Goal: Task Accomplishment & Management: Manage account settings

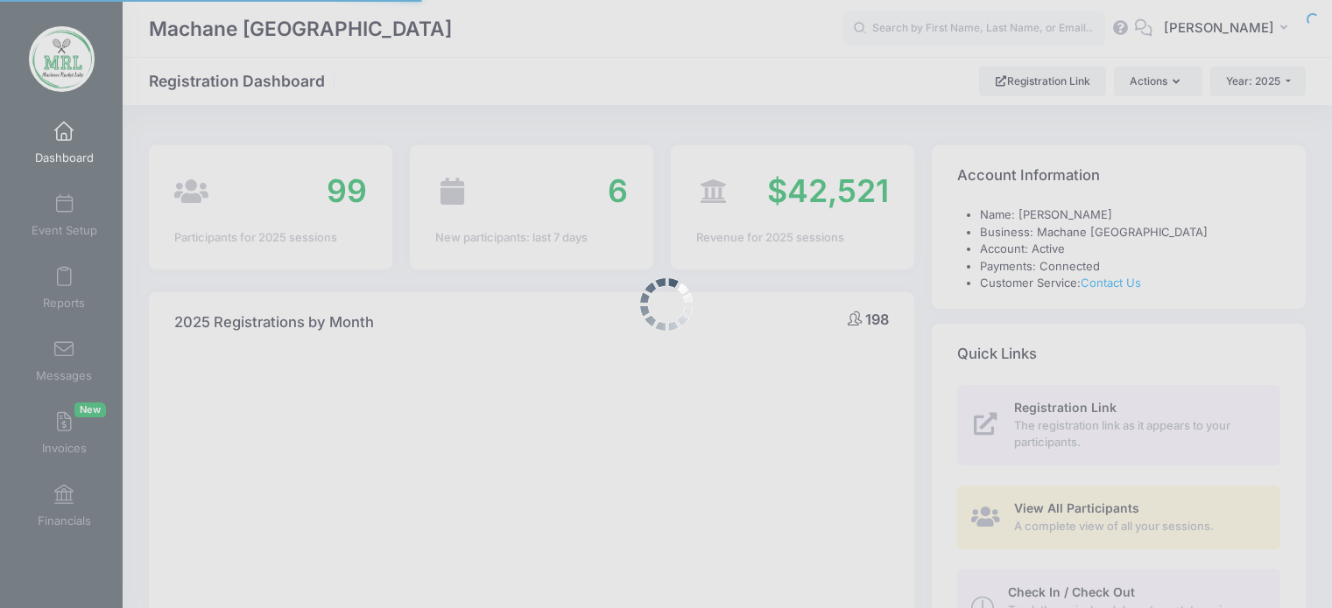
select select
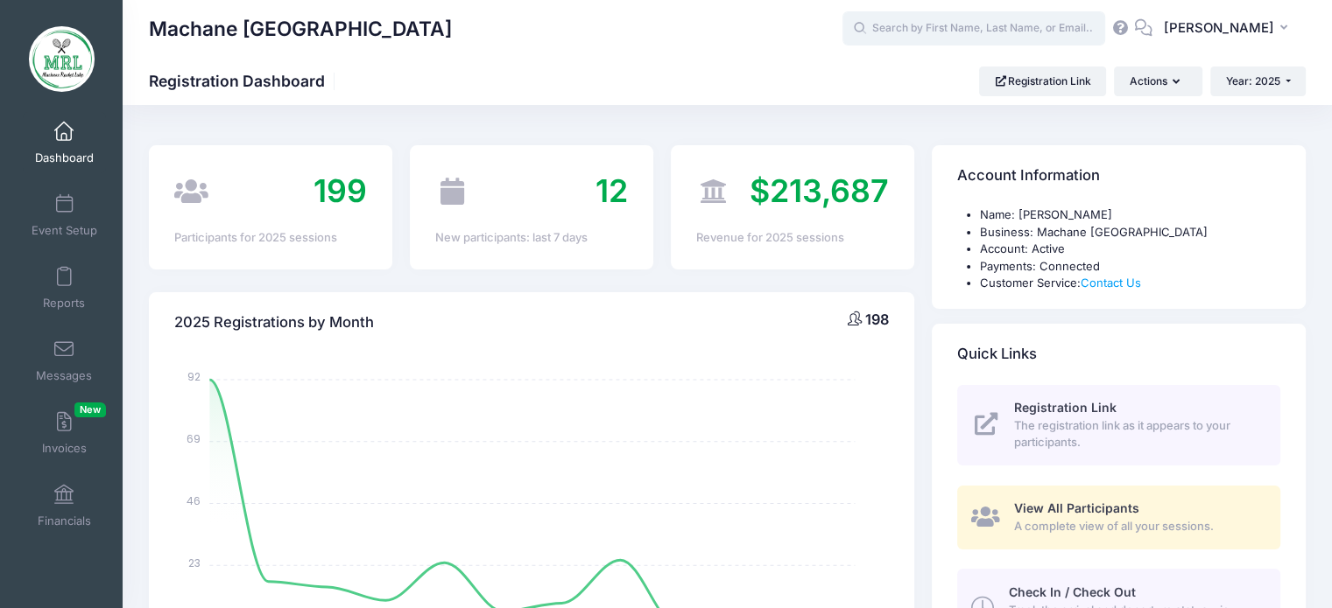
click at [949, 34] on input "text" at bounding box center [973, 28] width 263 height 35
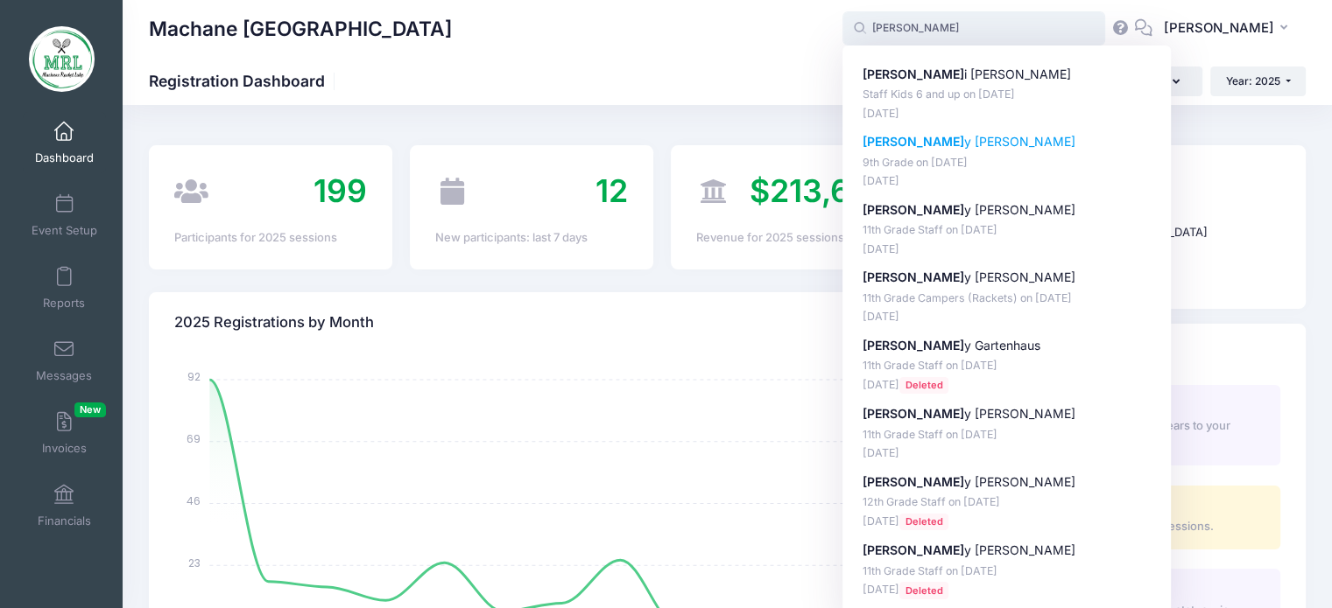
click at [917, 142] on p "Gitt y Schuster" at bounding box center [1006, 142] width 289 height 18
type input "Gitty Schuster (9th Grade, Aug-14, 2025)"
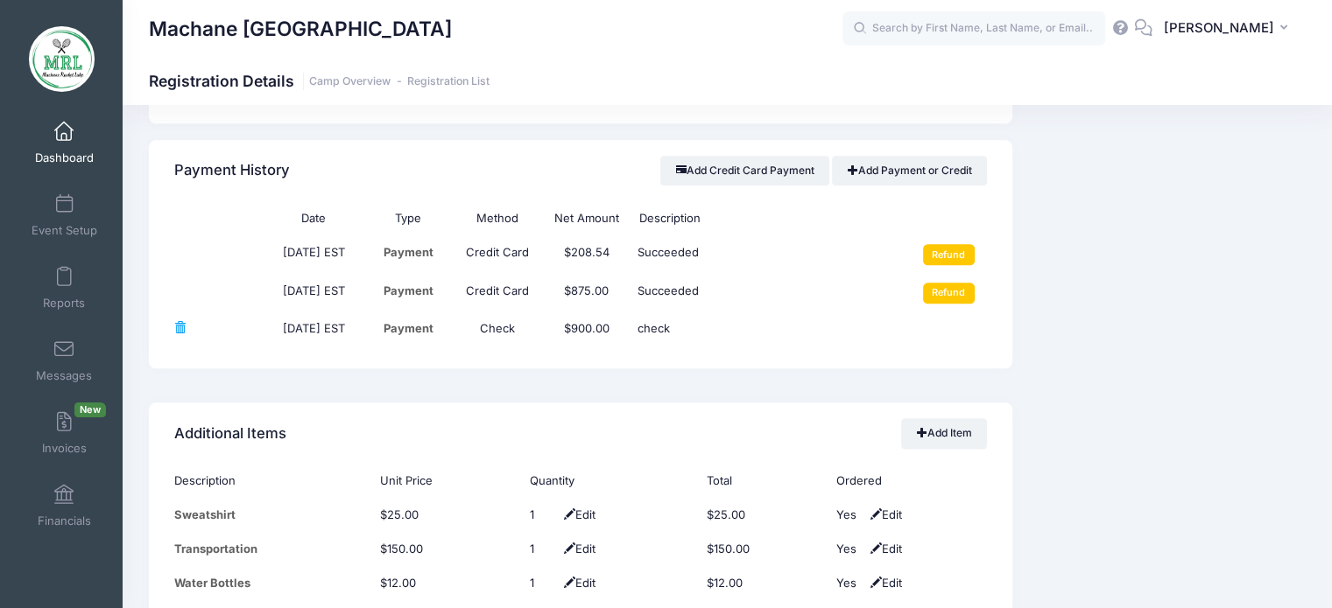
scroll to position [2071, 0]
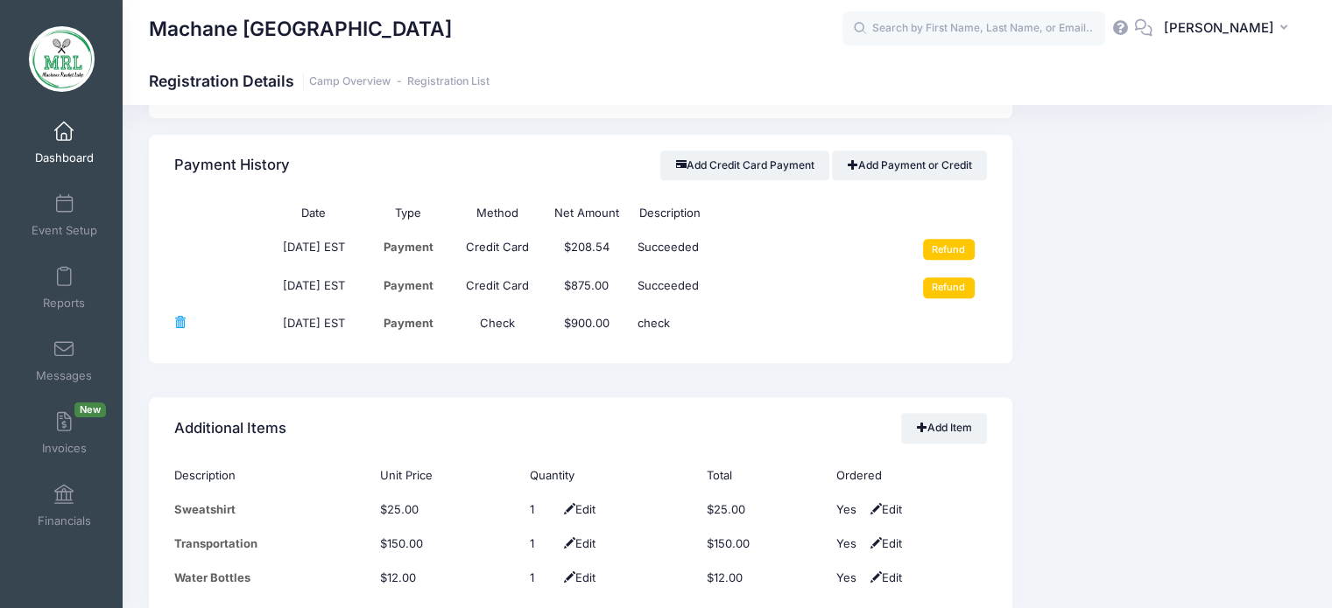
click at [1311, 335] on div "Event Information Event Machane Racket Lake Session 9th Grade From Aug 14th To …" at bounding box center [1167, 124] width 293 height 3558
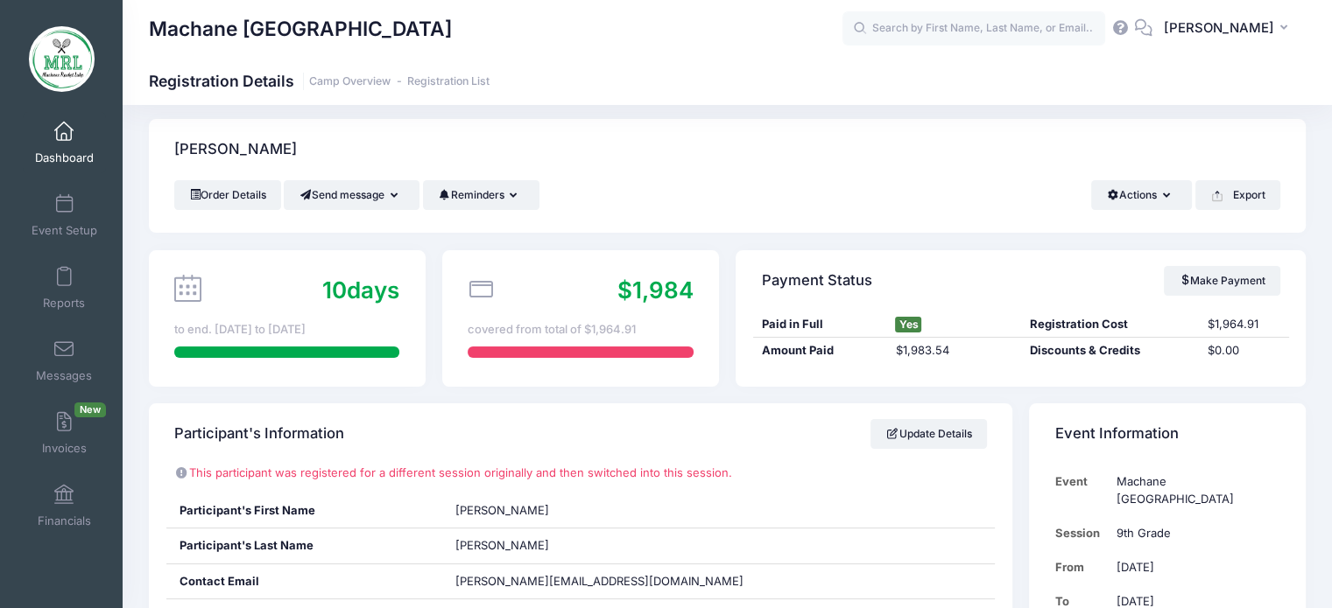
scroll to position [0, 0]
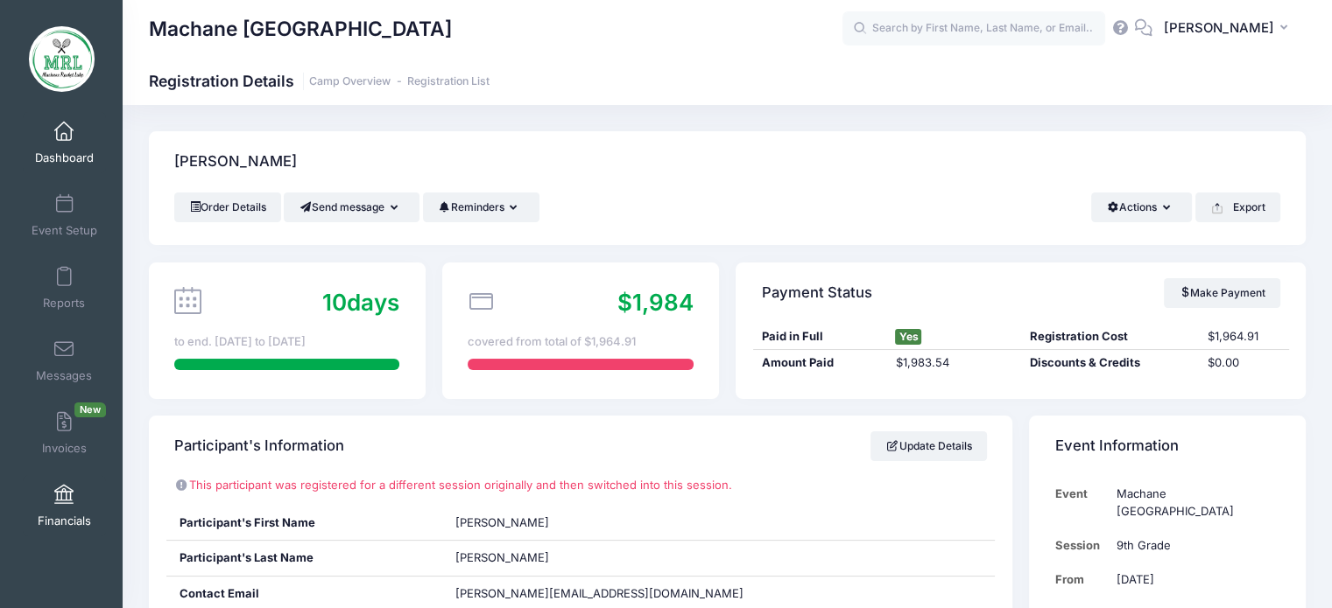
click at [64, 494] on span at bounding box center [64, 495] width 0 height 19
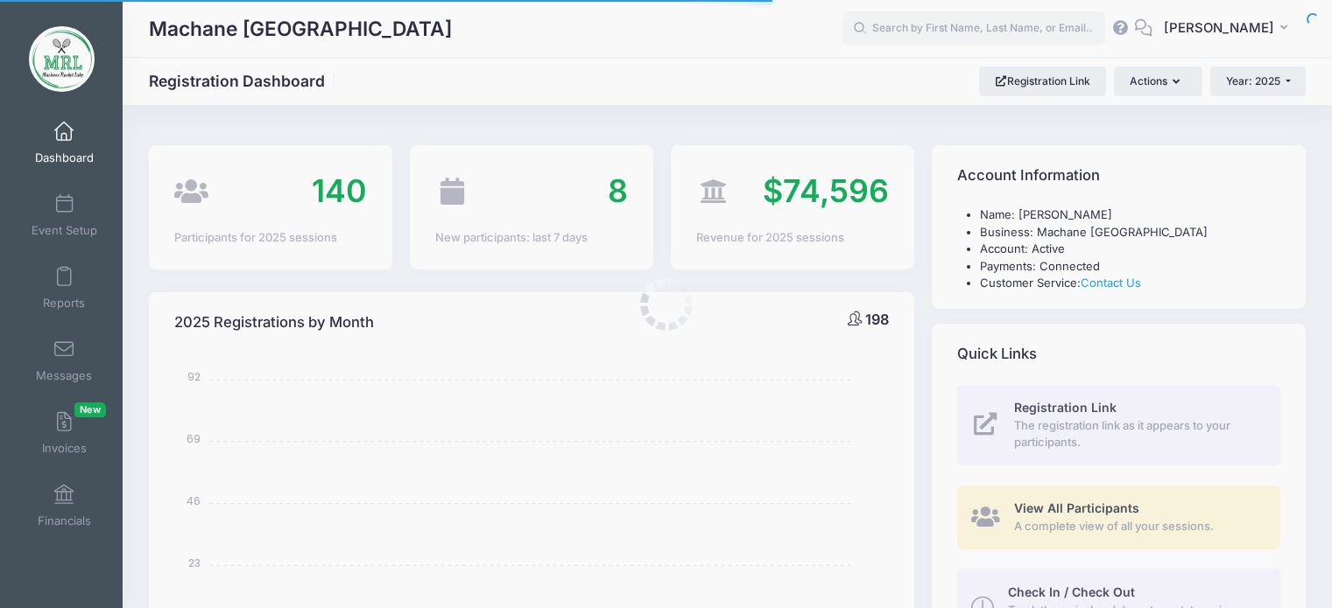
select select
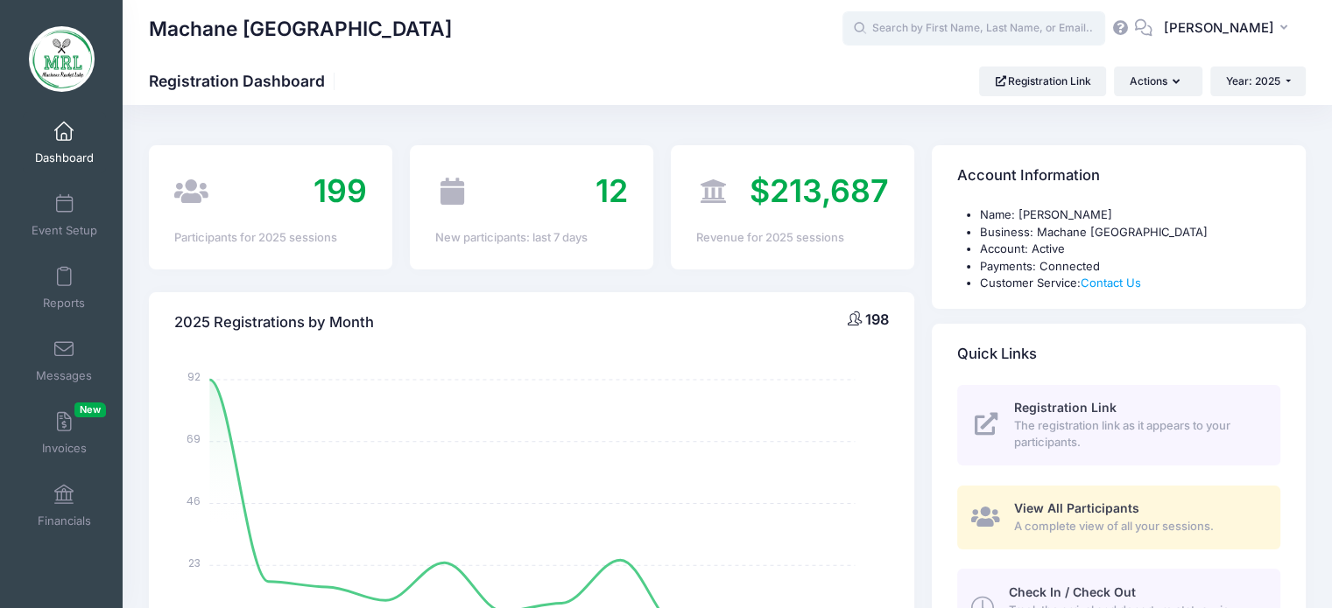
click at [973, 32] on input "text" at bounding box center [973, 28] width 263 height 35
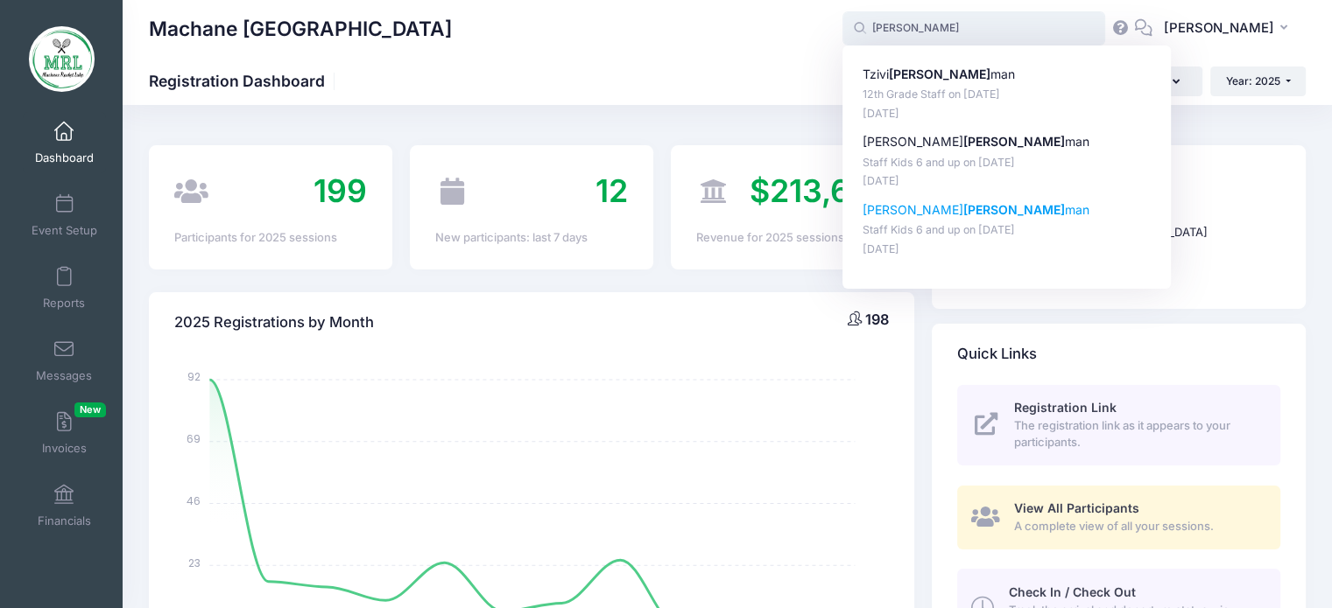
click at [963, 209] on strong "Kesser" at bounding box center [1014, 209] width 102 height 15
type input "Yehudis Kesserman (Staff Kids 6 and up, Aug-14, 2025)"
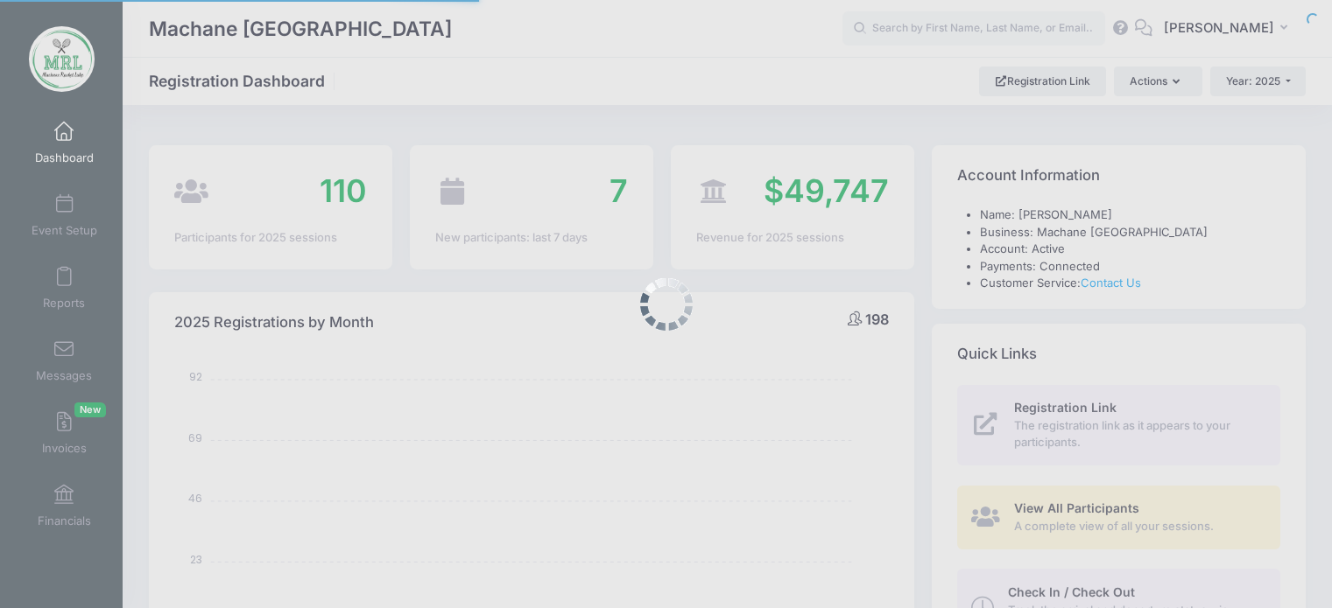
select select
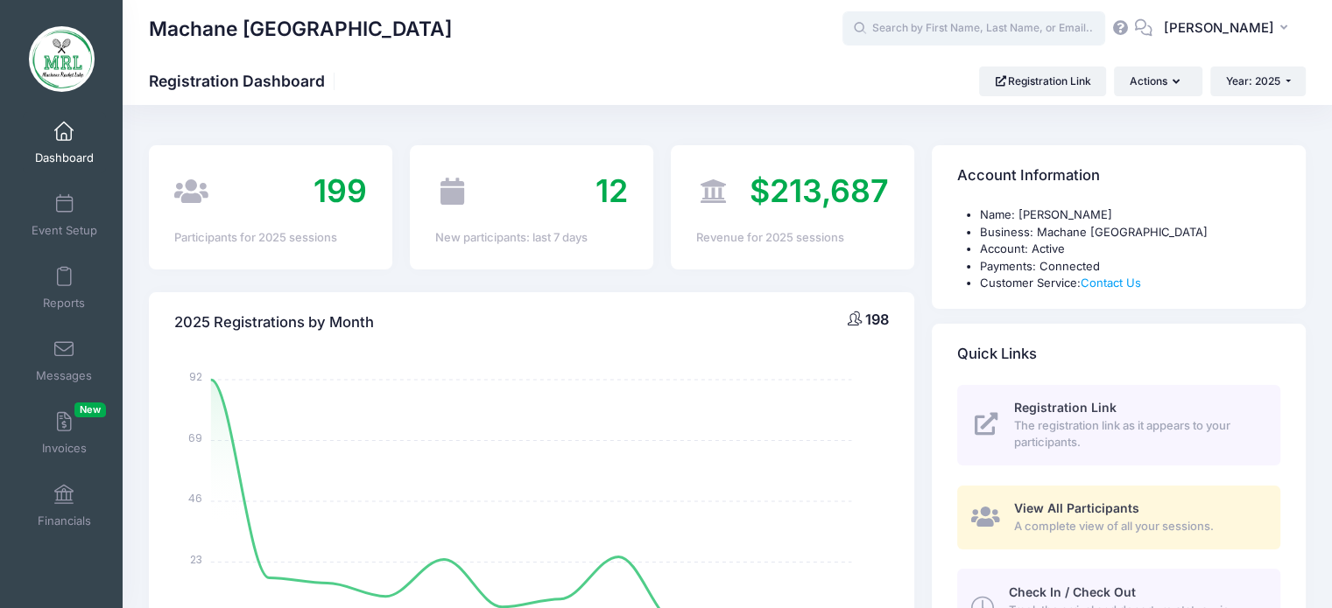
click at [1034, 41] on input "text" at bounding box center [973, 28] width 263 height 35
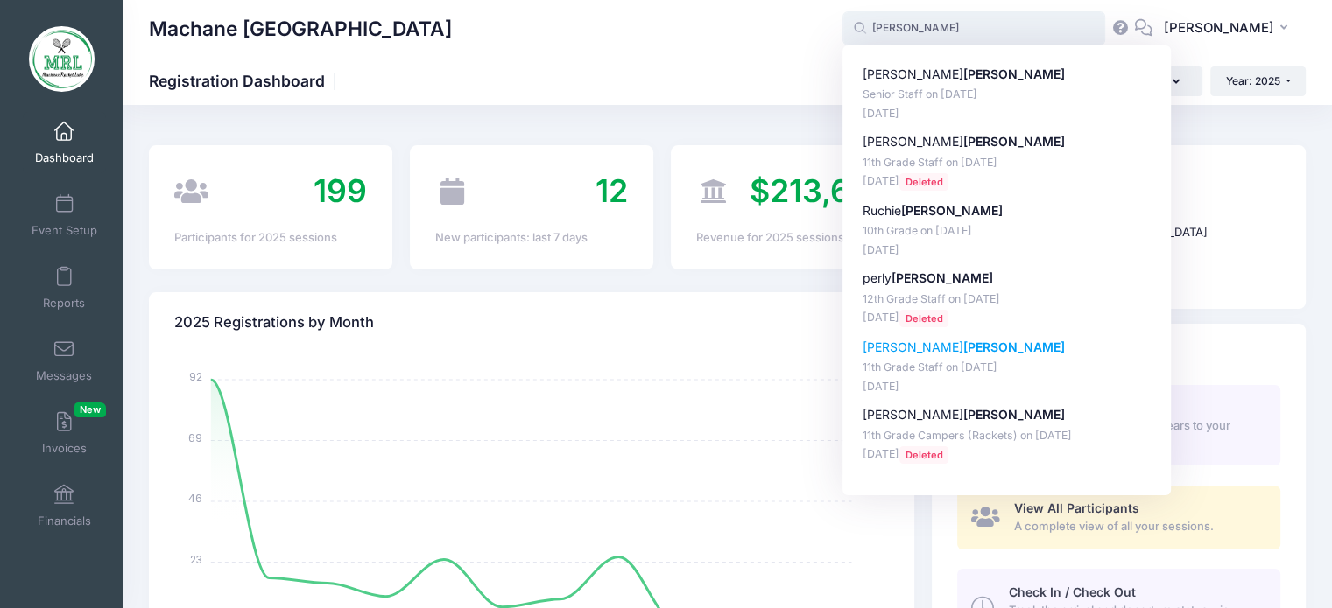
click at [903, 346] on p "Ruchi Klein" at bounding box center [1006, 348] width 289 height 18
type input "Ruchi Klein (11th Grade Staff, Aug-14, 2025)"
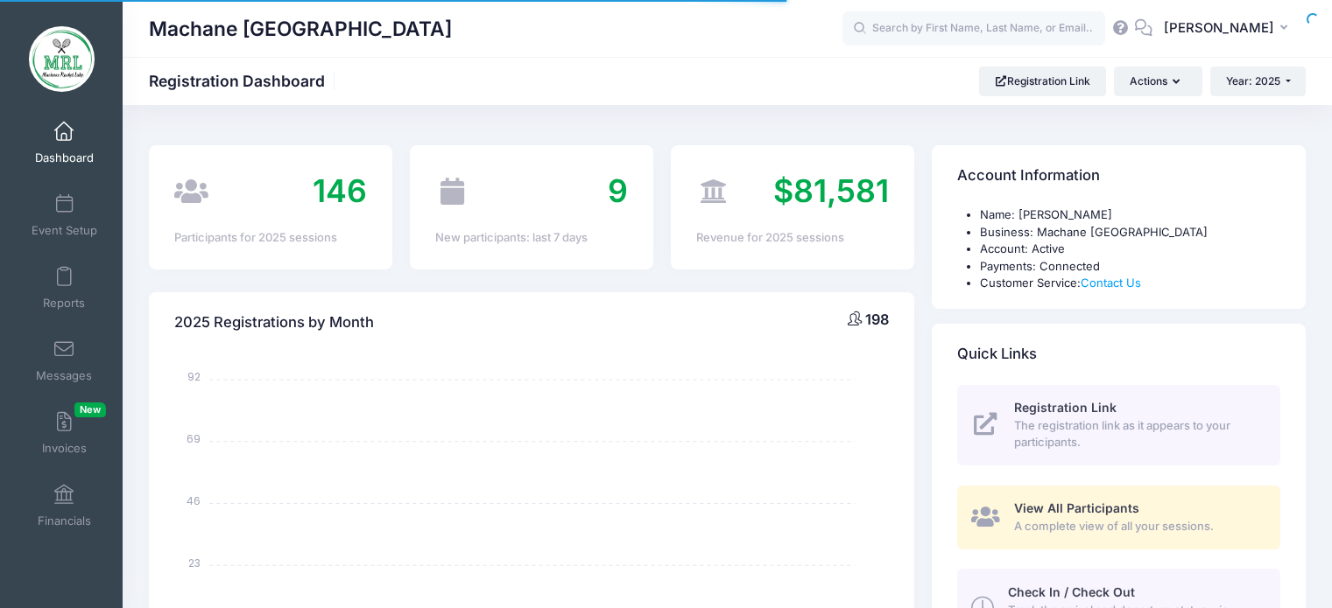
select select
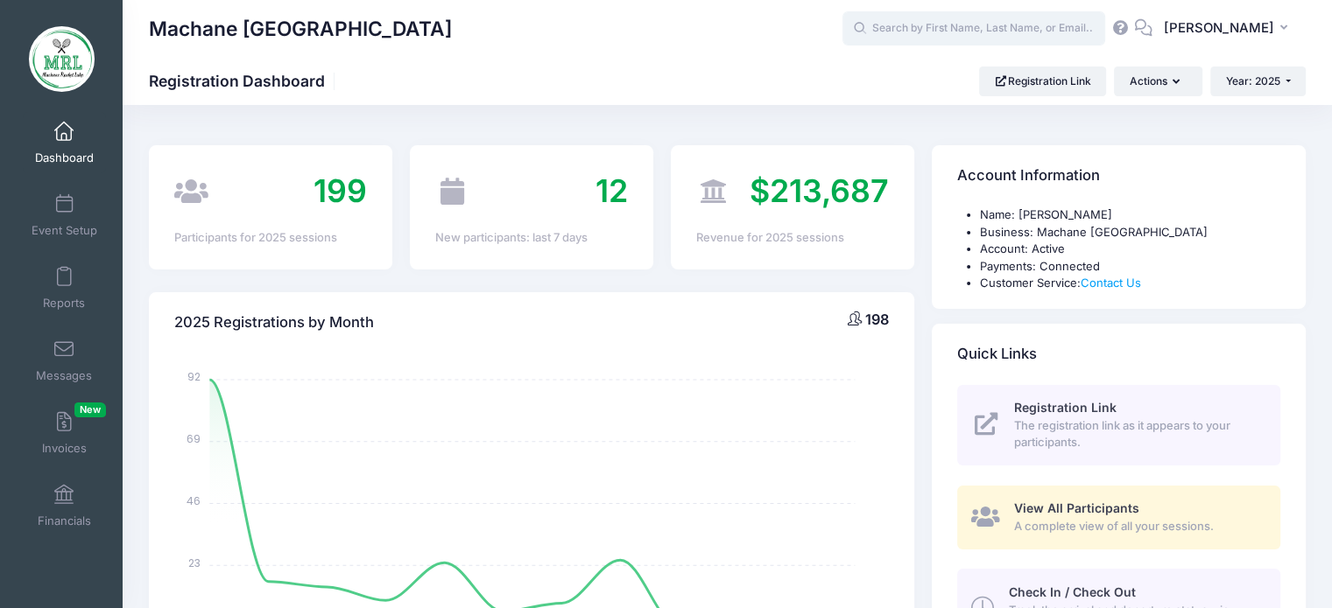
click at [949, 26] on input "text" at bounding box center [973, 28] width 263 height 35
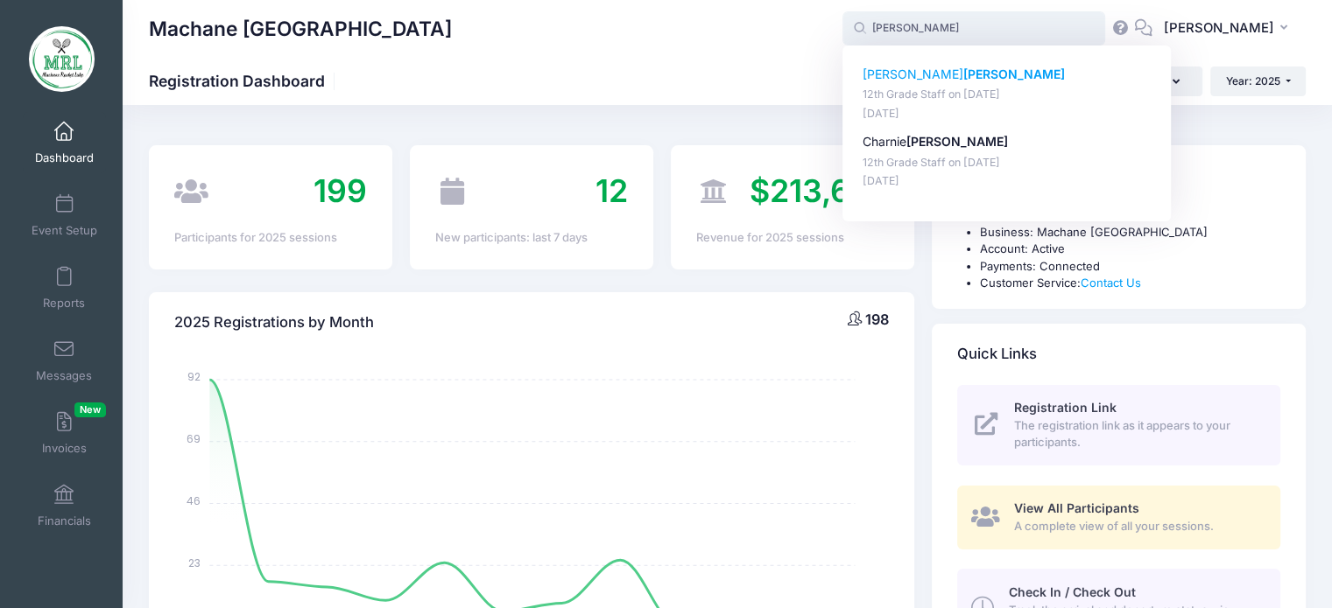
click at [963, 74] on strong "[PERSON_NAME]" at bounding box center [1014, 74] width 102 height 15
type input "[PERSON_NAME] (12th Grade Staff, [DATE])"
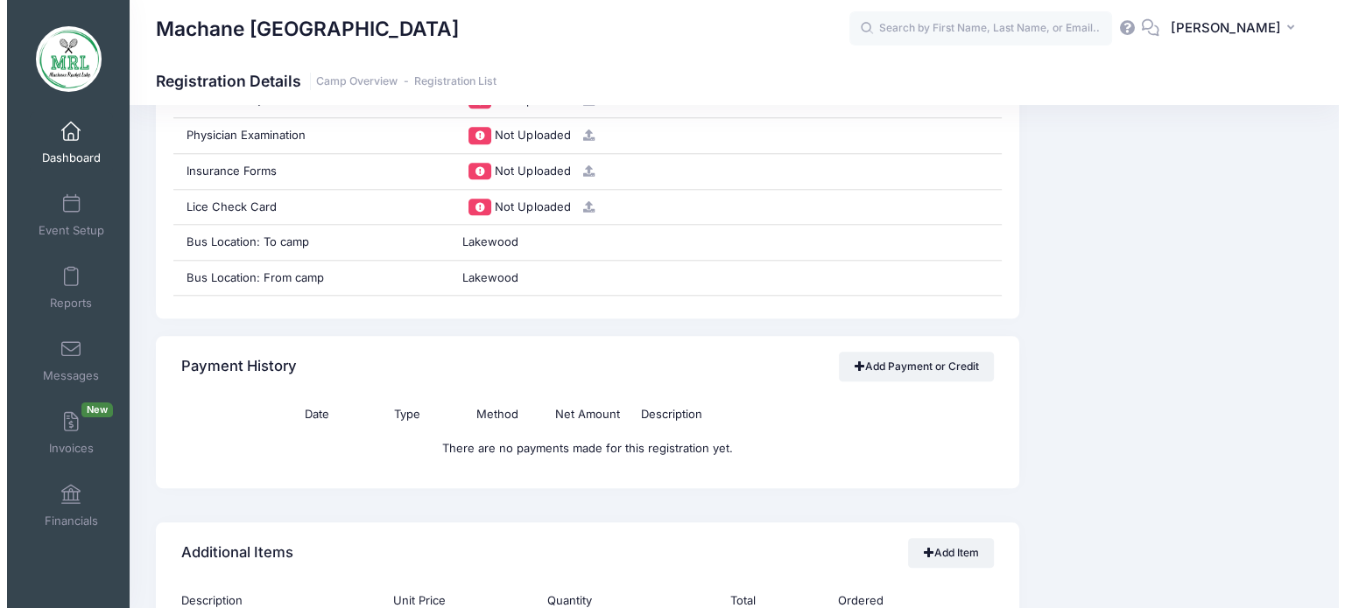
scroll to position [1775, 0]
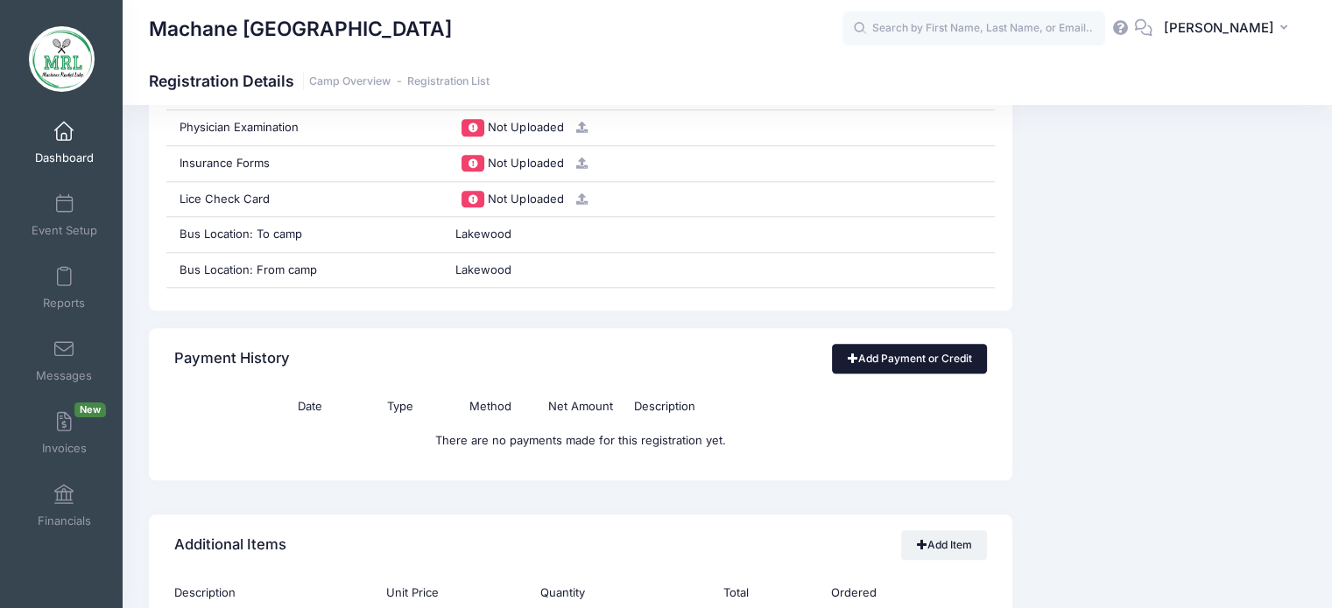
click at [914, 360] on link "Add Payment or Credit" at bounding box center [909, 359] width 155 height 30
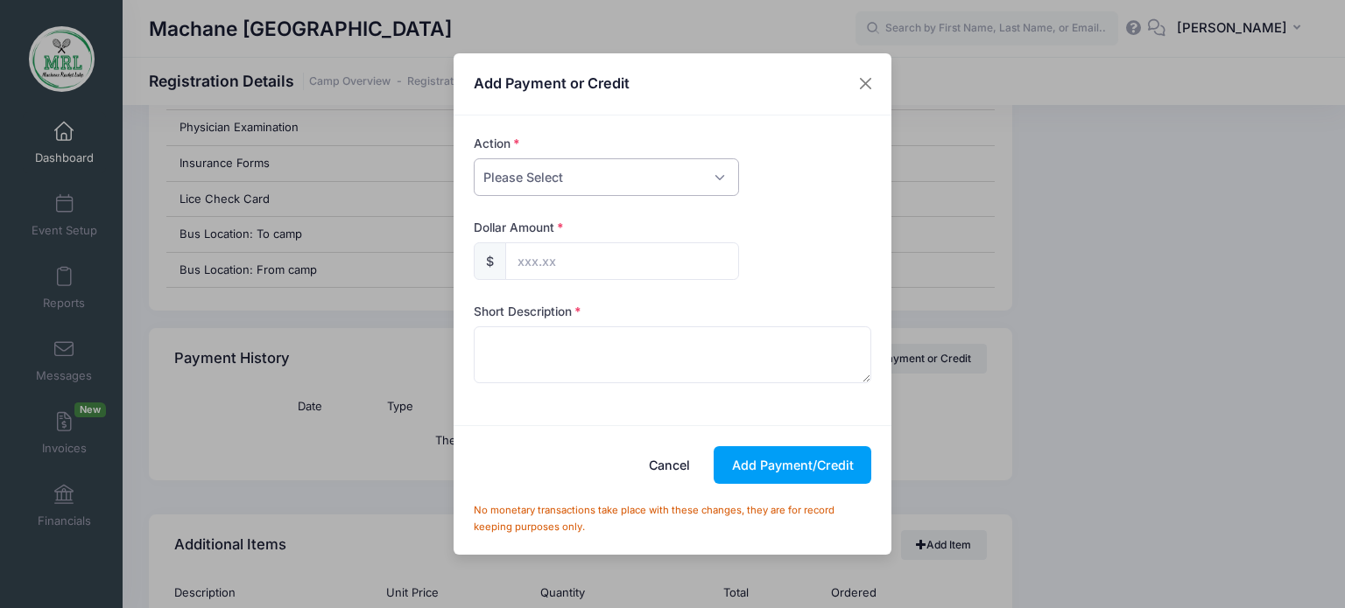
click at [719, 182] on select "Please Select Payment Credit Refund (Offline)" at bounding box center [606, 177] width 265 height 38
select select "payment"
click at [474, 158] on select "Please Select Payment Credit Refund (Offline)" at bounding box center [606, 177] width 265 height 38
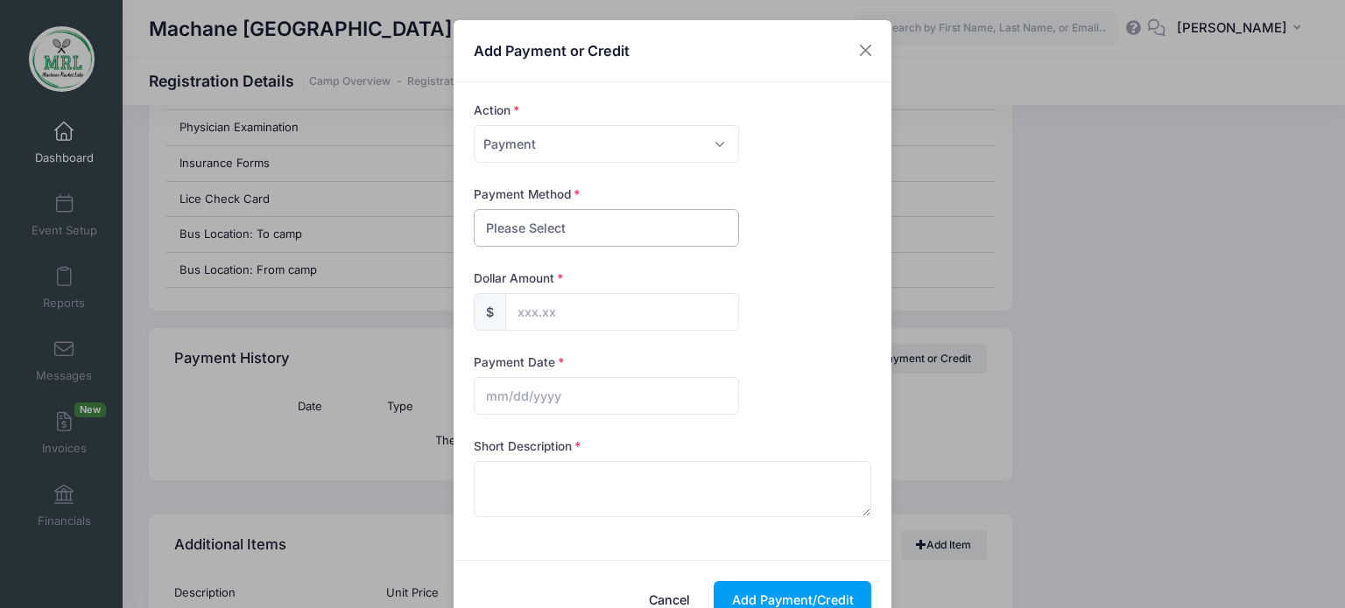
click at [697, 232] on select "Please Select PayPal Cash Check Bank Transfer Other" at bounding box center [606, 228] width 265 height 38
select select "check"
click at [474, 209] on select "Please Select PayPal Cash Check Bank Transfer Other" at bounding box center [606, 228] width 265 height 38
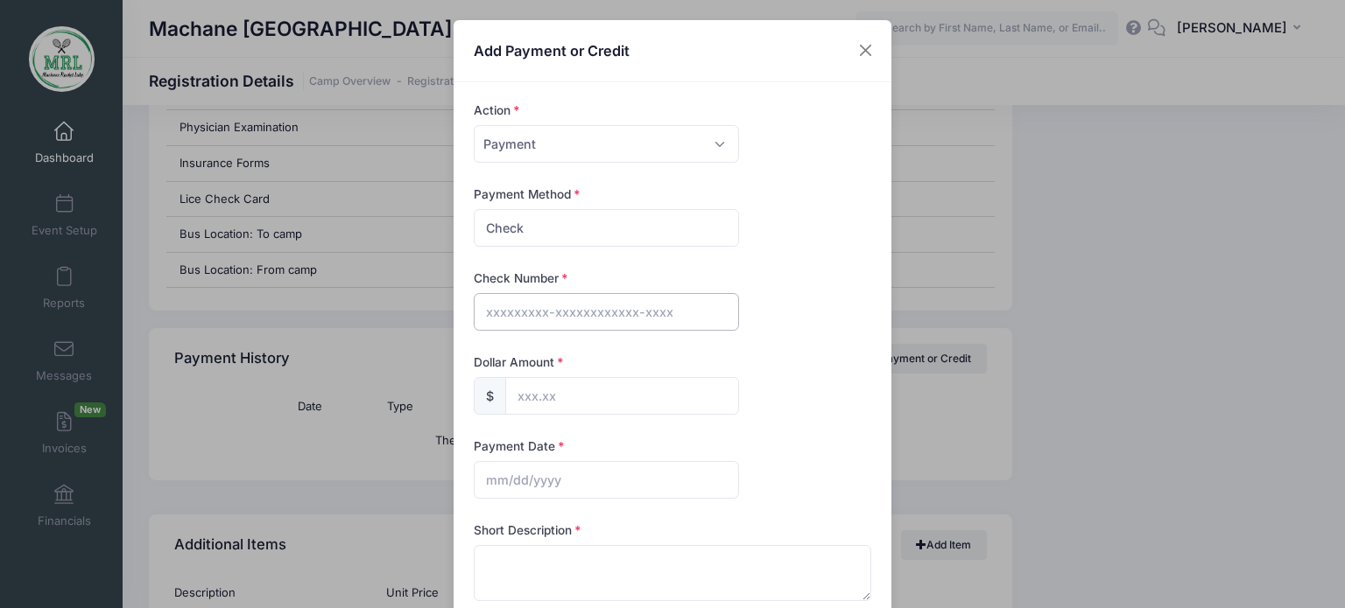
click at [640, 325] on input "text" at bounding box center [606, 312] width 265 height 38
type input "1670"
click at [593, 392] on input "text" at bounding box center [622, 396] width 234 height 38
type input "184.00"
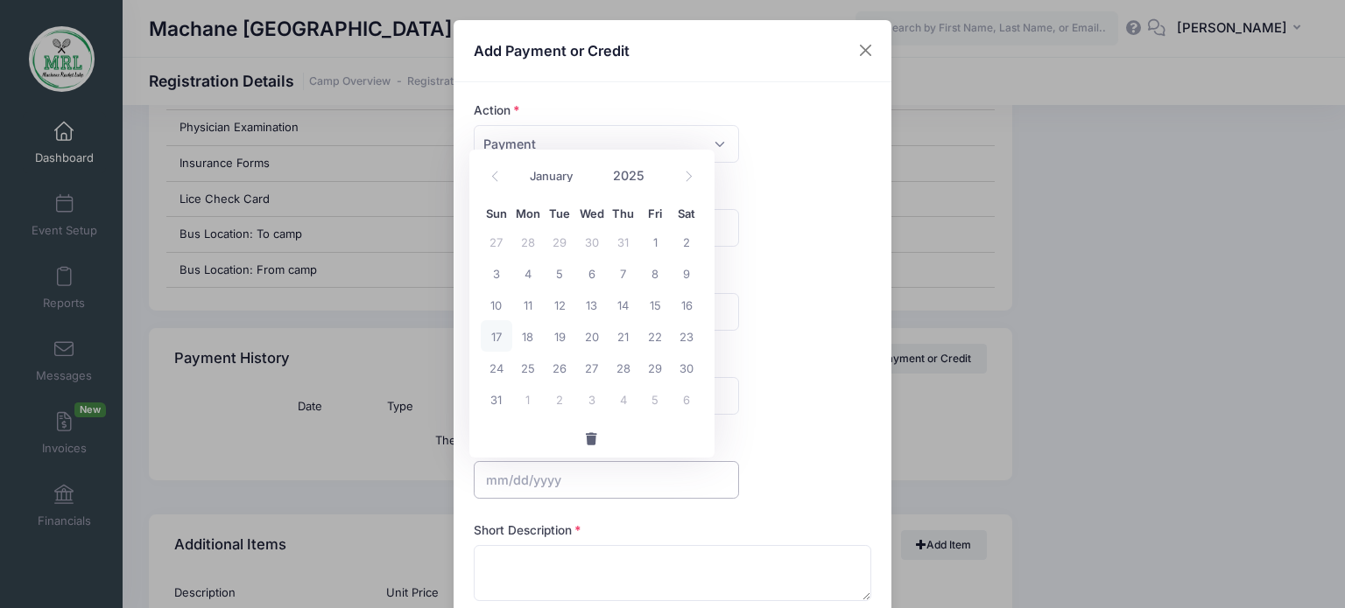
click at [544, 482] on input "text" at bounding box center [606, 480] width 265 height 38
click at [498, 337] on span "17" at bounding box center [497, 336] width 32 height 32
type input "08/17/2025"
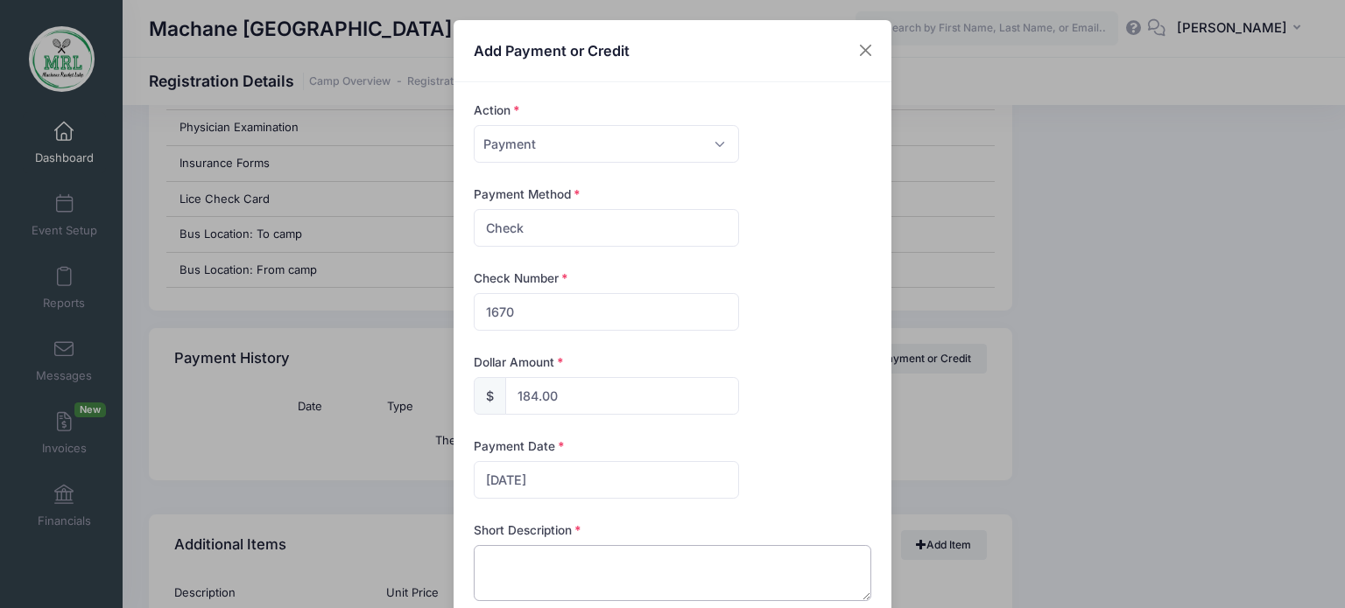
click at [525, 563] on textarea at bounding box center [673, 573] width 398 height 56
type textarea "check"
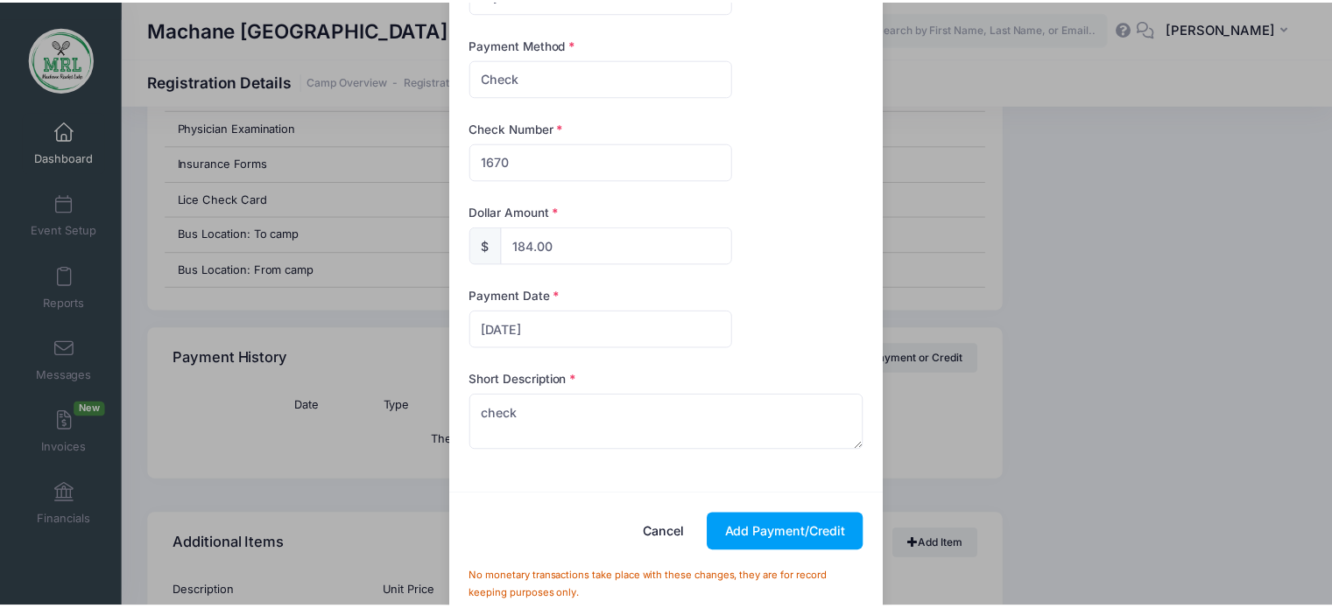
scroll to position [150, 0]
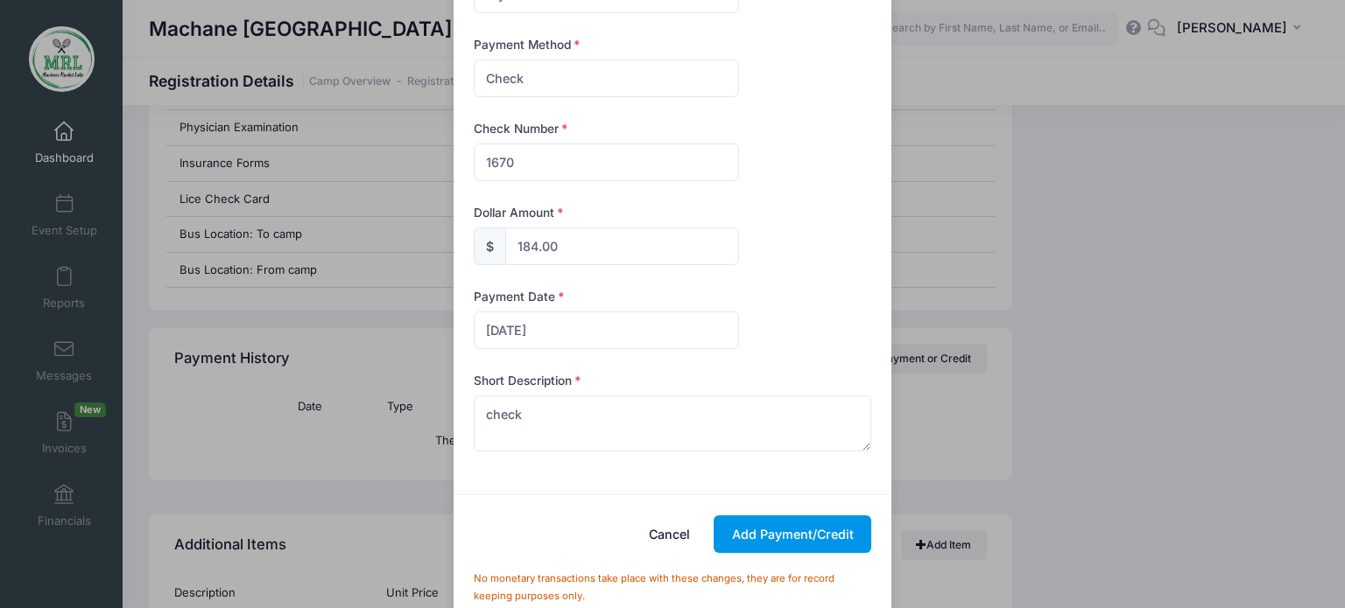
click at [770, 531] on button "Add Payment/Credit" at bounding box center [792, 535] width 158 height 38
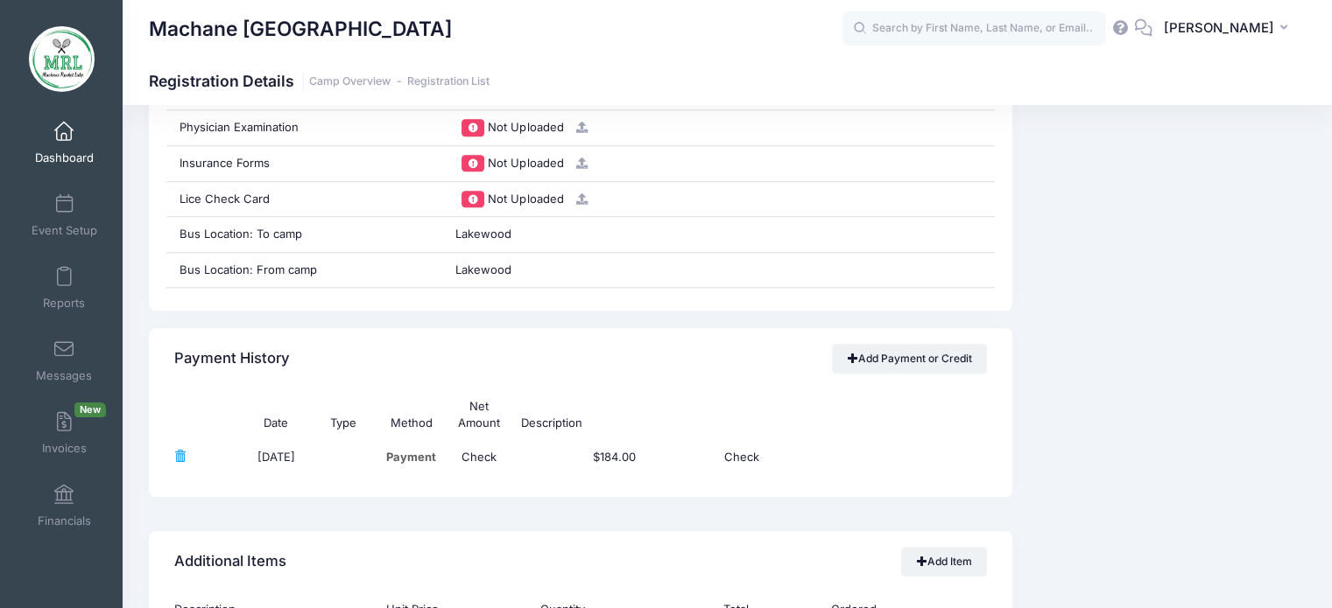
drag, startPoint x: 1330, startPoint y: 335, endPoint x: 1336, endPoint y: 238, distance: 97.4
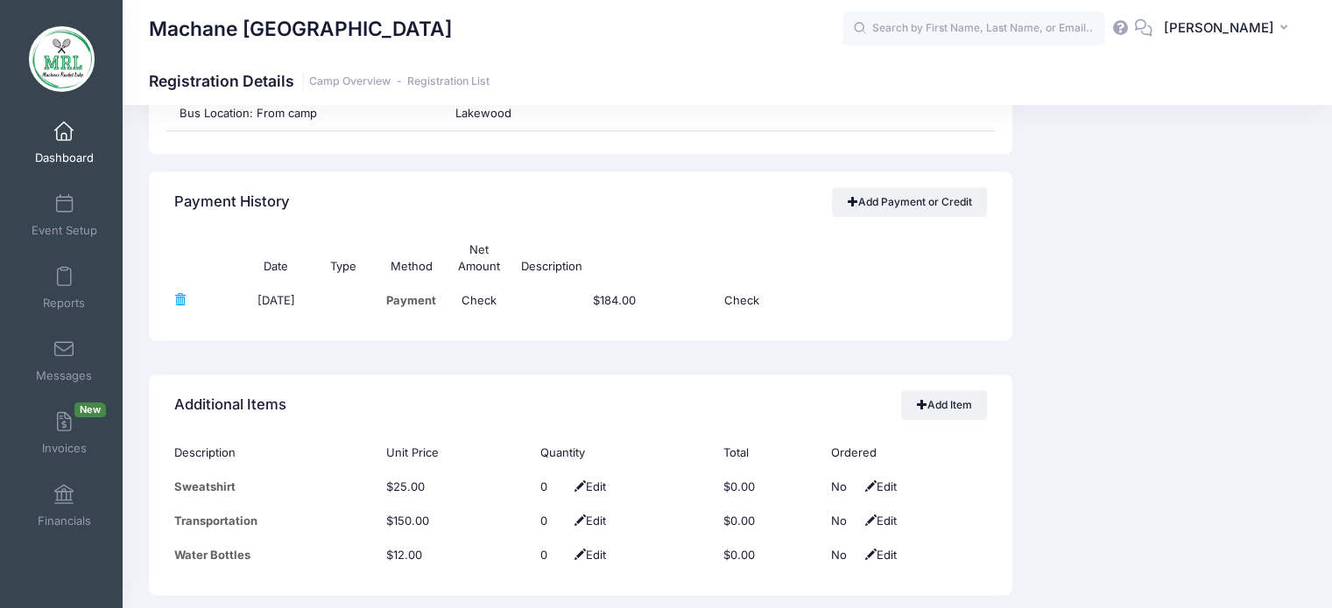
scroll to position [1965, 0]
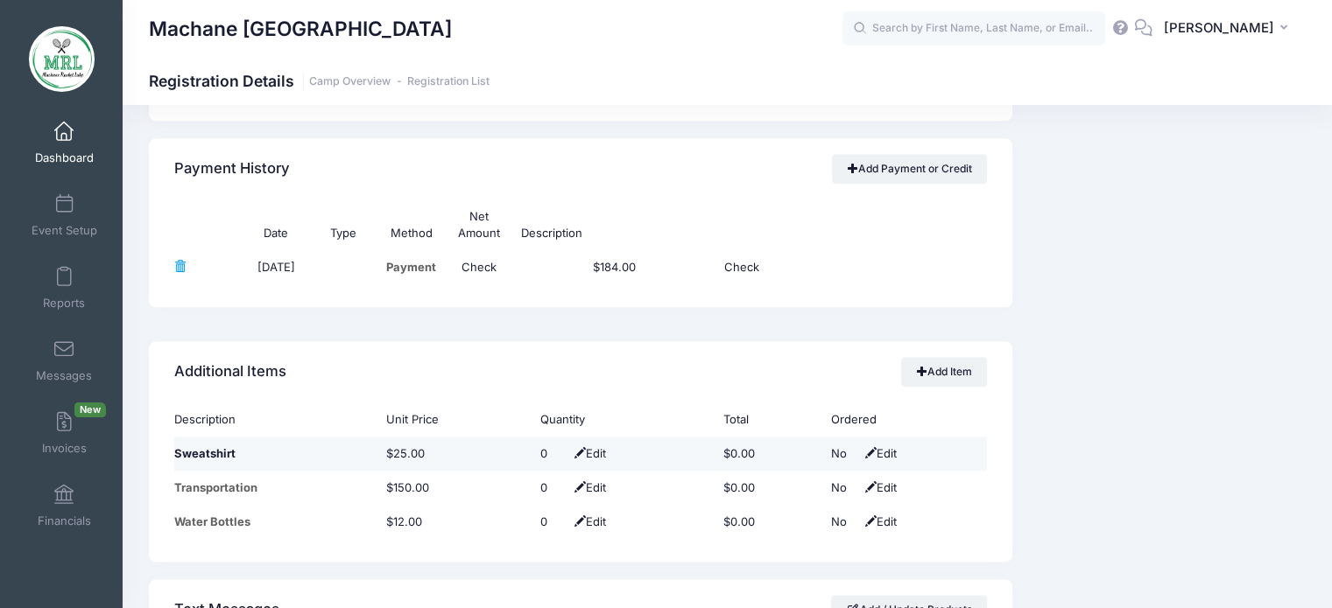
click at [588, 451] on span "Edit" at bounding box center [588, 453] width 36 height 14
click at [571, 449] on span at bounding box center [573, 454] width 14 height 11
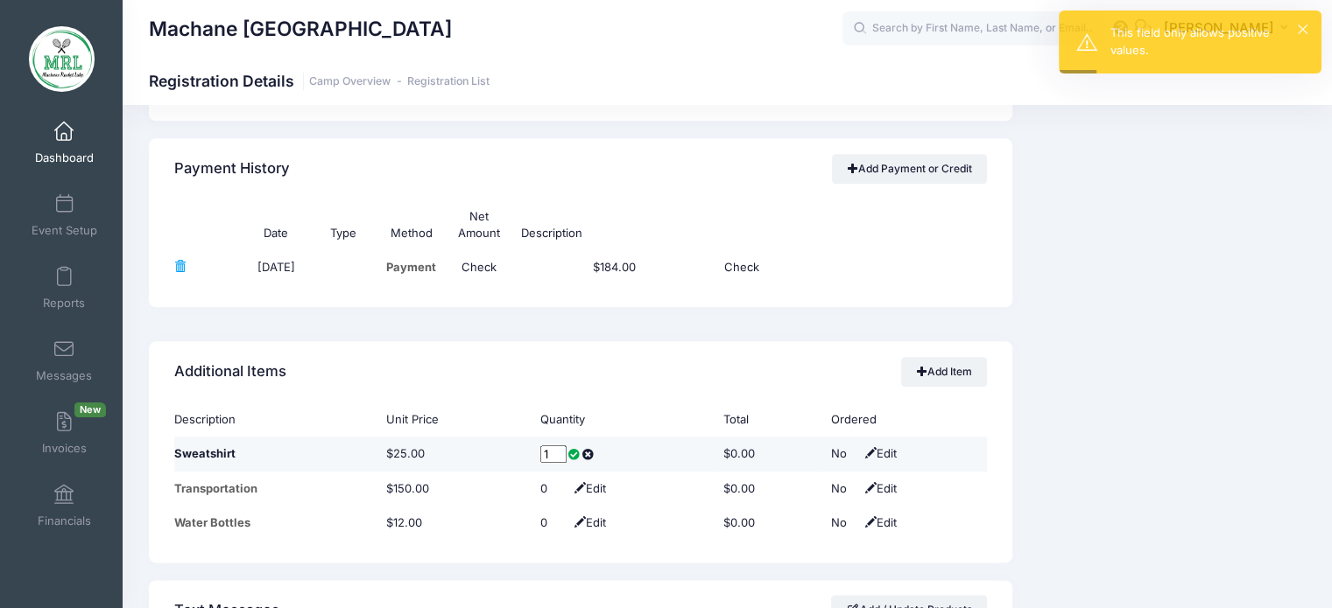
type input "1"
click at [566, 450] on span at bounding box center [573, 454] width 14 height 11
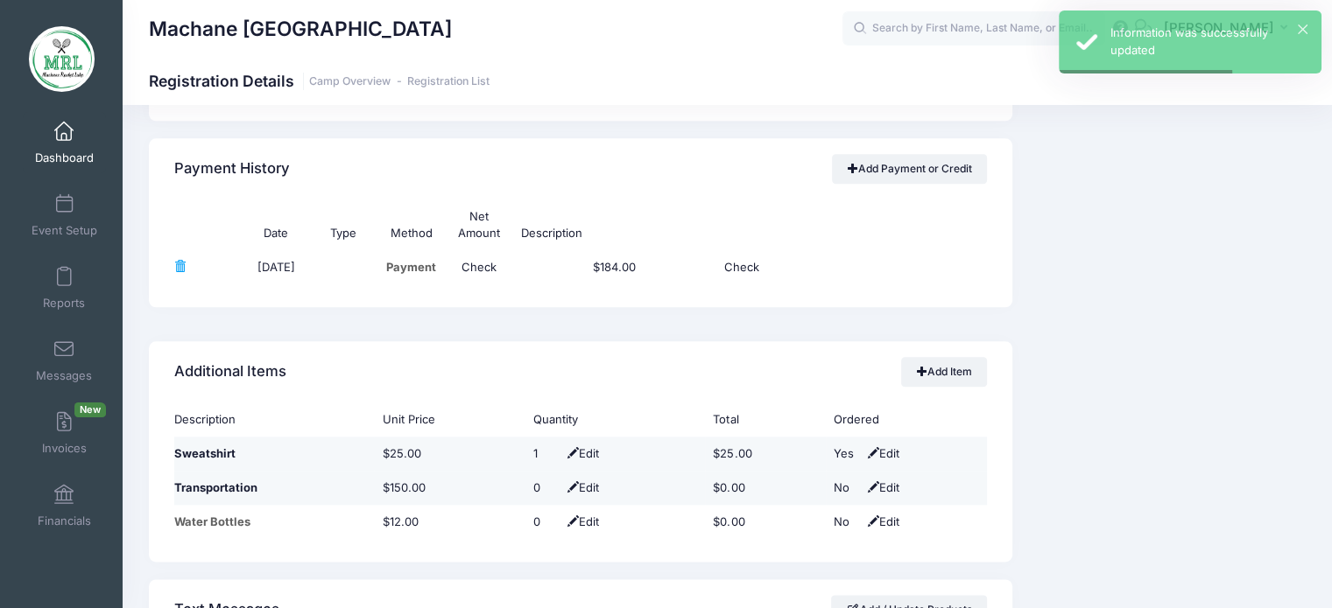
click at [588, 489] on span "Edit" at bounding box center [581, 488] width 36 height 14
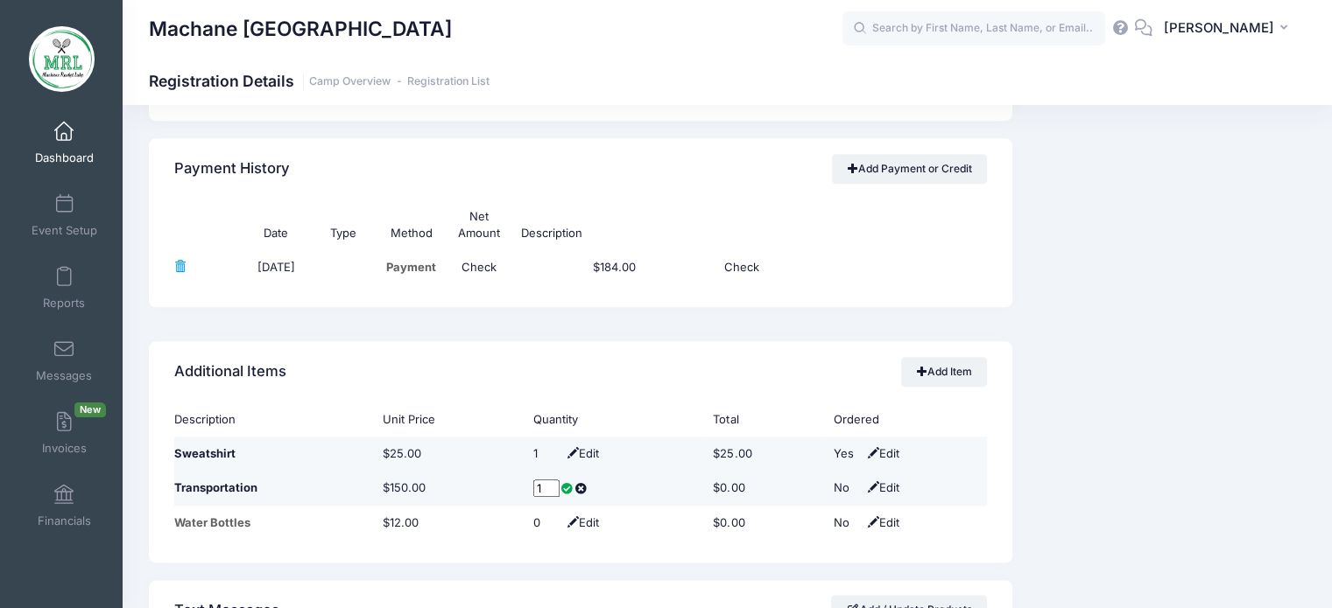
type input "1"
click at [561, 486] on span at bounding box center [566, 488] width 14 height 11
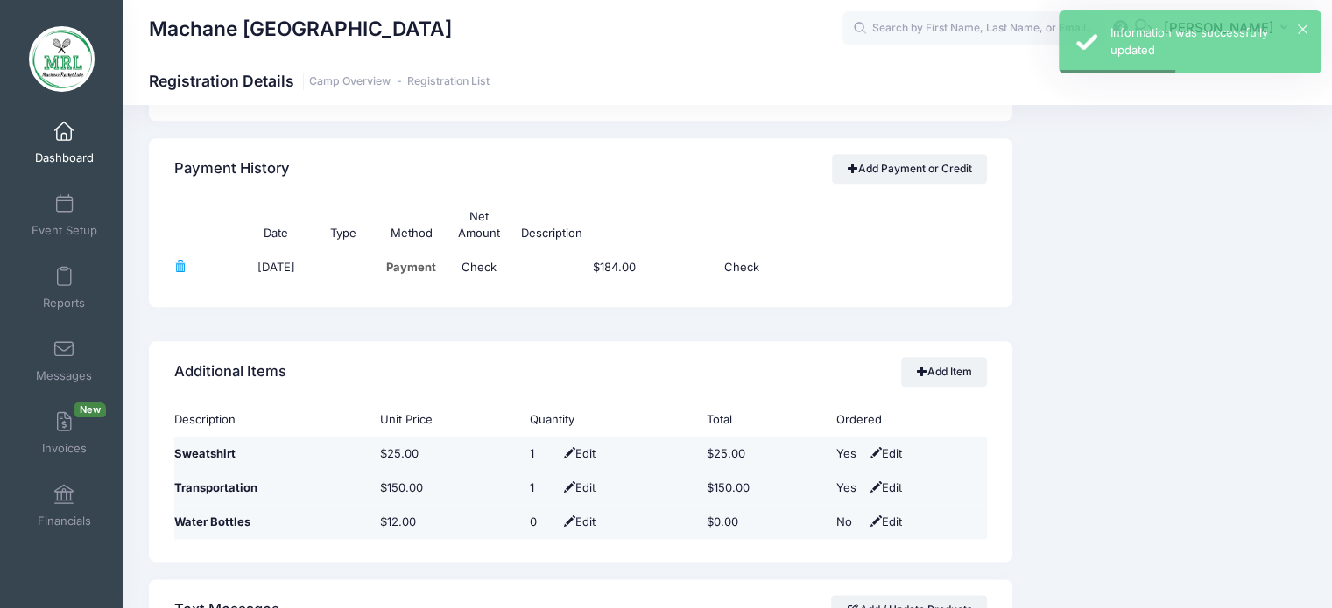
click at [584, 520] on span "Edit" at bounding box center [577, 522] width 36 height 14
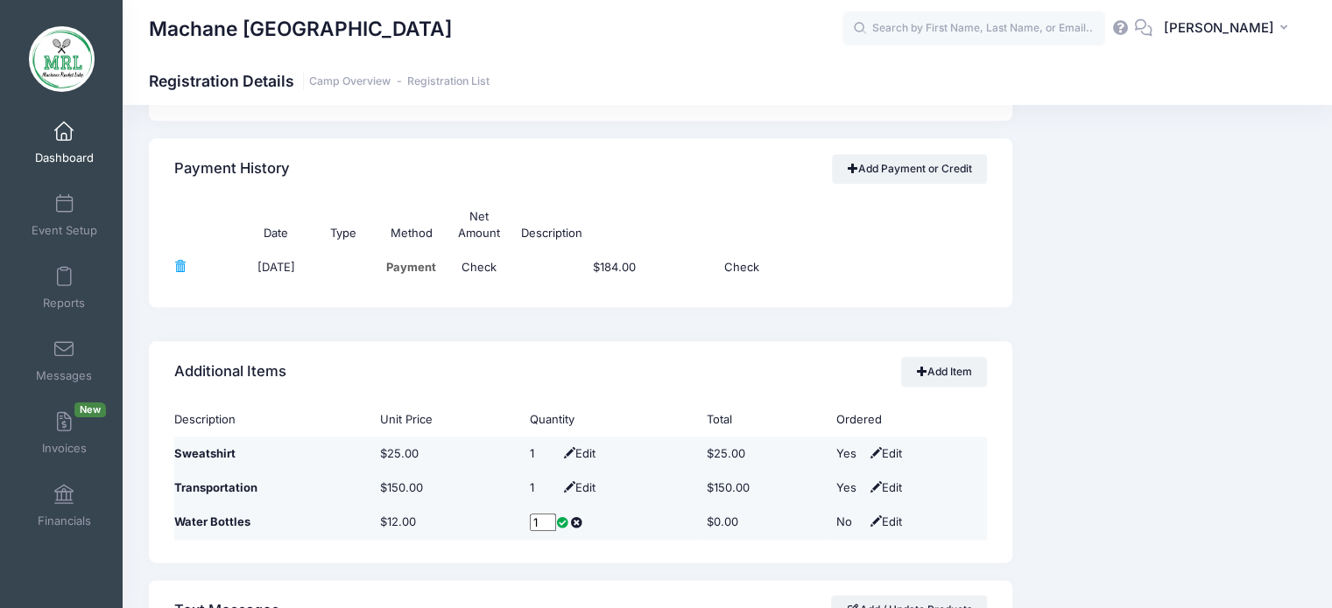
type input "1"
click at [557, 520] on span at bounding box center [563, 522] width 14 height 11
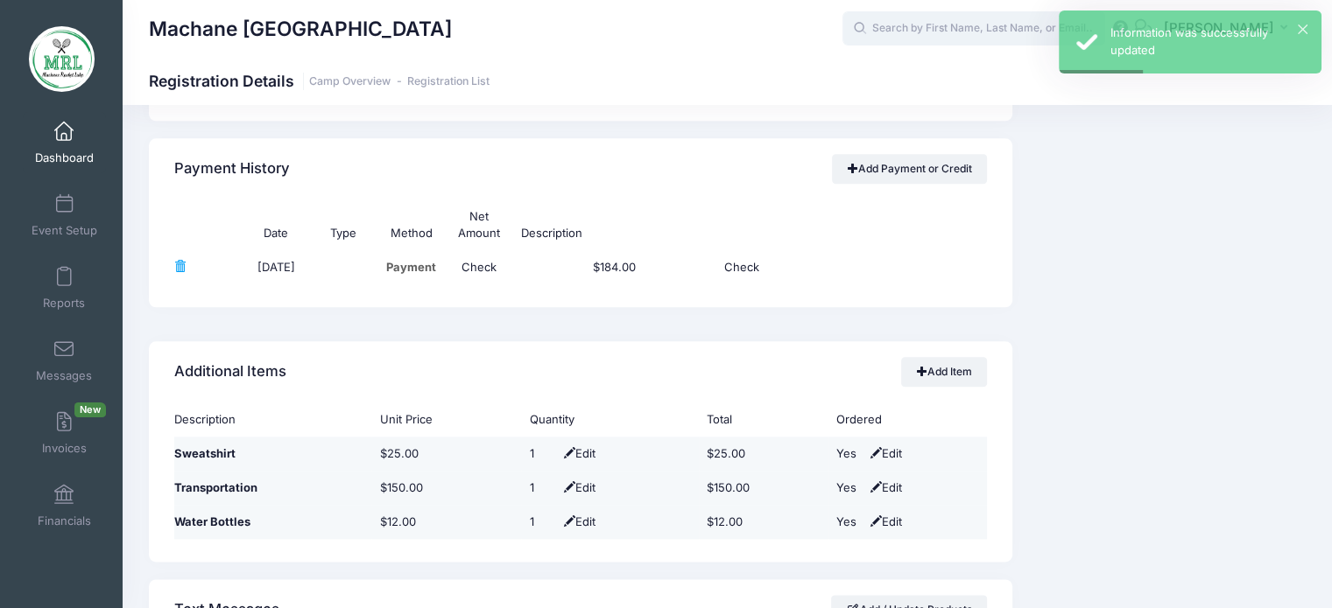
click at [972, 31] on input "text" at bounding box center [973, 28] width 263 height 35
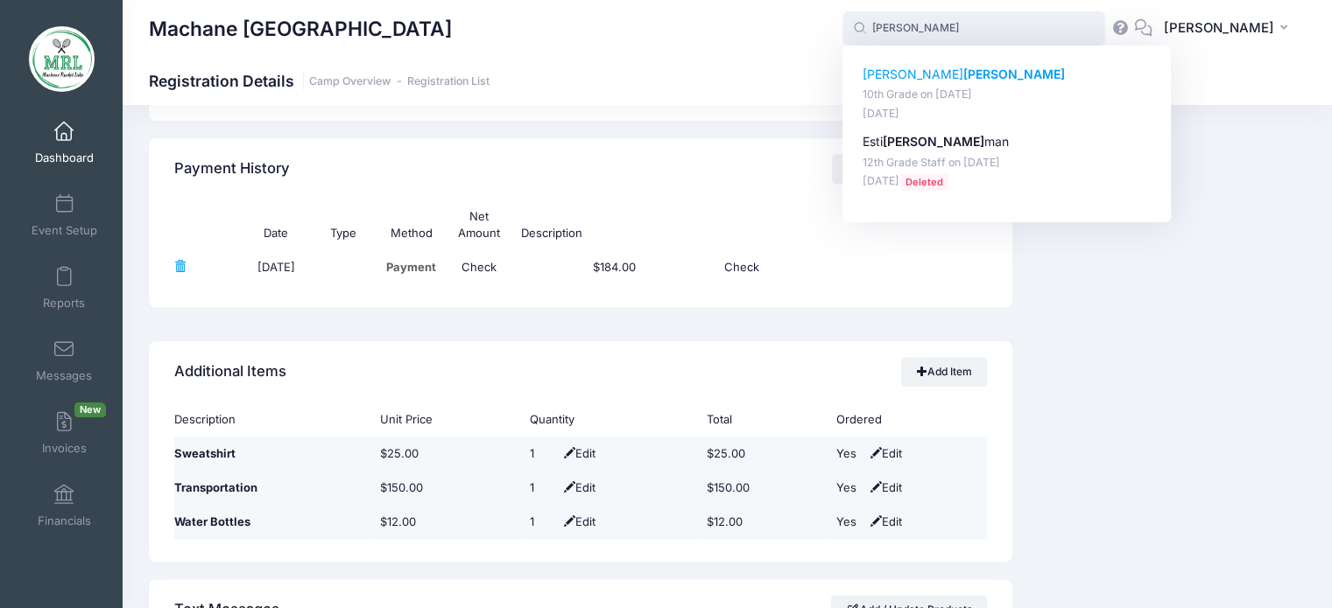
click at [963, 80] on strong "[PERSON_NAME]" at bounding box center [1014, 74] width 102 height 15
type input "Tzippy Katz (10th Grade, Aug-14, 2025)"
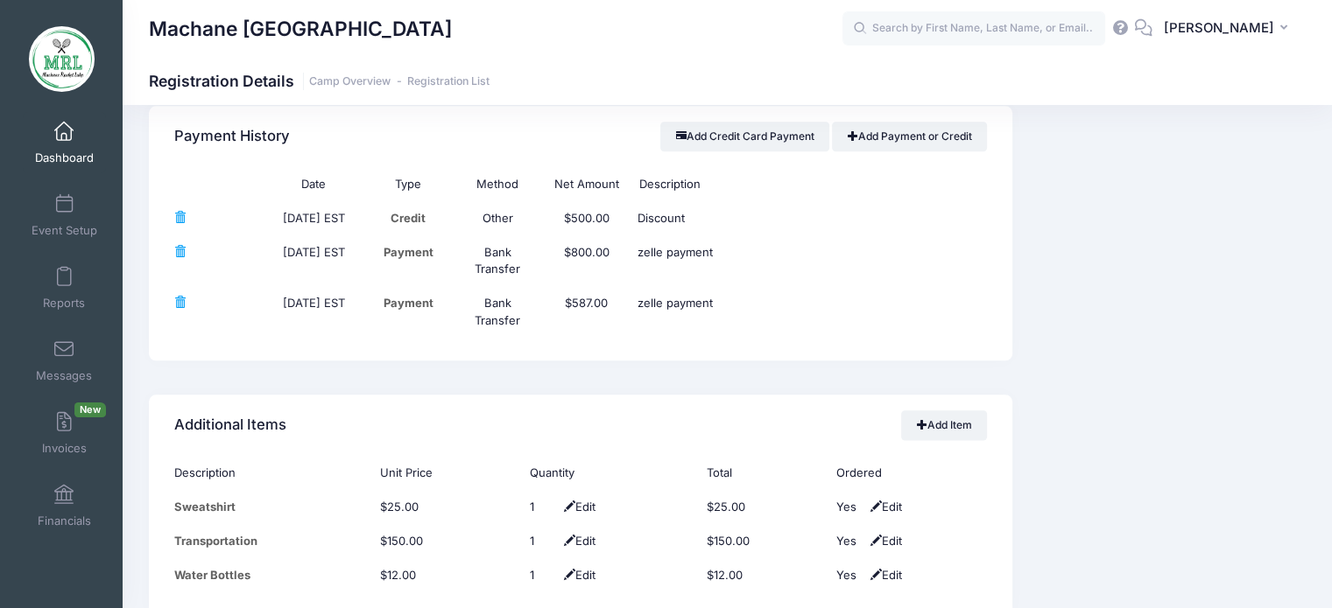
scroll to position [2073, 0]
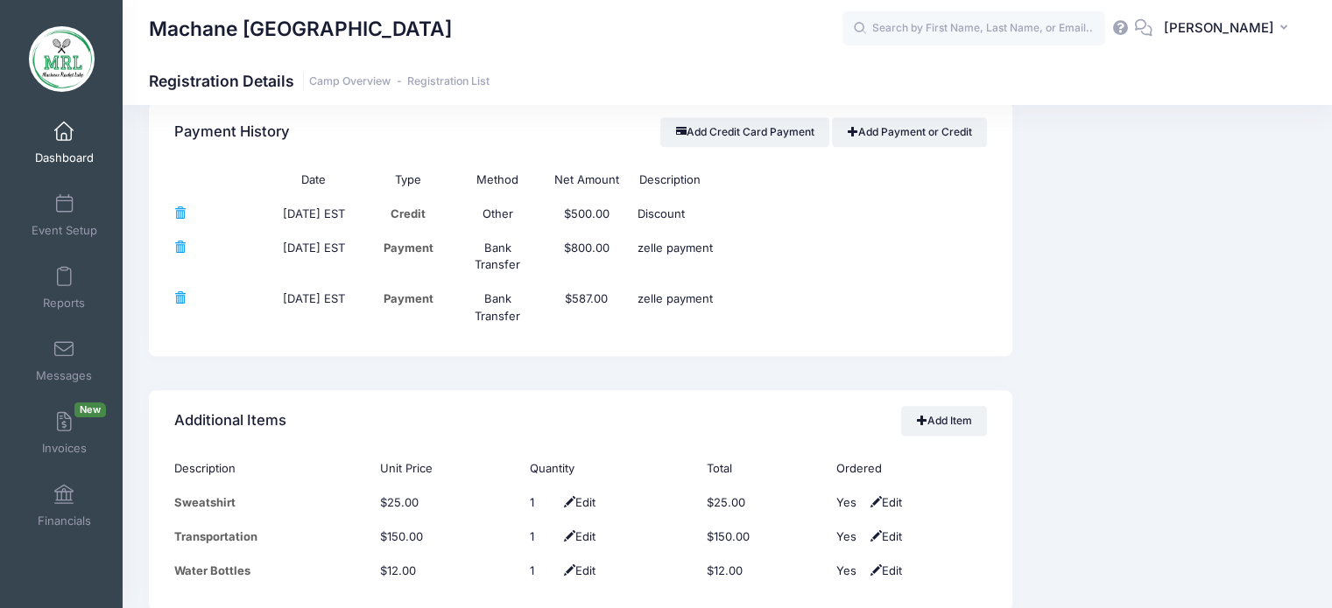
drag, startPoint x: 1302, startPoint y: 348, endPoint x: 1310, endPoint y: 290, distance: 58.3
click at [1310, 290] on div "Event Information Event Machane Racket Lake Session 10th Grade From Aug 14th To…" at bounding box center [1167, 74] width 293 height 3357
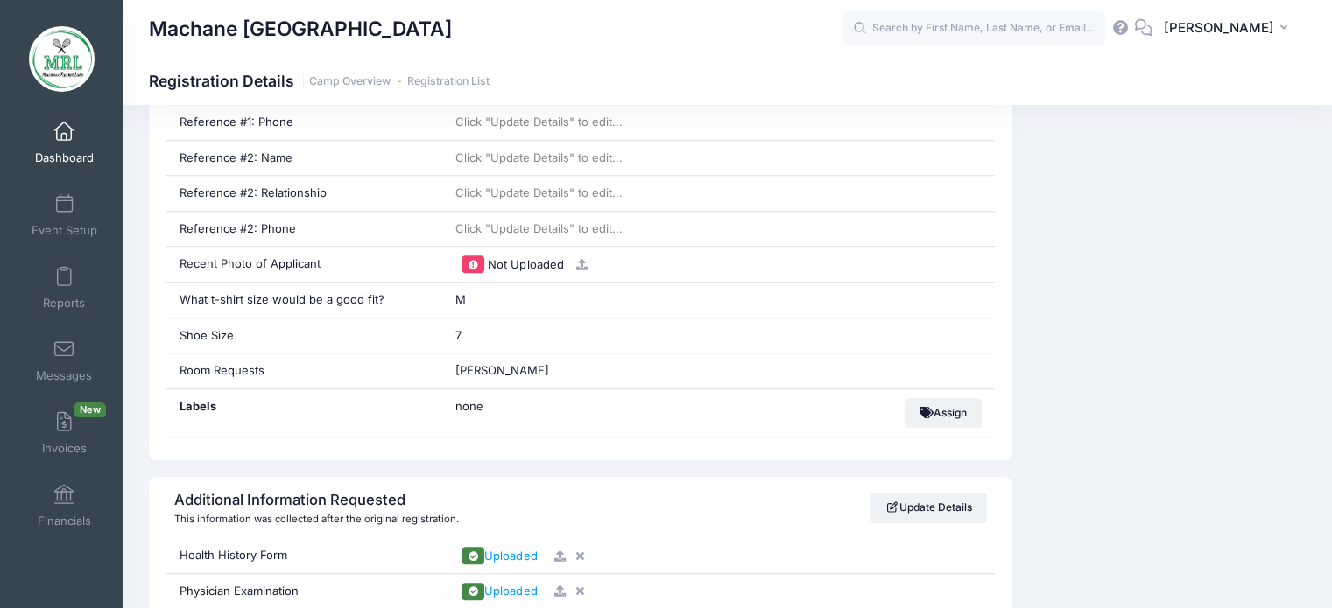
scroll to position [1363, 0]
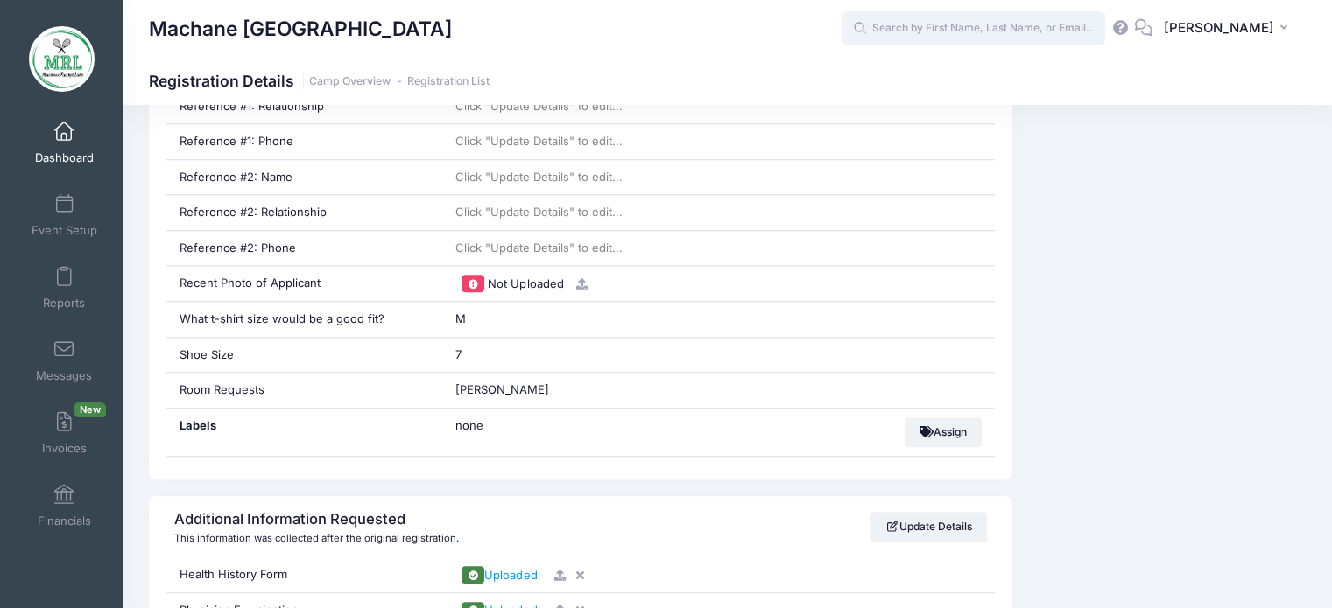
click at [1014, 27] on input "text" at bounding box center [973, 28] width 263 height 35
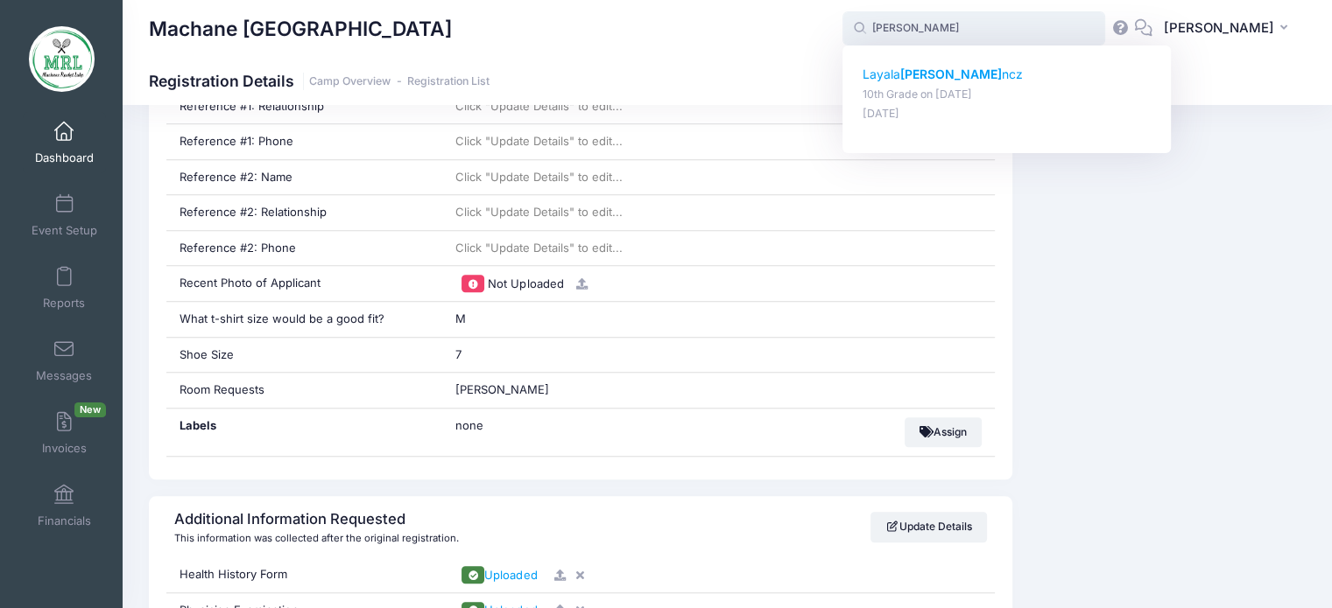
click at [938, 73] on p "Layala Lori ncz" at bounding box center [1006, 75] width 289 height 18
type input "[PERSON_NAME] (10th Grade, [DATE])"
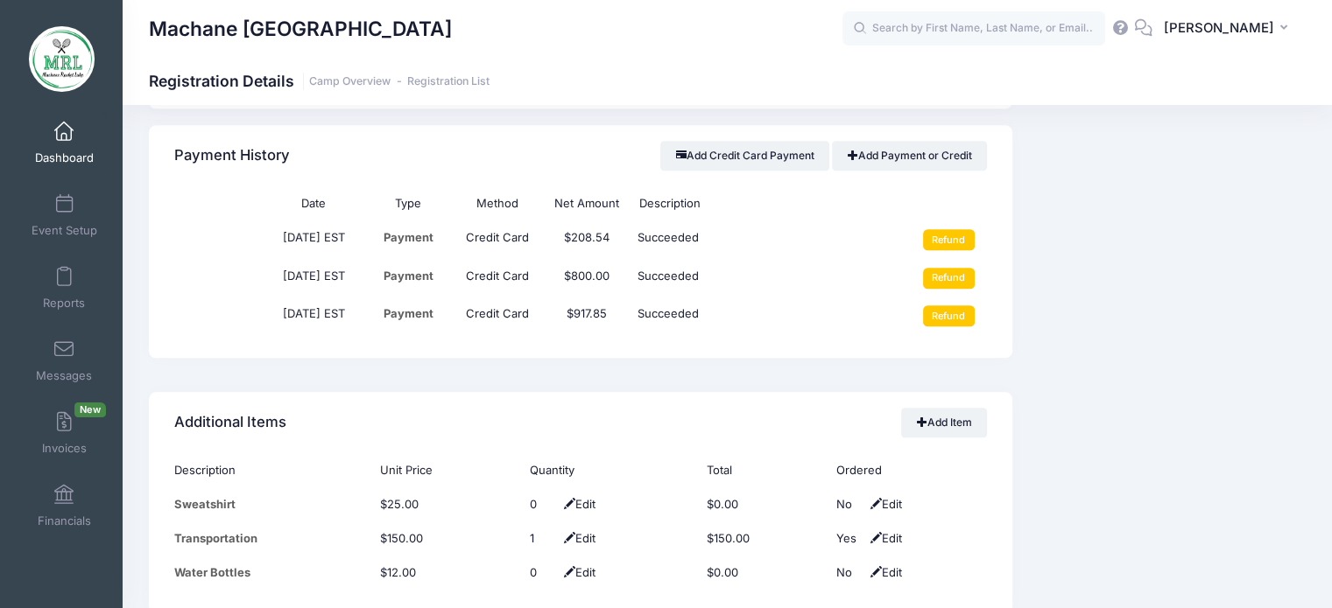
scroll to position [2005, 0]
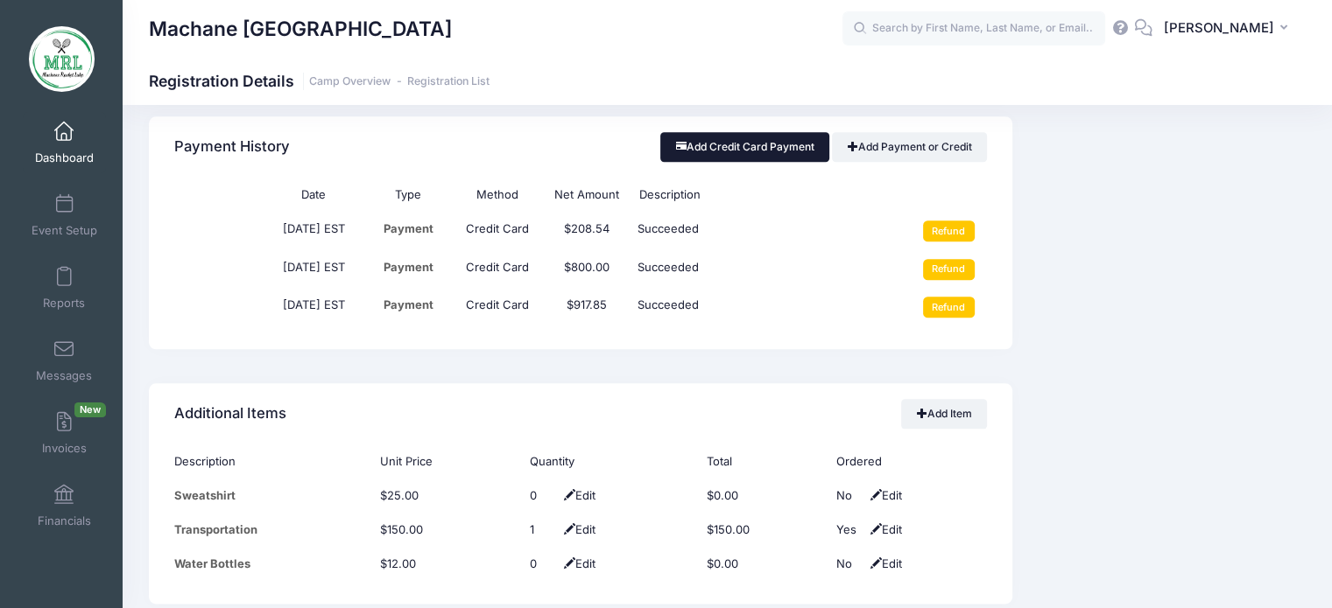
click at [726, 148] on button "Add Credit Card Payment" at bounding box center [744, 147] width 169 height 30
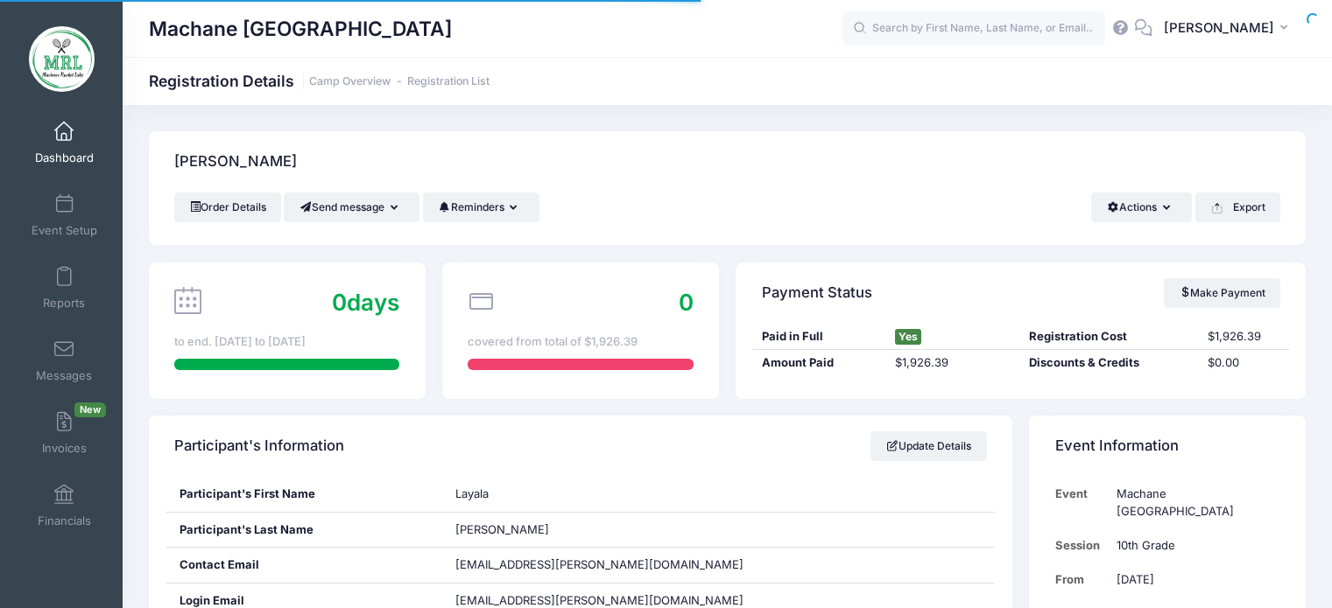
scroll to position [2005, 0]
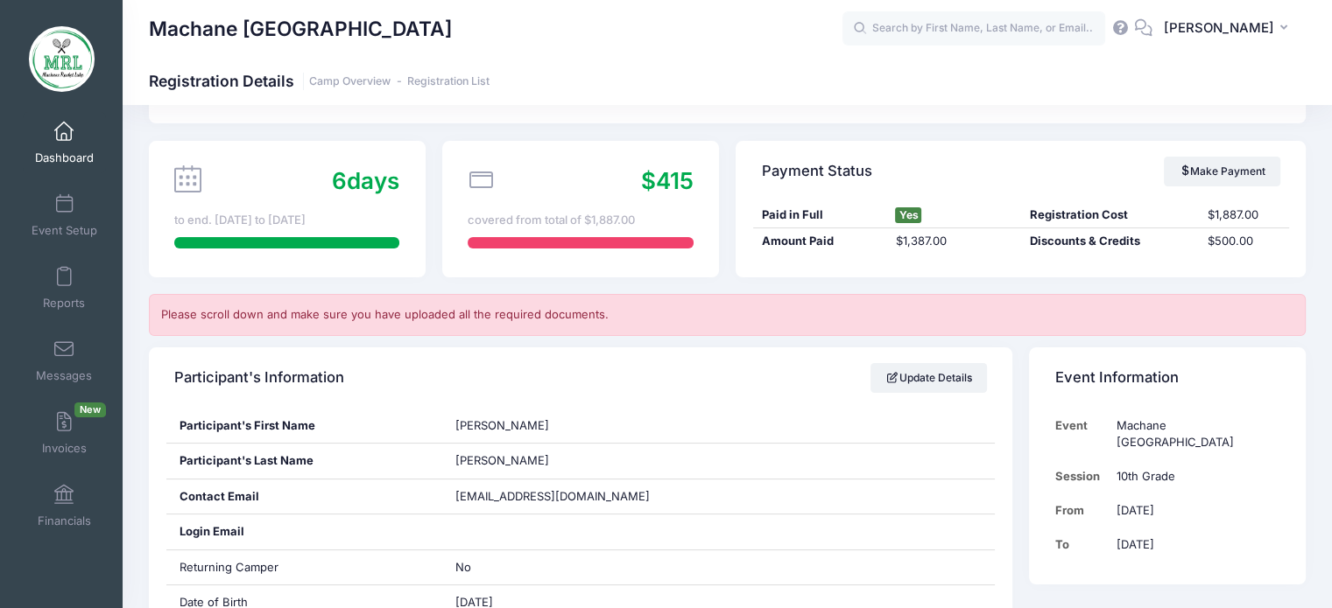
scroll to position [117, 0]
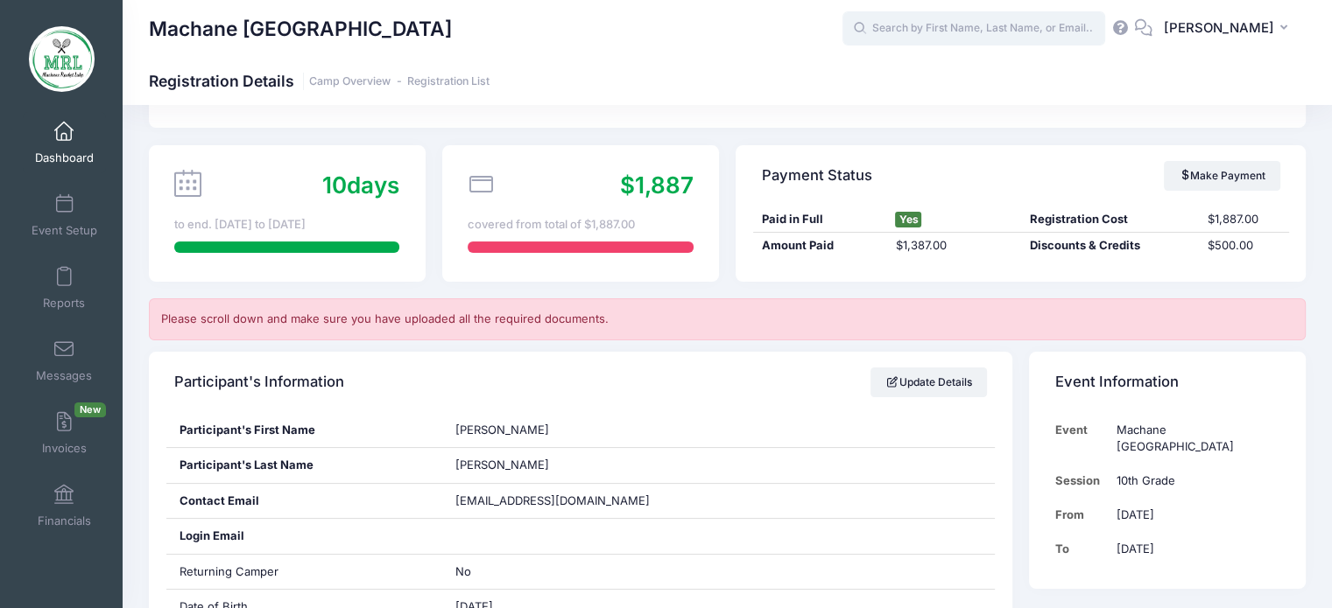
click at [950, 34] on input "text" at bounding box center [973, 28] width 263 height 35
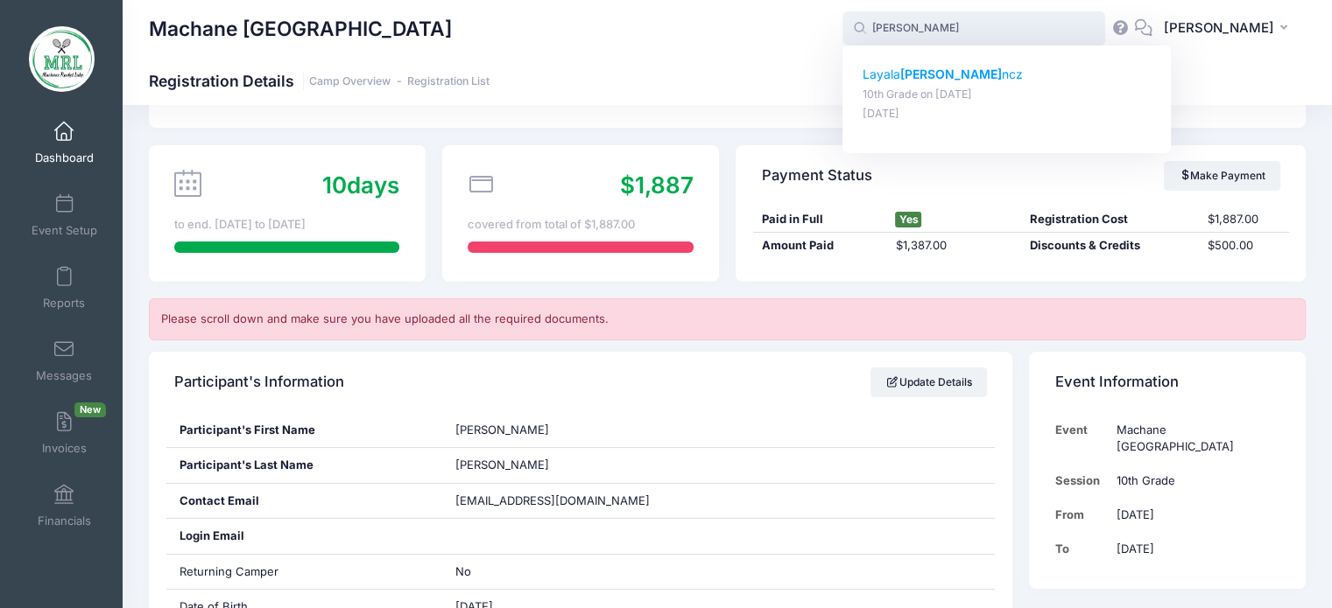
click at [921, 69] on strong "Lori" at bounding box center [951, 74] width 102 height 15
type input "Layala Lorincz (10th Grade, Aug-14, 2025)"
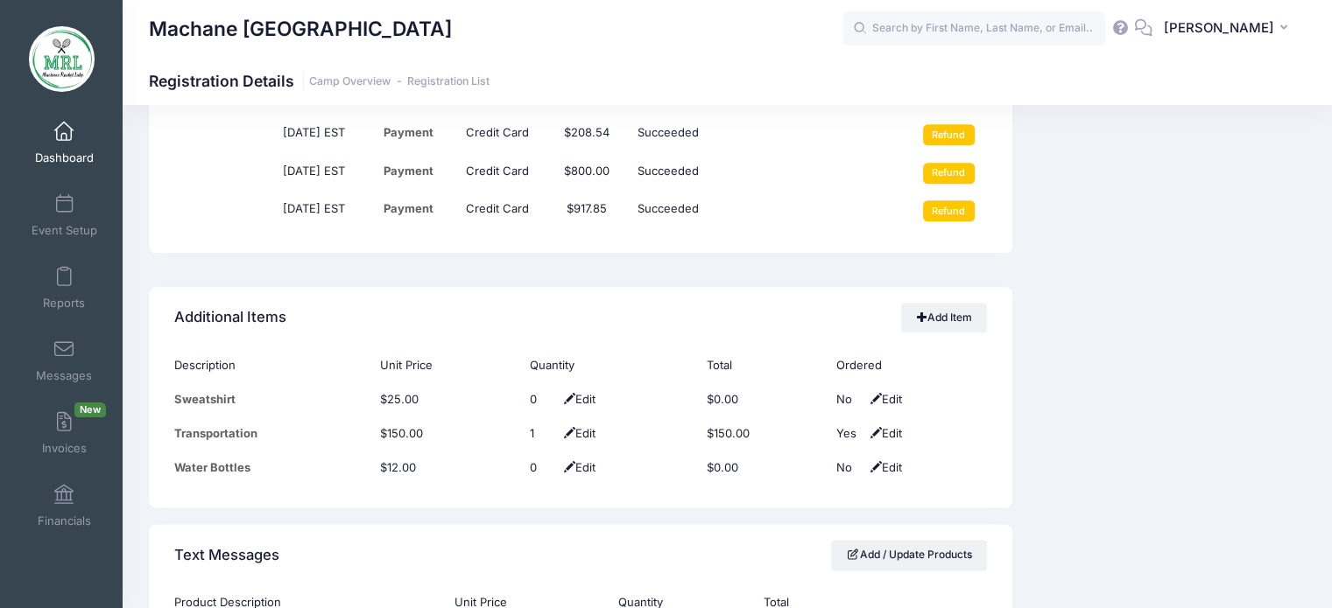
scroll to position [2114, 0]
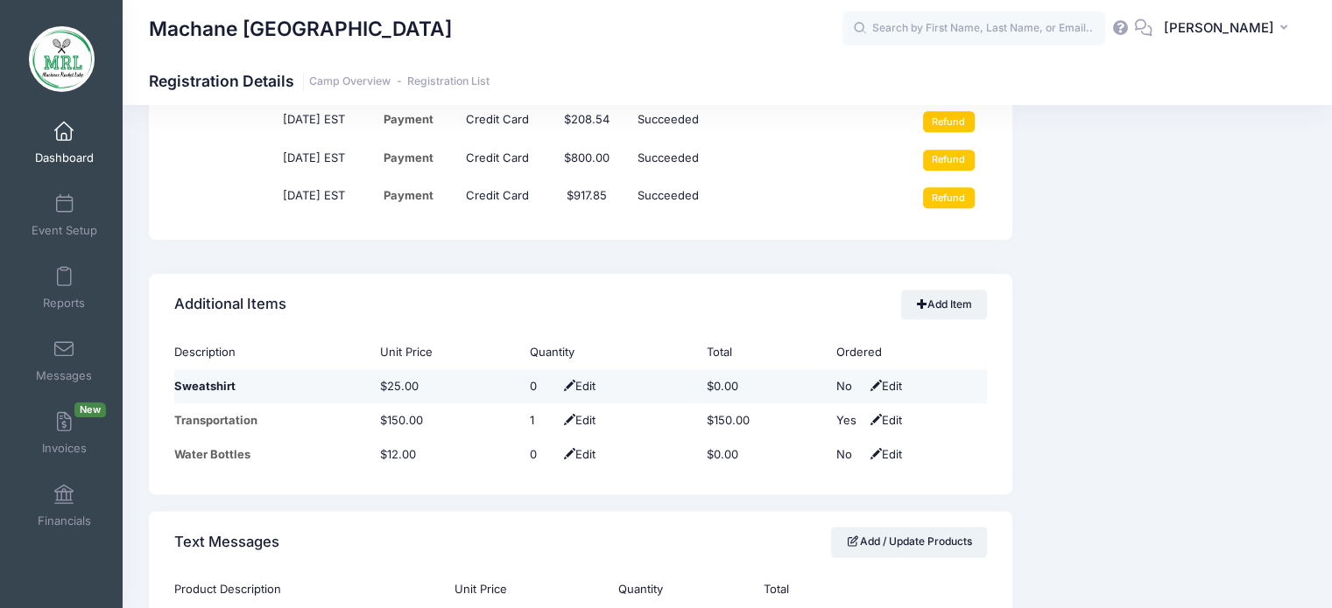
click at [585, 384] on span "Edit" at bounding box center [577, 386] width 36 height 14
type input "1"
click at [556, 382] on span at bounding box center [563, 386] width 14 height 11
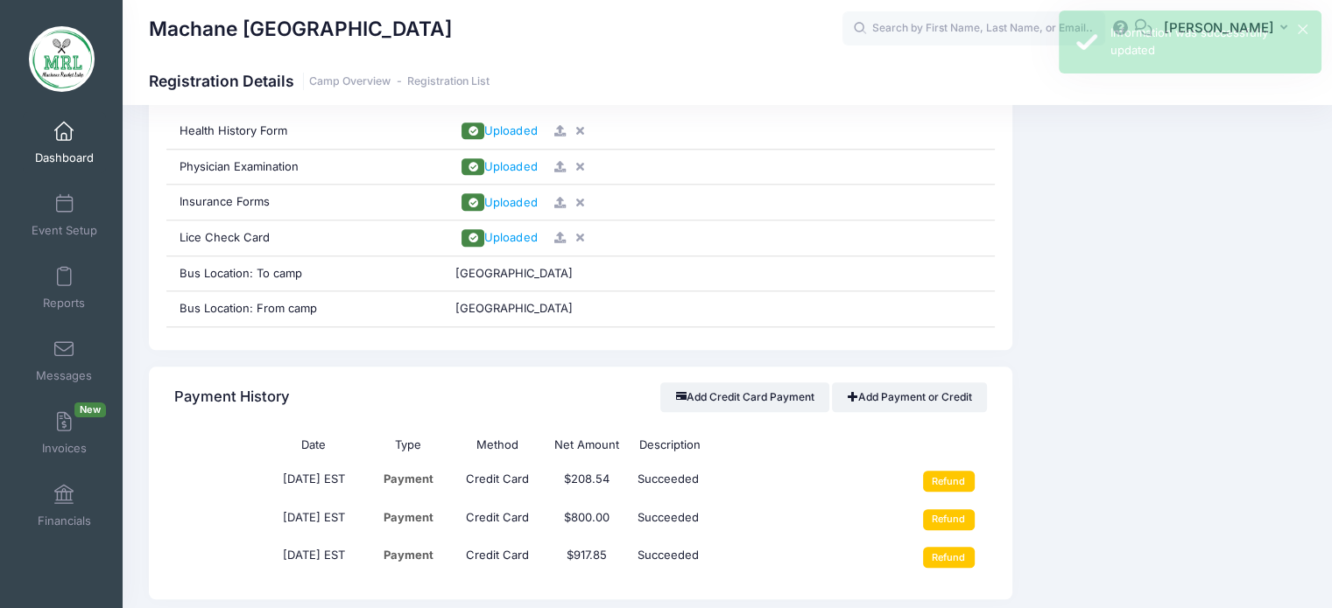
scroll to position [1732, 0]
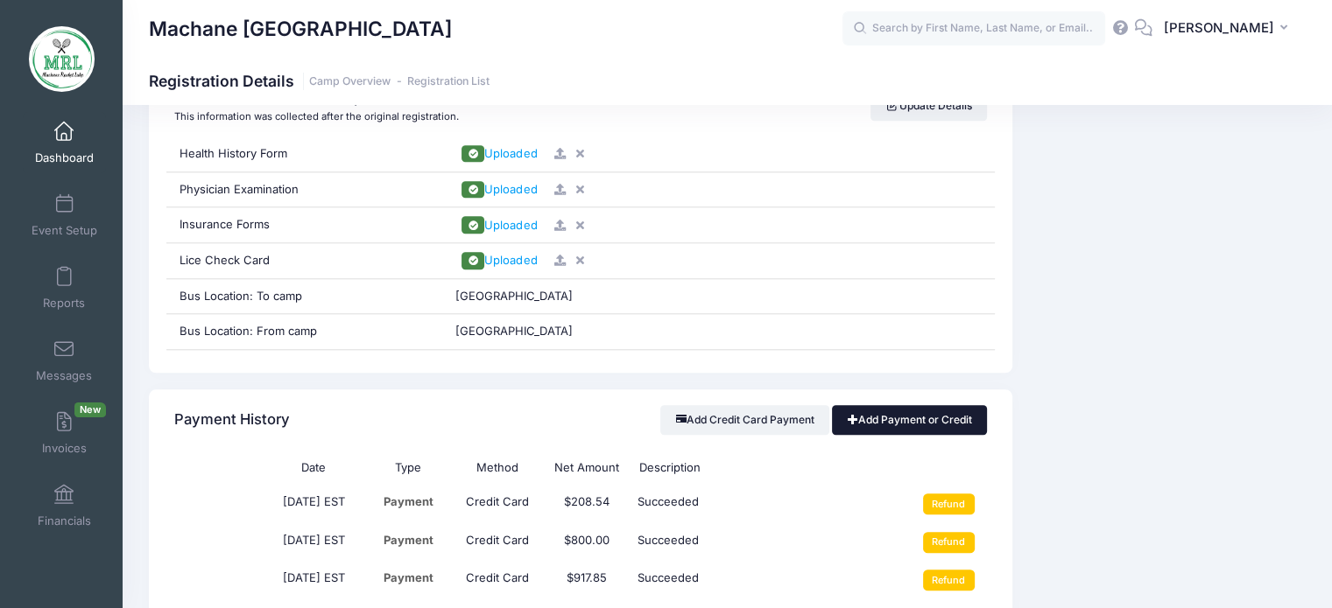
click at [905, 423] on link "Add Payment or Credit" at bounding box center [909, 420] width 155 height 30
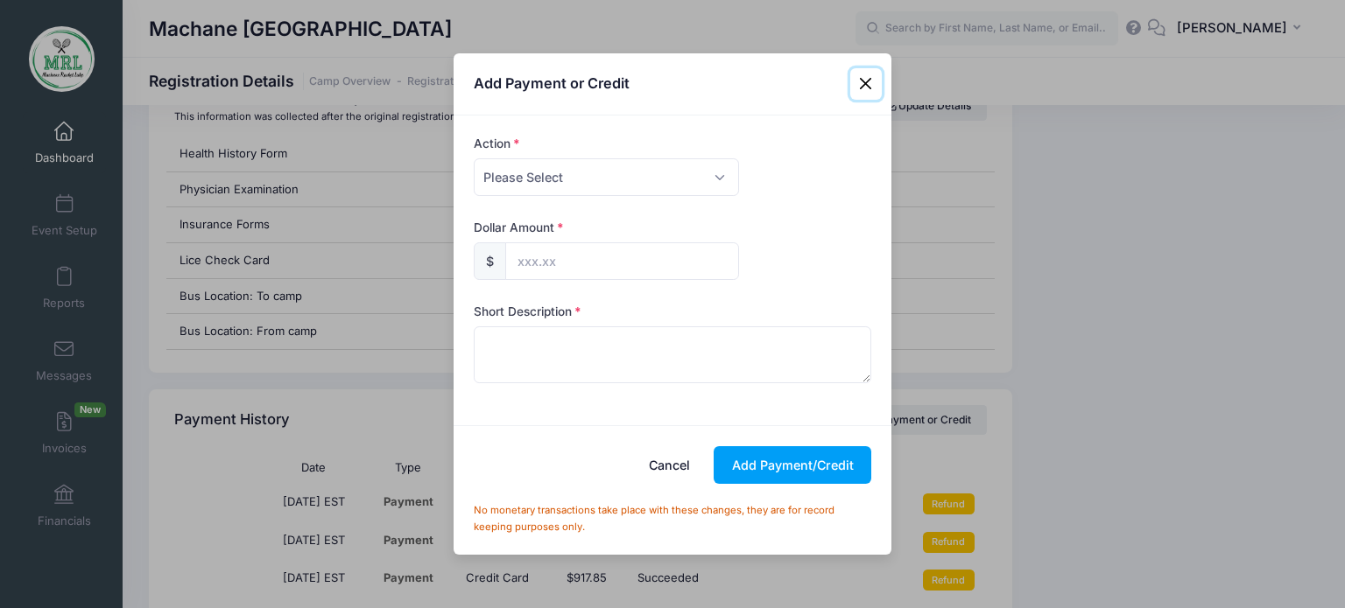
click at [866, 83] on button "Close" at bounding box center [866, 84] width 32 height 32
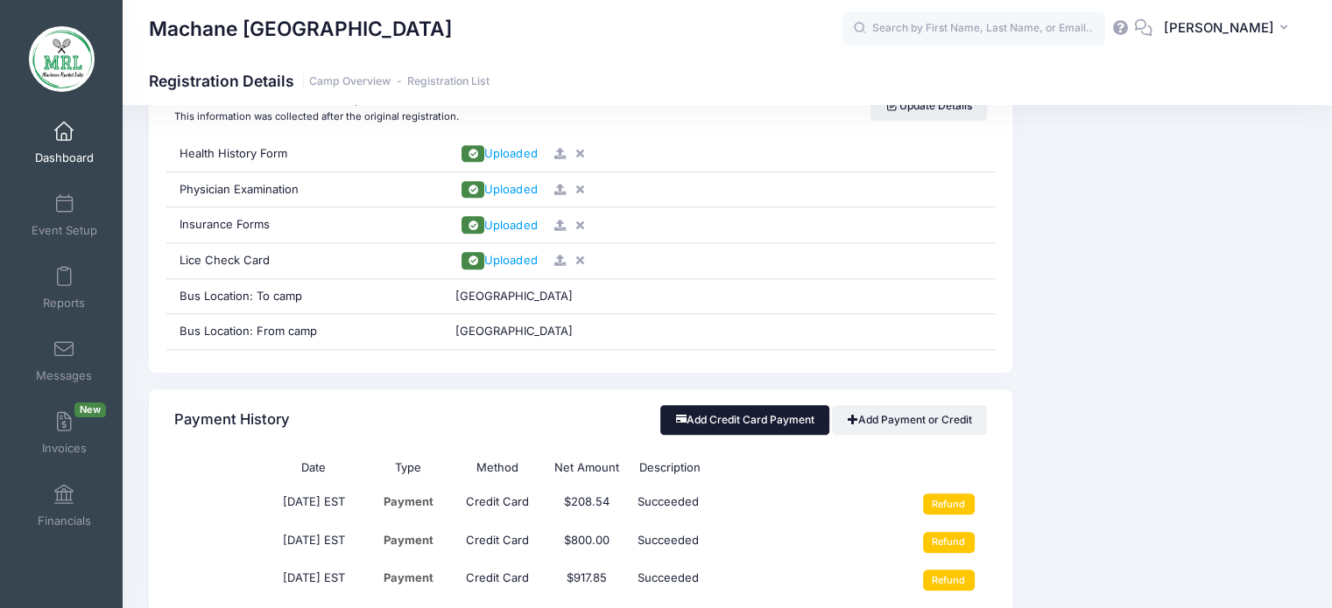
click at [767, 405] on button "Add Credit Card Payment" at bounding box center [744, 420] width 169 height 30
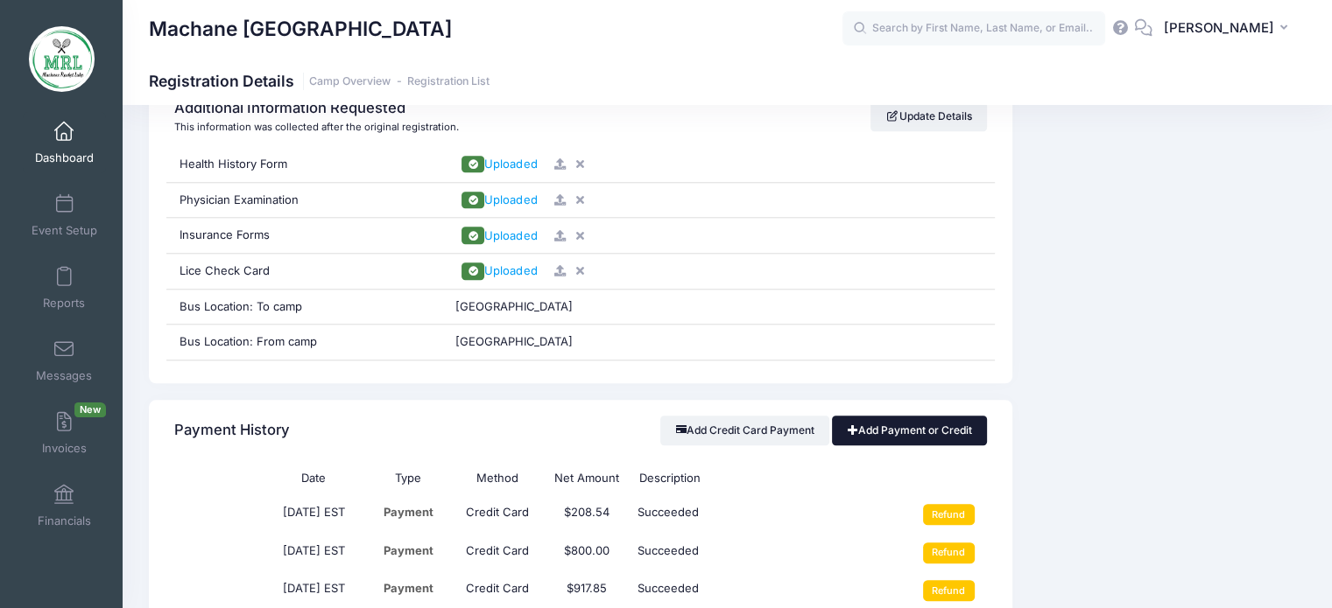
click at [907, 420] on link "Add Payment or Credit" at bounding box center [909, 431] width 155 height 30
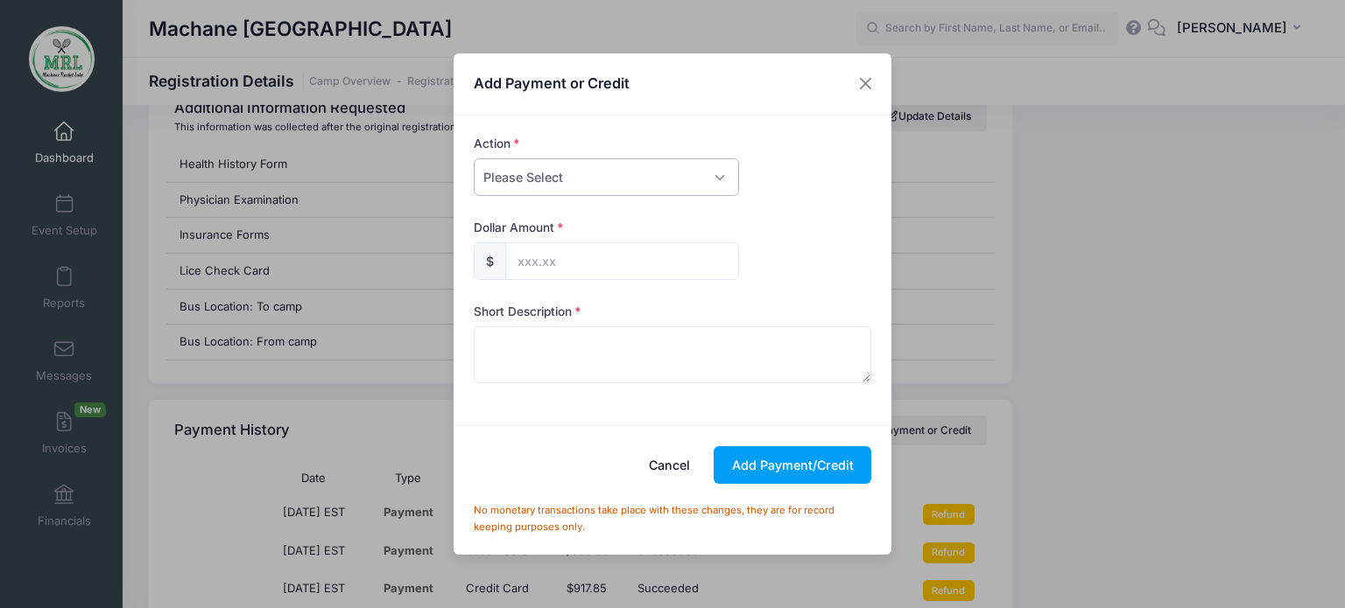
click at [718, 183] on select "Please Select Payment Credit Refund (Offline)" at bounding box center [606, 177] width 265 height 38
select select "payment"
click at [474, 158] on select "Please Select Payment Credit Refund (Offline)" at bounding box center [606, 177] width 265 height 38
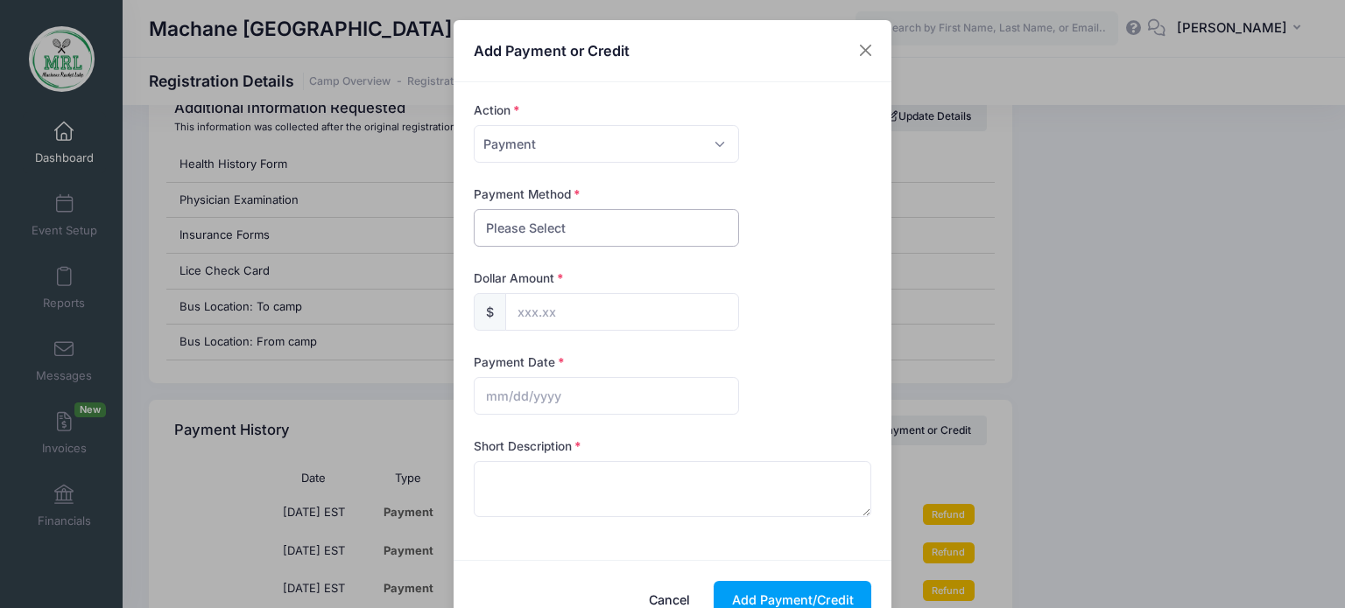
click at [678, 234] on select "Please Select PayPal Cash Check Bank Transfer Other" at bounding box center [606, 228] width 265 height 38
select select "cash"
click at [474, 209] on select "Please Select PayPal Cash Check Bank Transfer Other" at bounding box center [606, 228] width 265 height 38
click at [615, 307] on input "text" at bounding box center [622, 312] width 234 height 38
type input "25.00"
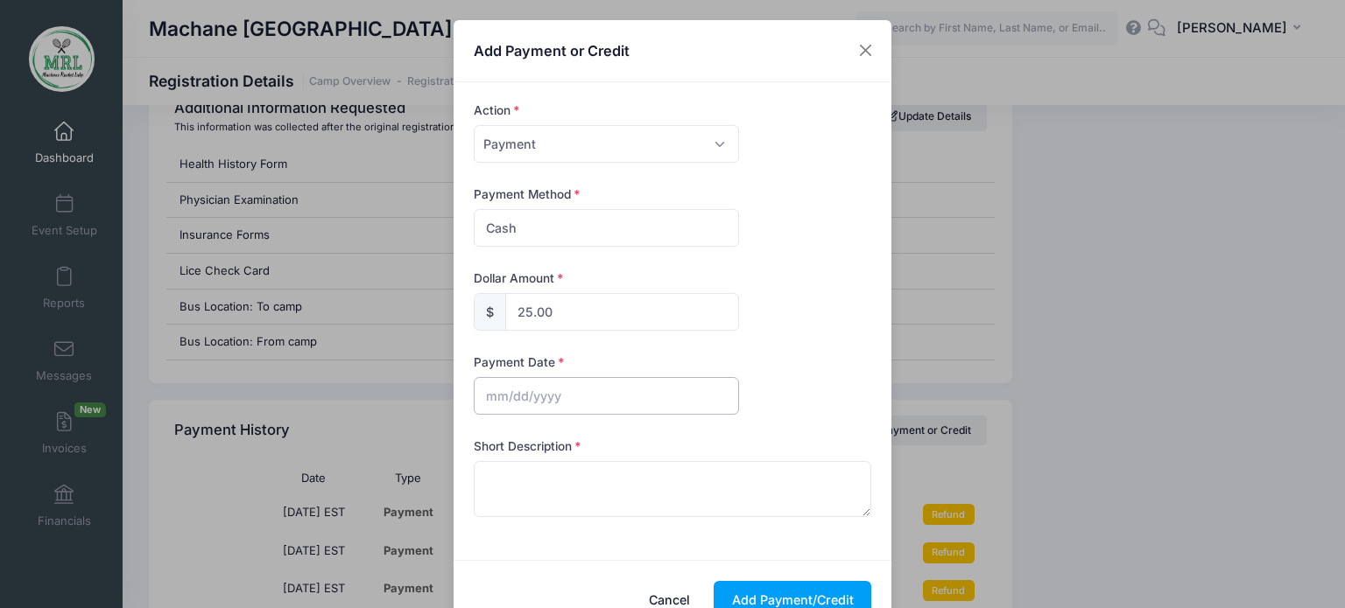
click at [553, 402] on input "text" at bounding box center [606, 396] width 265 height 38
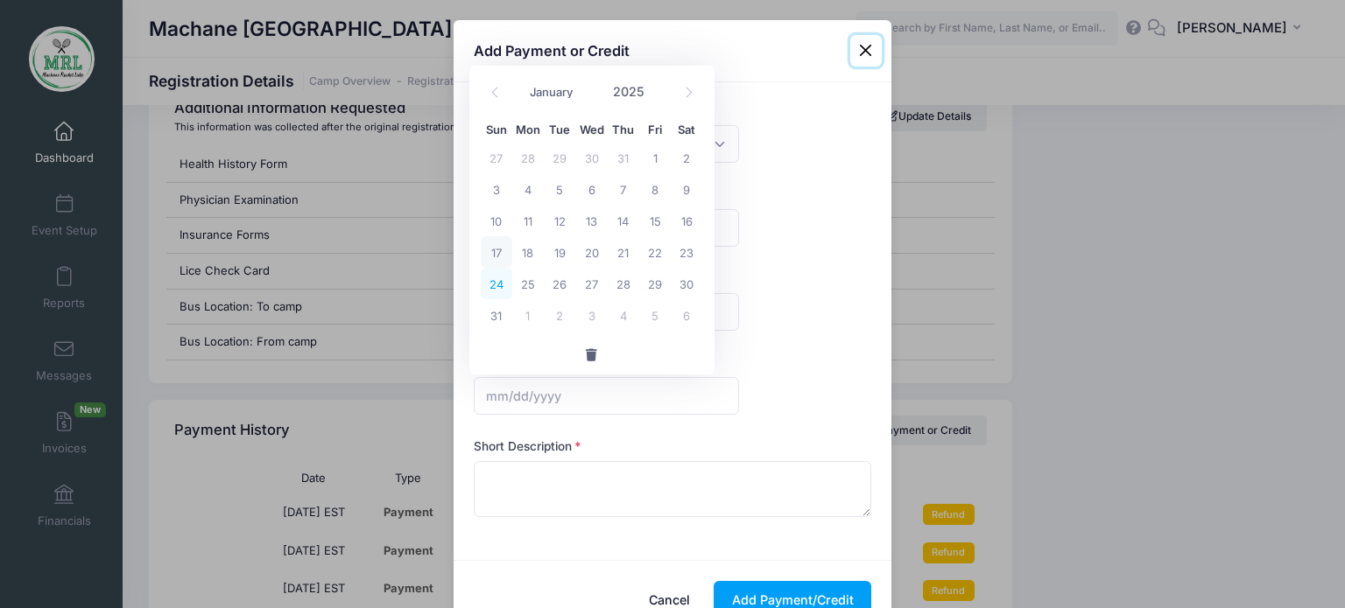
drag, startPoint x: 492, startPoint y: 254, endPoint x: 497, endPoint y: 269, distance: 15.8
click at [497, 269] on div "27 28 29 30 31 1 2 3 4 5 6 7 8 9 10 11 12 13 14 15 16 17 18 19 20 21 22 23 24 2…" at bounding box center [592, 236] width 222 height 189
click at [495, 250] on span "17" at bounding box center [497, 252] width 32 height 32
type input "[DATE]"
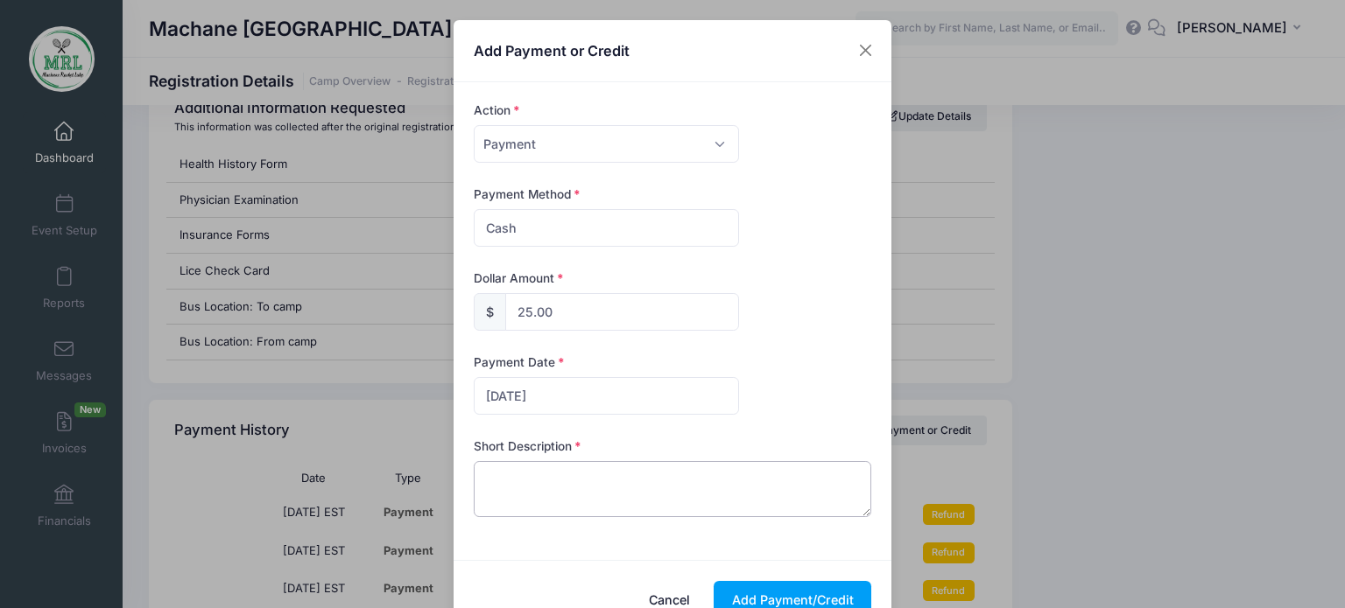
click at [543, 500] on textarea at bounding box center [673, 489] width 398 height 56
type textarea "cash sweatshirt"
click at [774, 594] on button "Add Payment/Credit" at bounding box center [792, 600] width 158 height 38
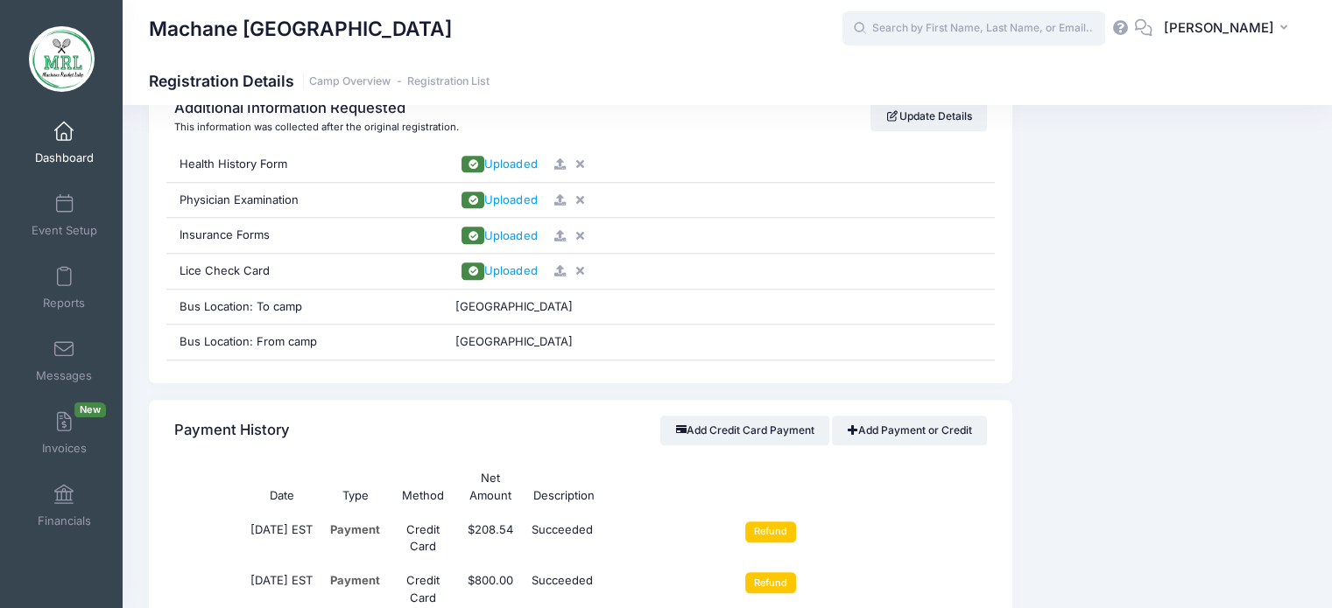
click at [990, 22] on input "text" at bounding box center [973, 28] width 263 height 35
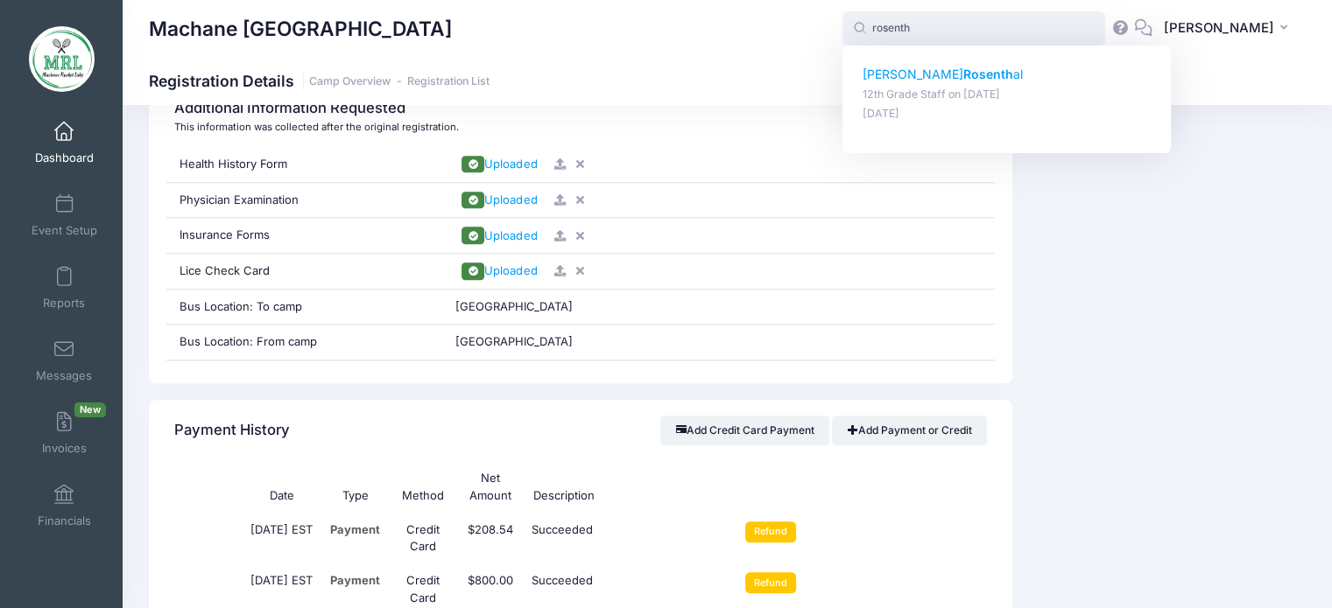
click at [897, 77] on p "Mindy Rosenth al" at bounding box center [1006, 75] width 289 height 18
type input "Mindy Rosenthal (12th Grade Staff, Aug-14, 2025)"
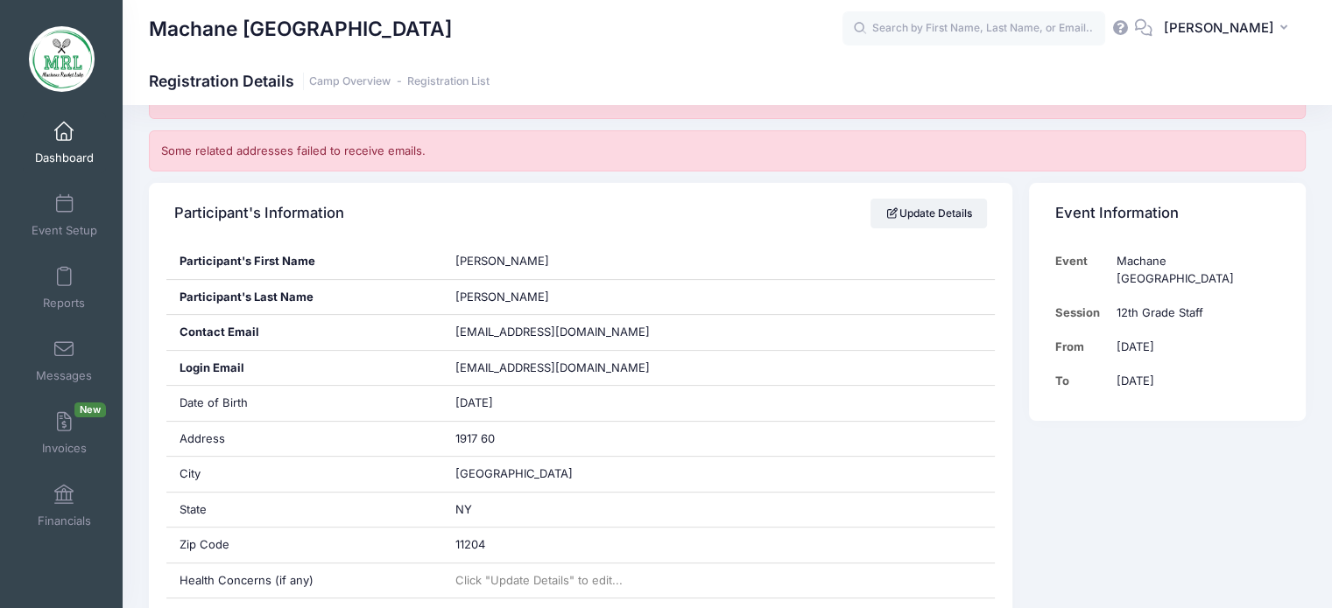
scroll to position [280, 0]
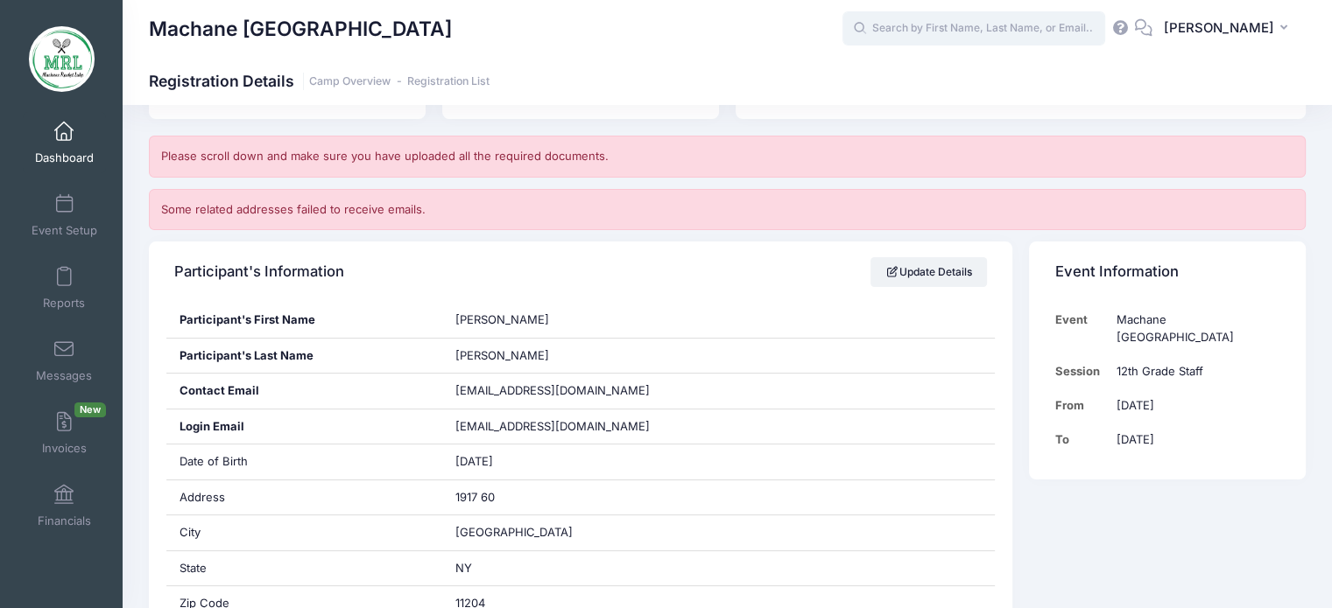
click at [897, 25] on input "text" at bounding box center [973, 28] width 263 height 35
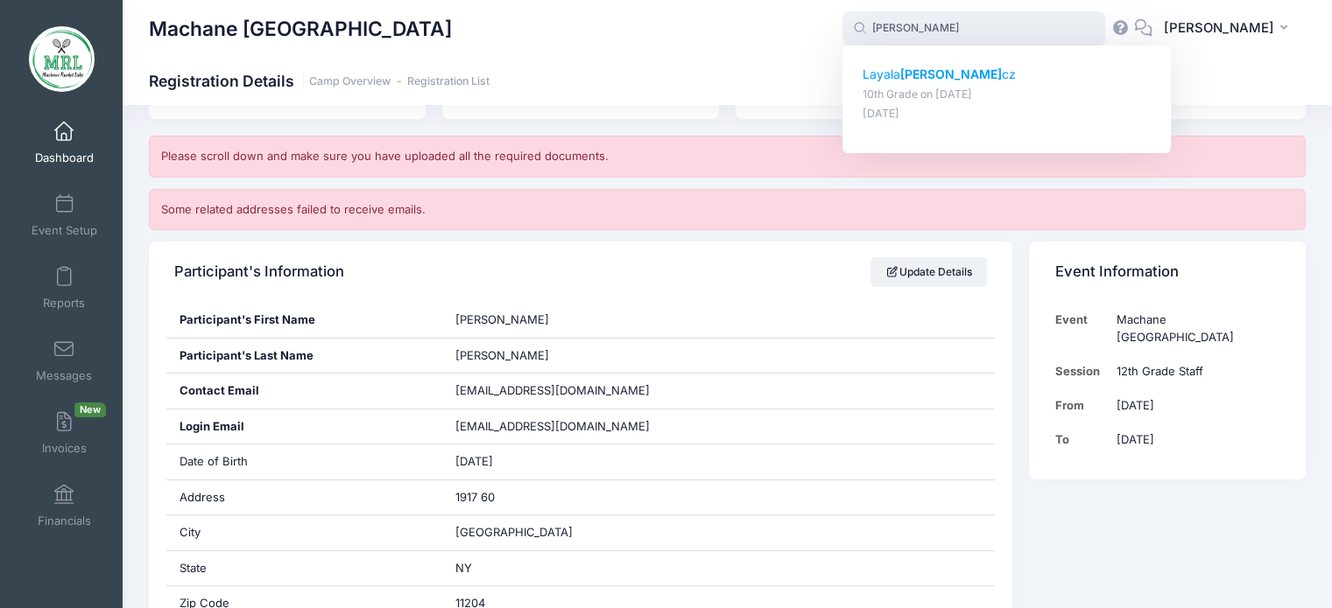
click at [913, 77] on strong "Lorin" at bounding box center [951, 74] width 102 height 15
type input "Layala Lorincz (10th Grade, Aug-14, 2025)"
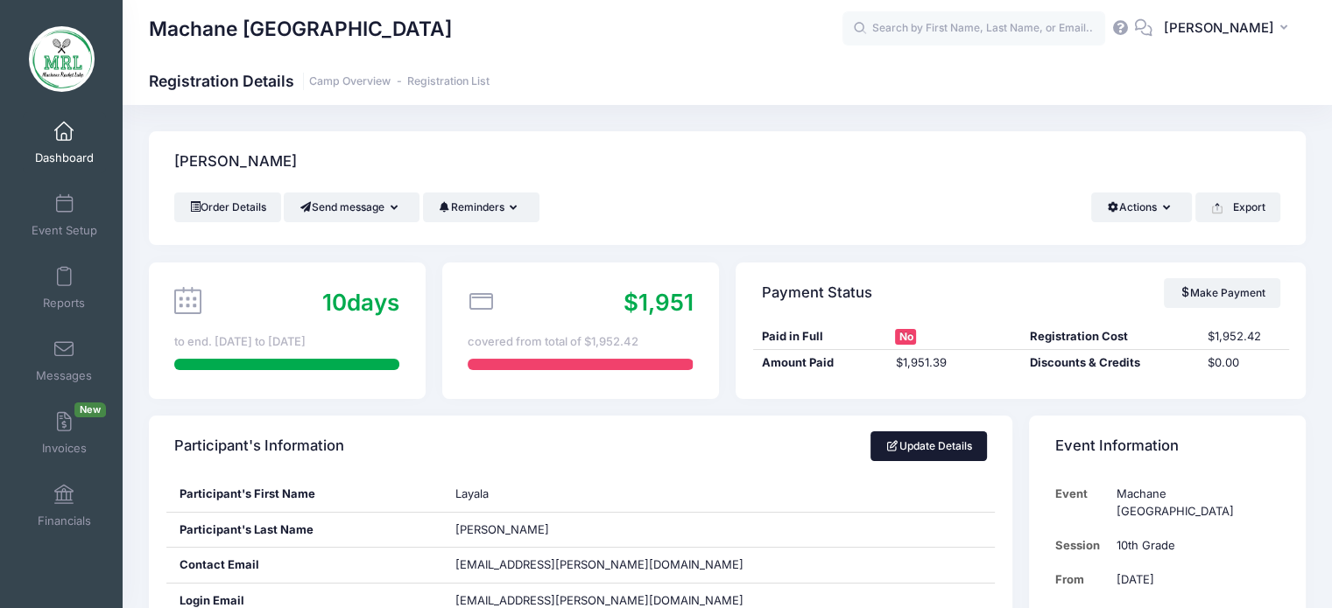
click at [930, 438] on link "Update Details" at bounding box center [928, 447] width 116 height 30
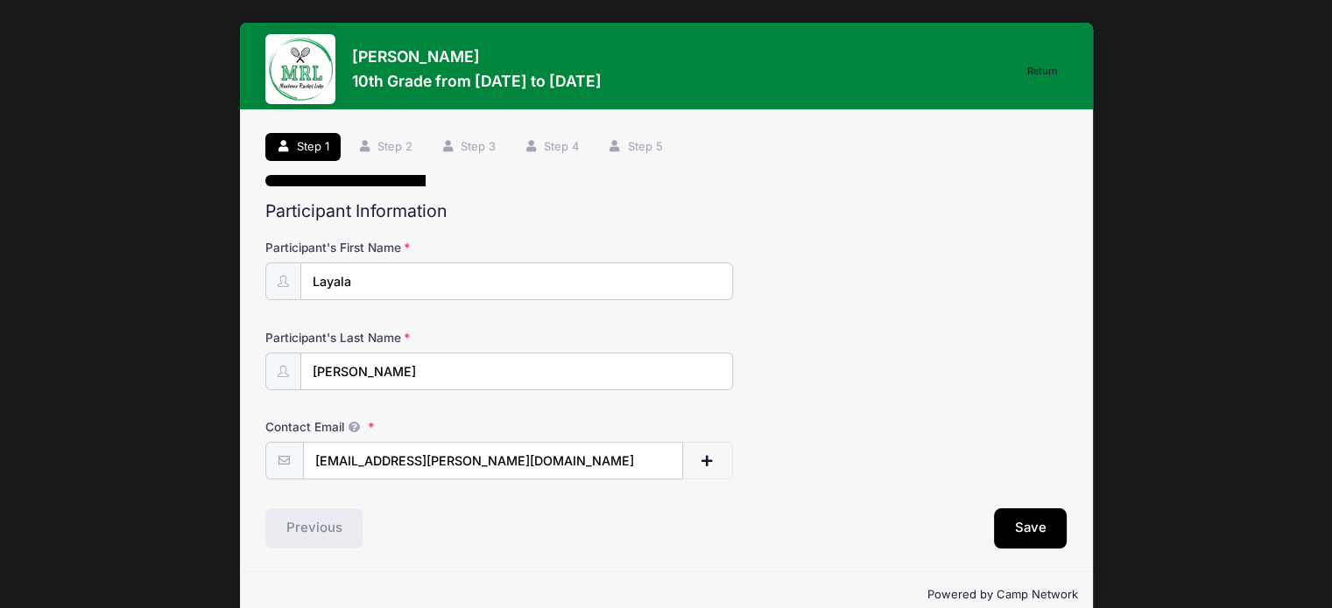
click at [453, 272] on input "Layala" at bounding box center [516, 282] width 432 height 38
type input "Leah"
click at [1022, 519] on button "Save" at bounding box center [1031, 529] width 74 height 40
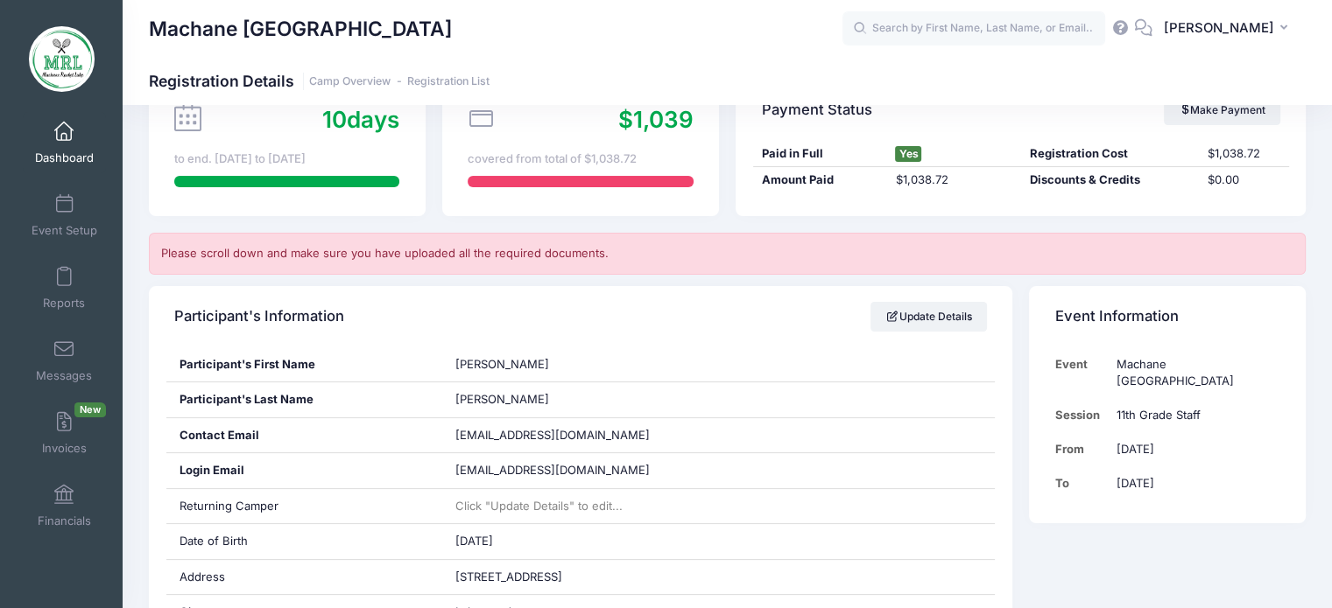
scroll to position [52, 0]
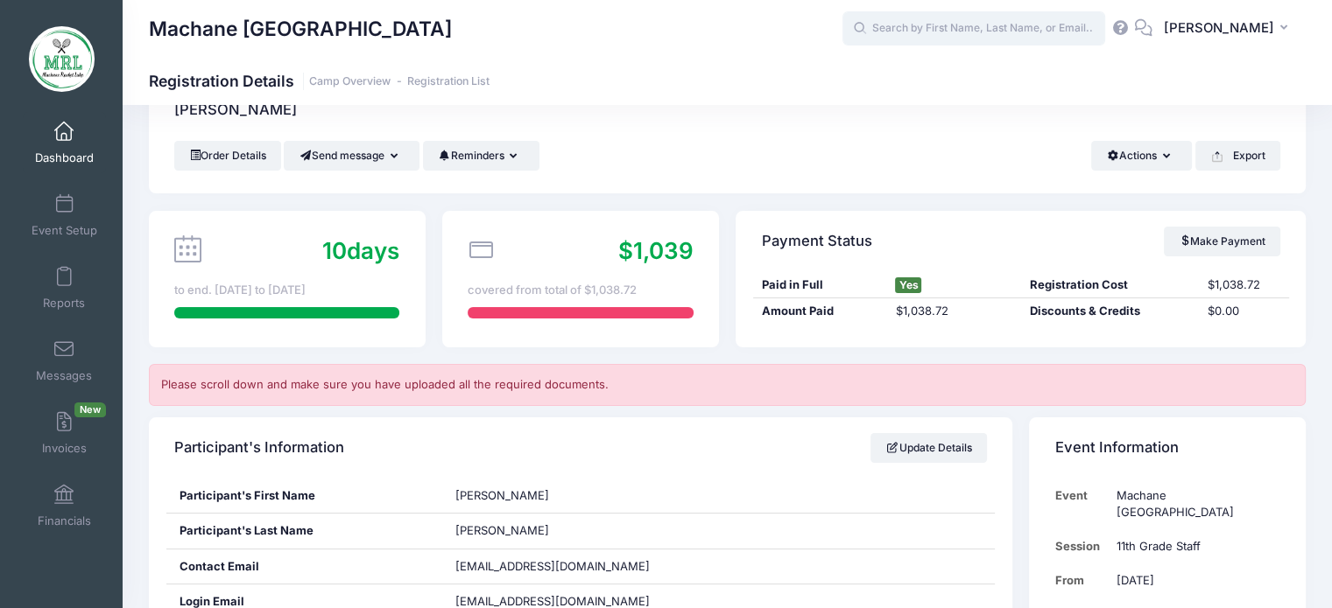
click at [1010, 32] on input "text" at bounding box center [973, 28] width 263 height 35
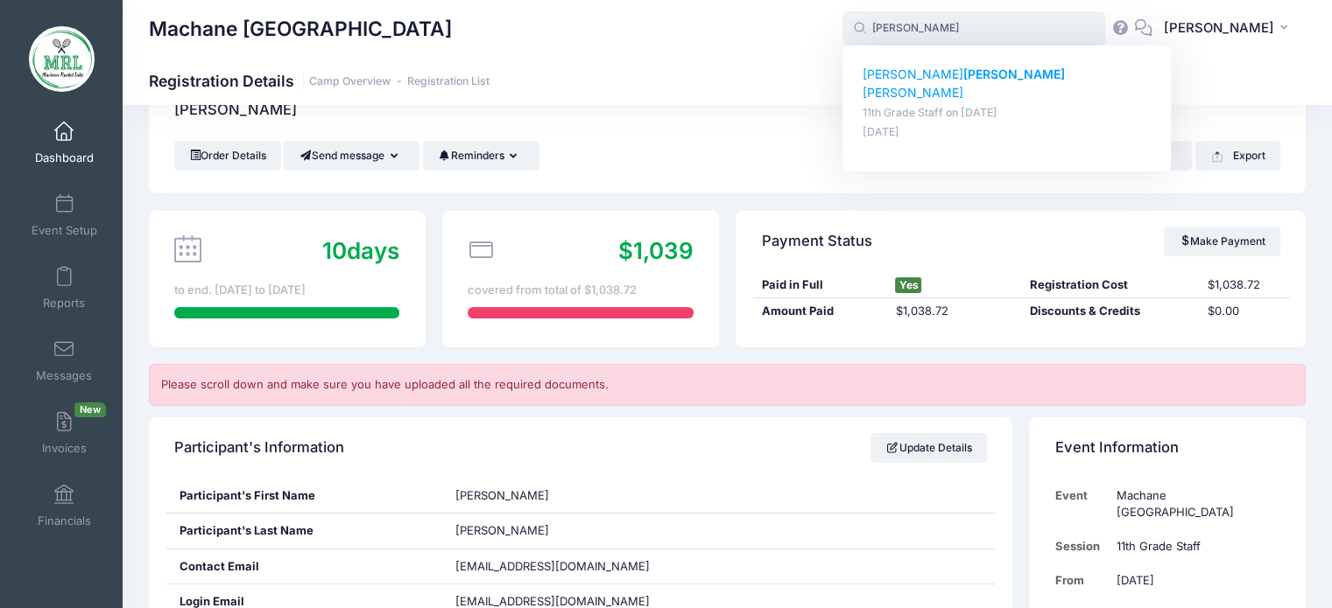
click at [952, 73] on p "Miriam Eisen berg" at bounding box center [1006, 84] width 289 height 37
type input "Miriam Eisenberg (11th Grade Staff, Aug-14, 2025)"
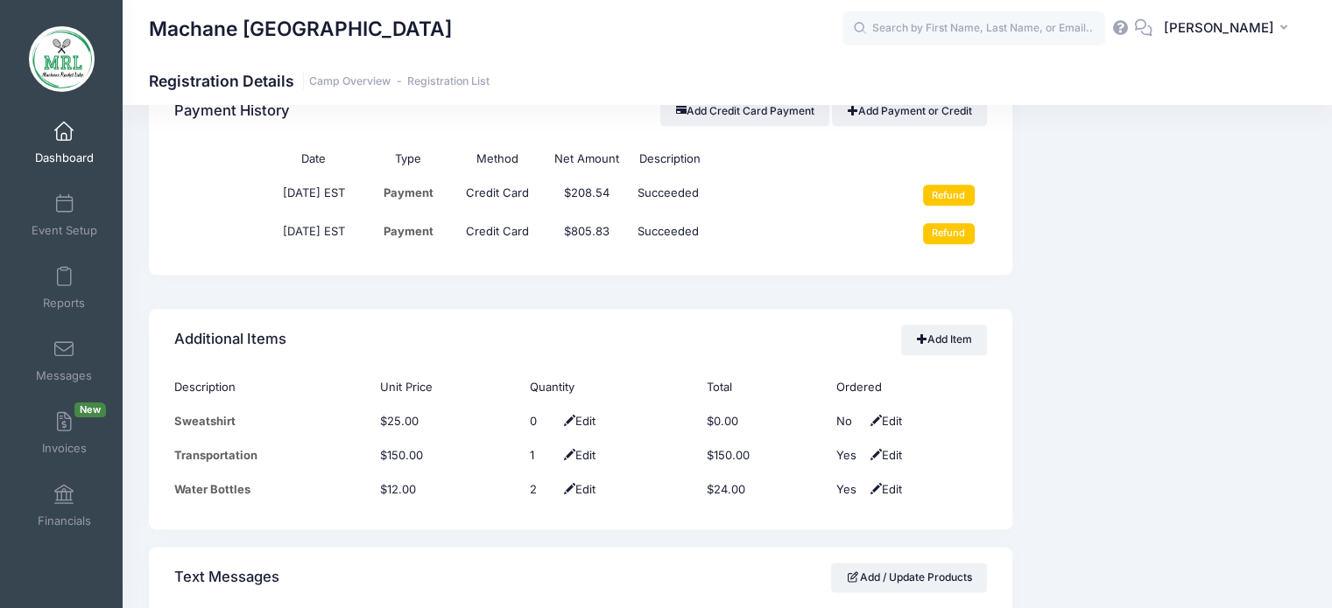
scroll to position [2133, 0]
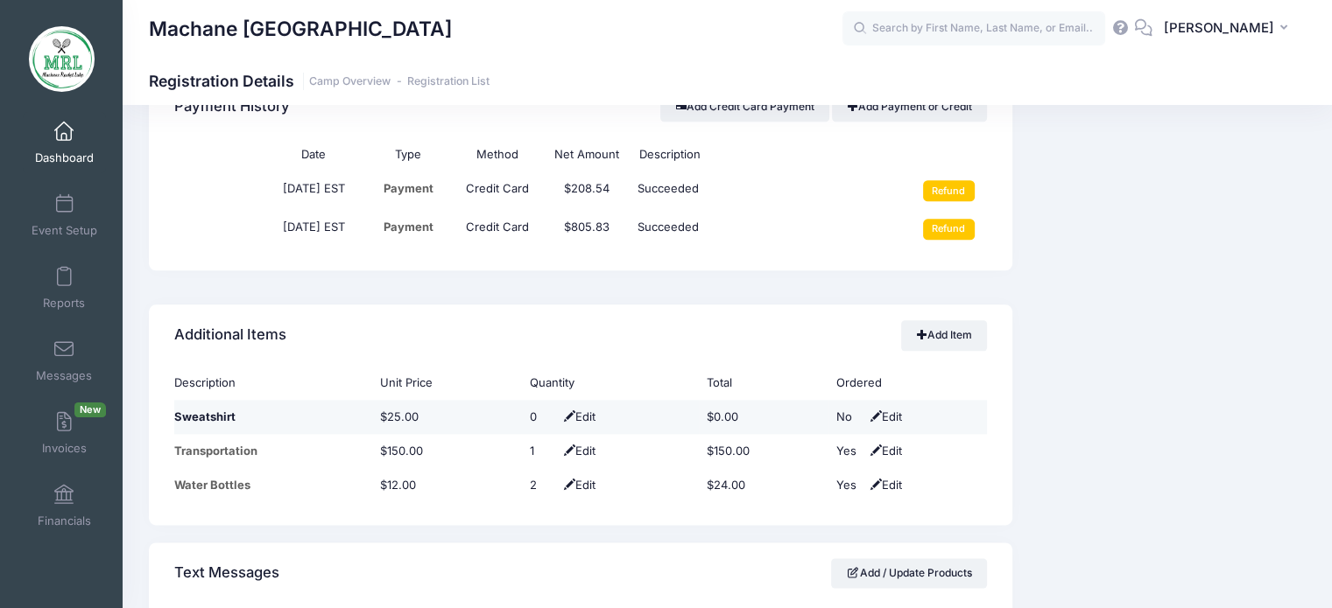
click at [585, 416] on span "Edit" at bounding box center [577, 417] width 36 height 14
type input "1"
click at [559, 414] on span at bounding box center [563, 417] width 14 height 11
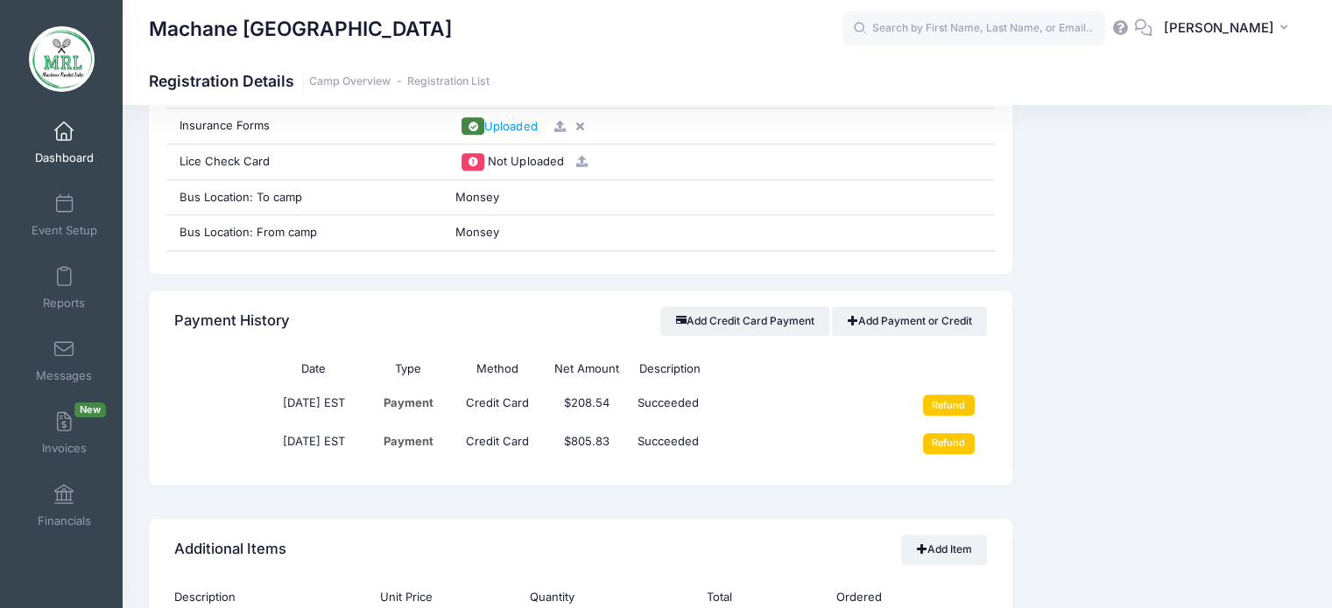
scroll to position [1923, 0]
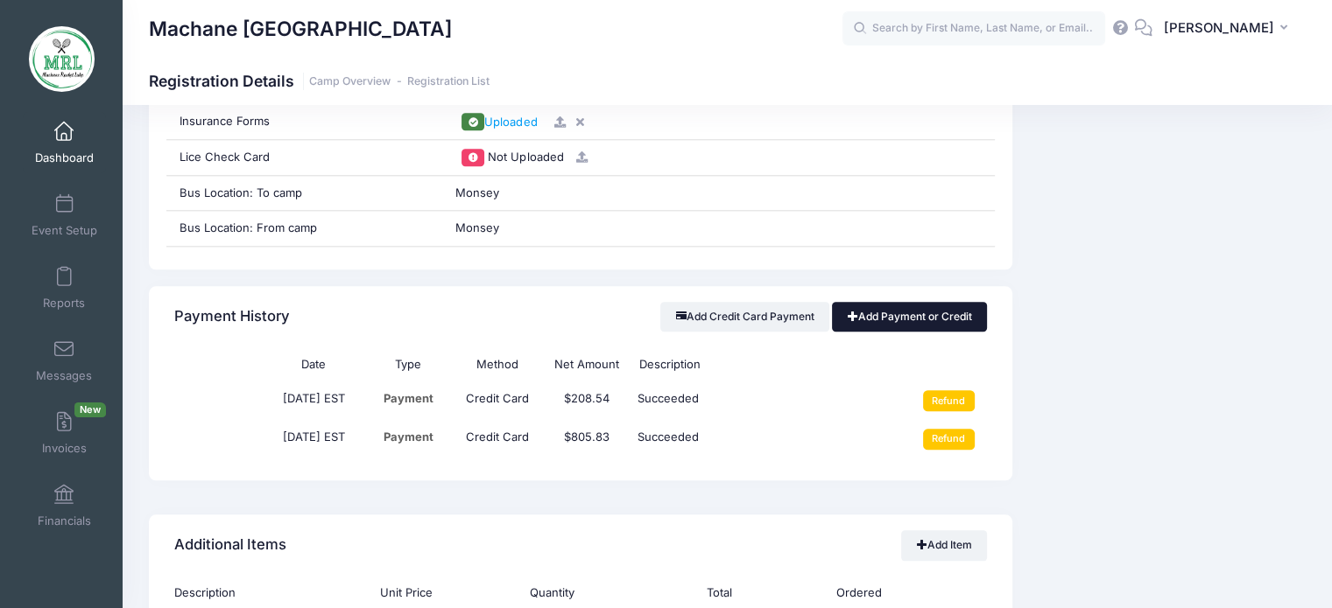
click at [907, 308] on link "Add Payment or Credit" at bounding box center [909, 317] width 155 height 30
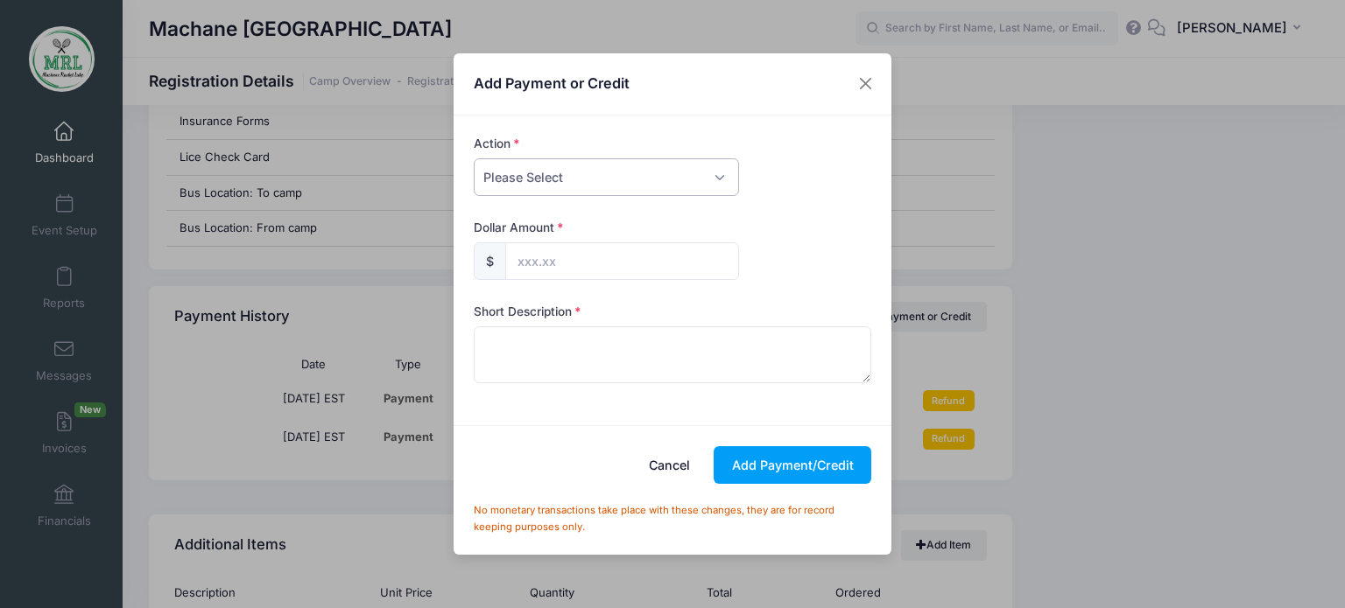
click at [723, 181] on select "Please Select Payment Credit Refund (Offline)" at bounding box center [606, 177] width 265 height 38
select select "payment"
click at [474, 158] on select "Please Select Payment Credit Refund (Offline)" at bounding box center [606, 177] width 265 height 38
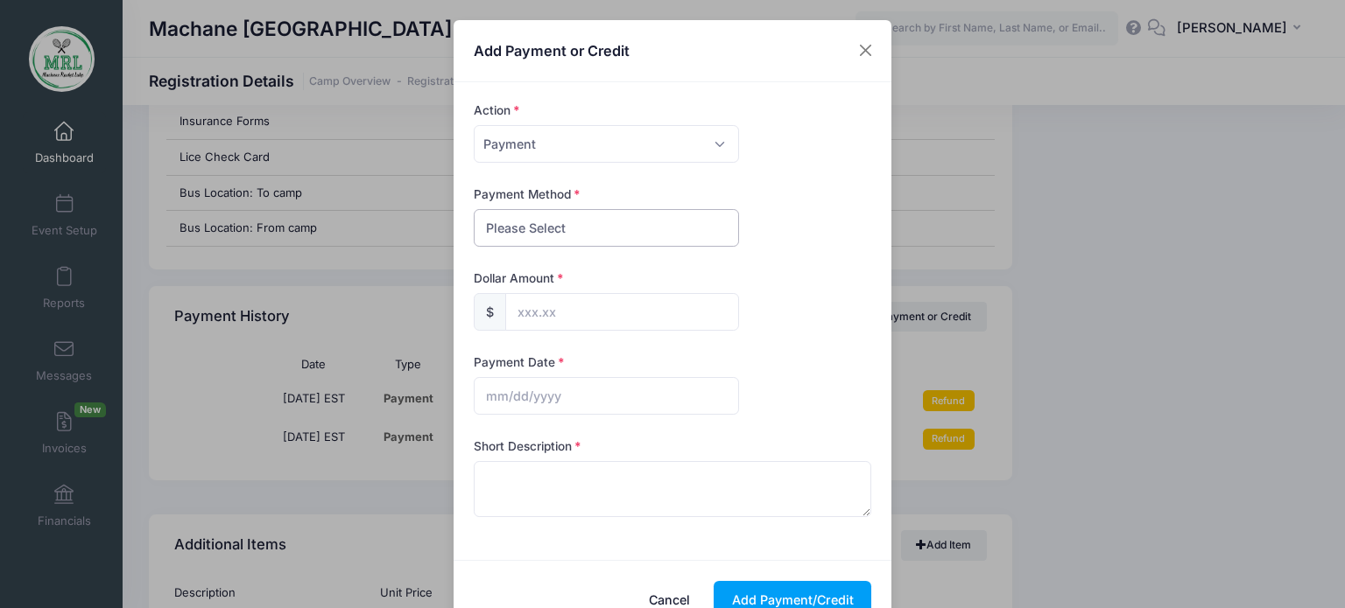
click at [698, 222] on select "Please Select PayPal Cash Check Bank Transfer Other" at bounding box center [606, 228] width 265 height 38
select select "cash"
click at [474, 209] on select "Please Select PayPal Cash Check Bank Transfer Other" at bounding box center [606, 228] width 265 height 38
click at [648, 314] on input "text" at bounding box center [622, 312] width 234 height 38
type input "25.00"
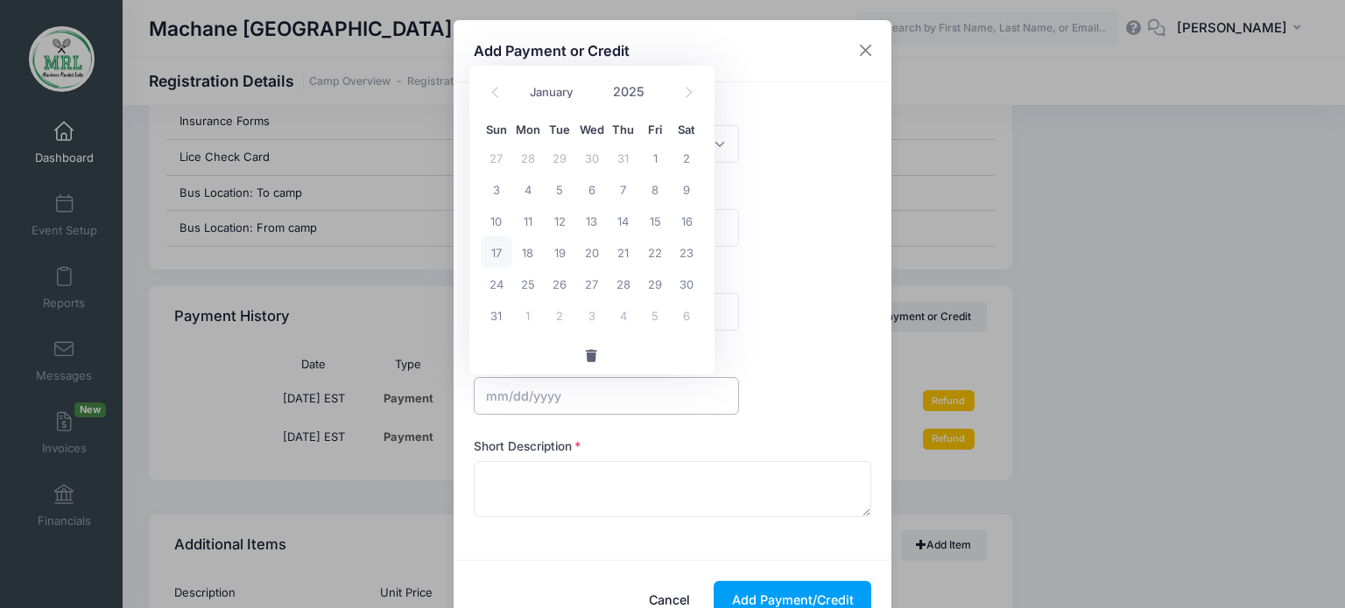
click at [571, 395] on input "text" at bounding box center [606, 396] width 265 height 38
click at [497, 256] on span "17" at bounding box center [497, 252] width 32 height 32
type input "[DATE]"
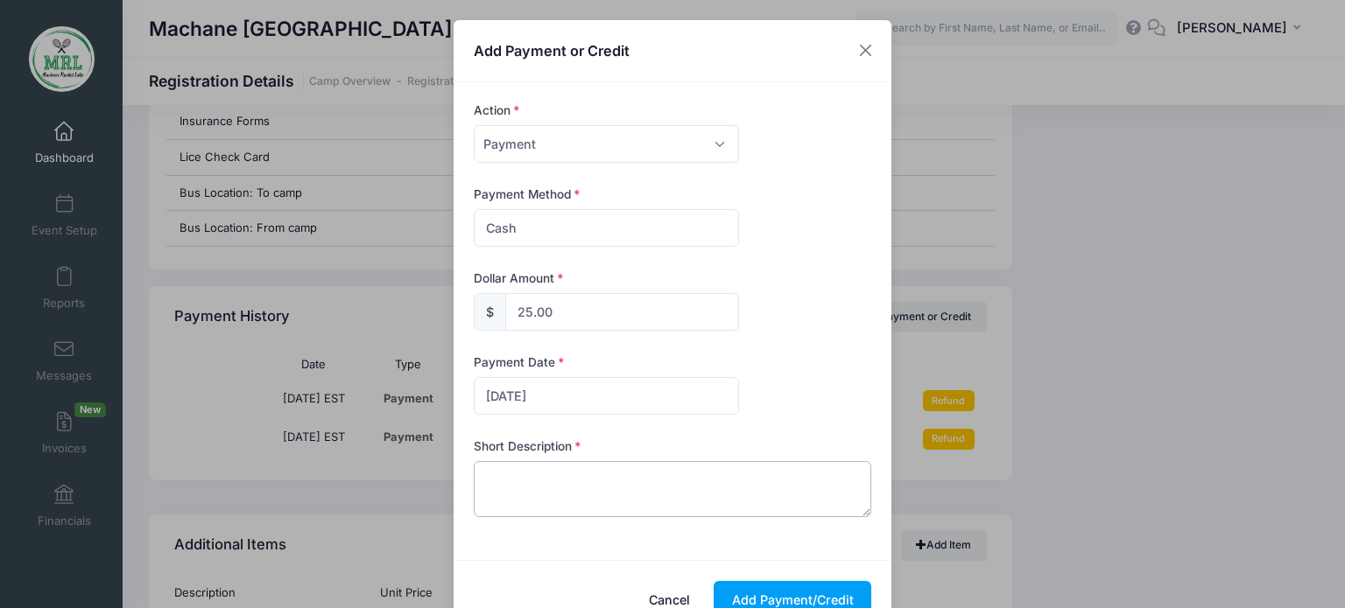
click at [546, 493] on textarea at bounding box center [673, 489] width 398 height 56
type textarea "cash sweatshirt"
click at [765, 587] on button "Add Payment/Credit" at bounding box center [792, 600] width 158 height 38
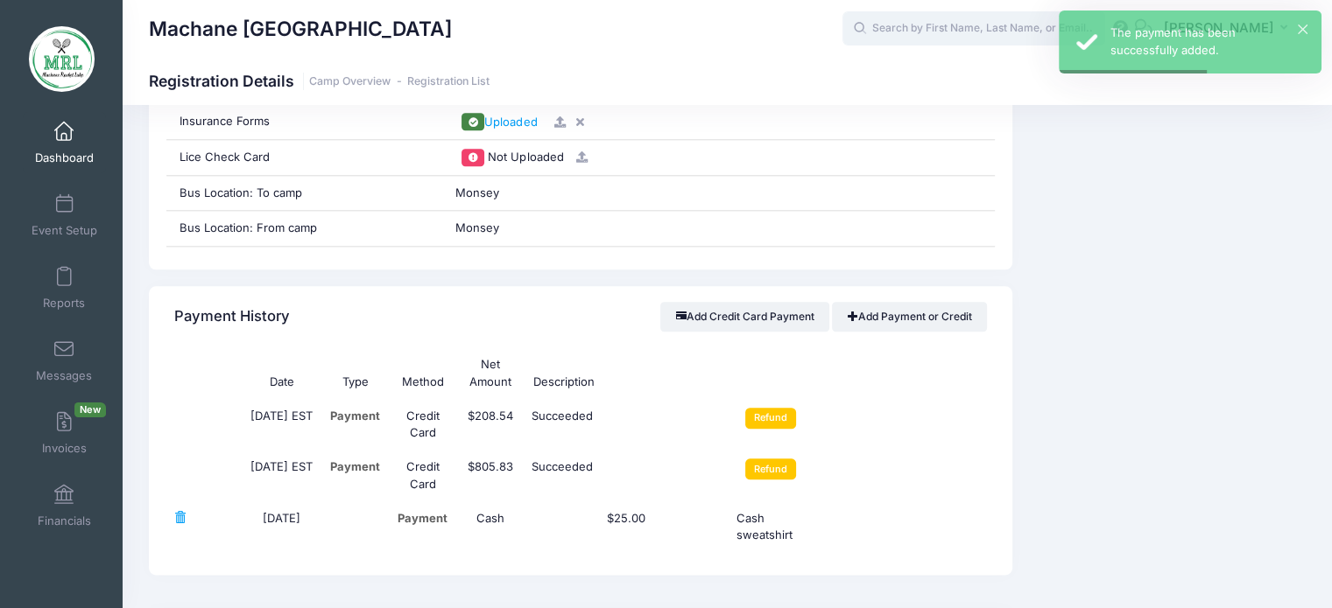
click at [973, 37] on input "text" at bounding box center [973, 28] width 263 height 35
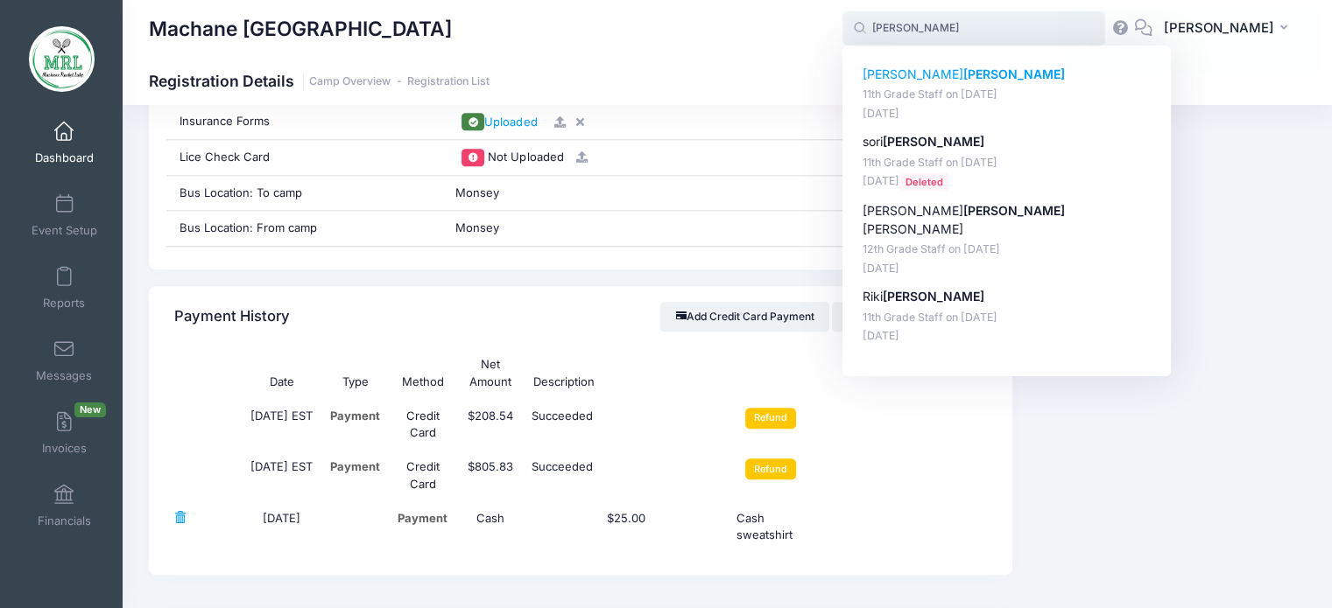
click at [963, 74] on strong "Weiss" at bounding box center [1014, 74] width 102 height 15
type input "Gitty Weiss (11th Grade Staff, Aug-14, 2025)"
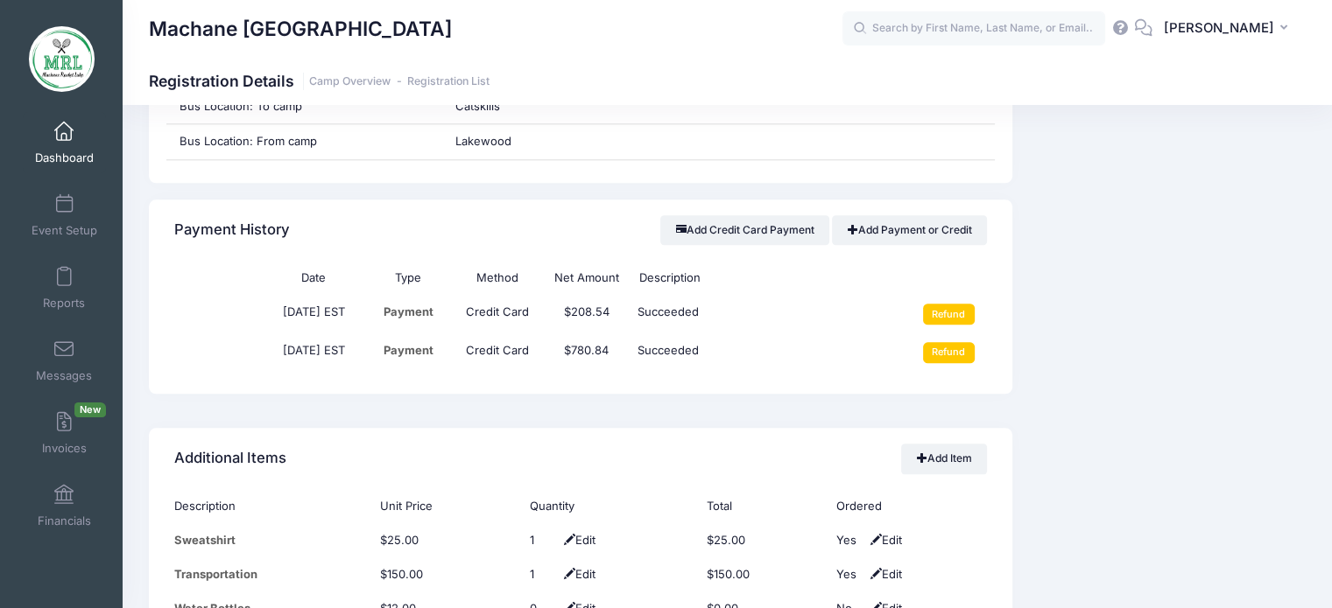
scroll to position [2024, 0]
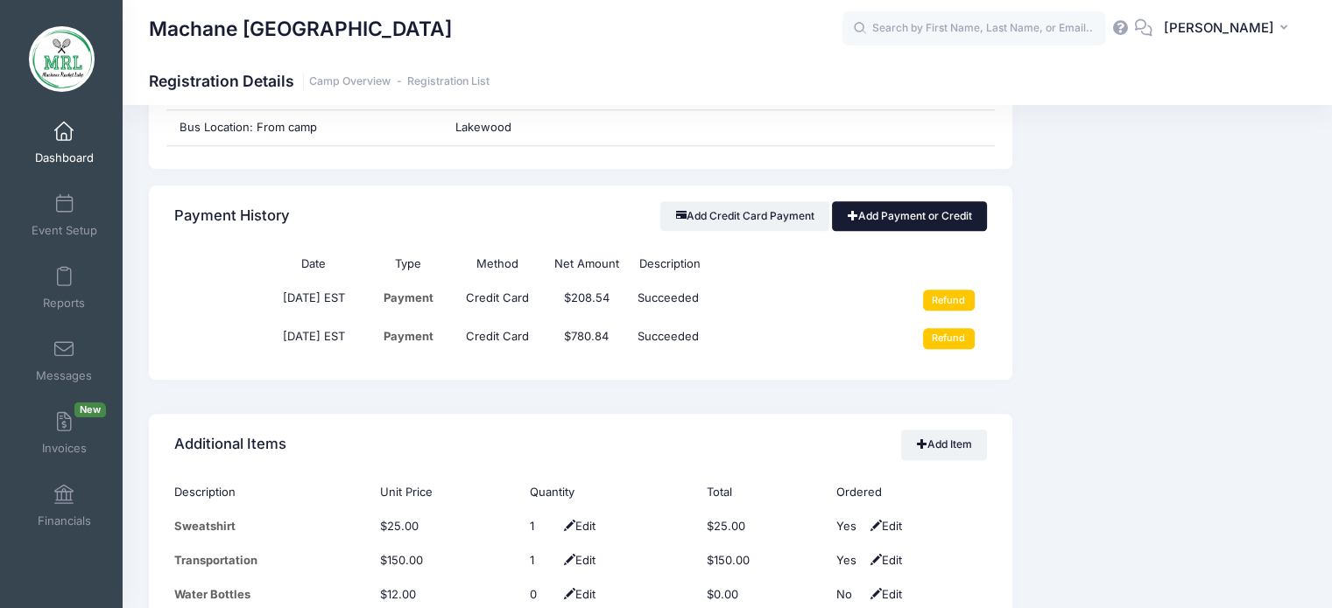
click at [907, 215] on link "Add Payment or Credit" at bounding box center [909, 216] width 155 height 30
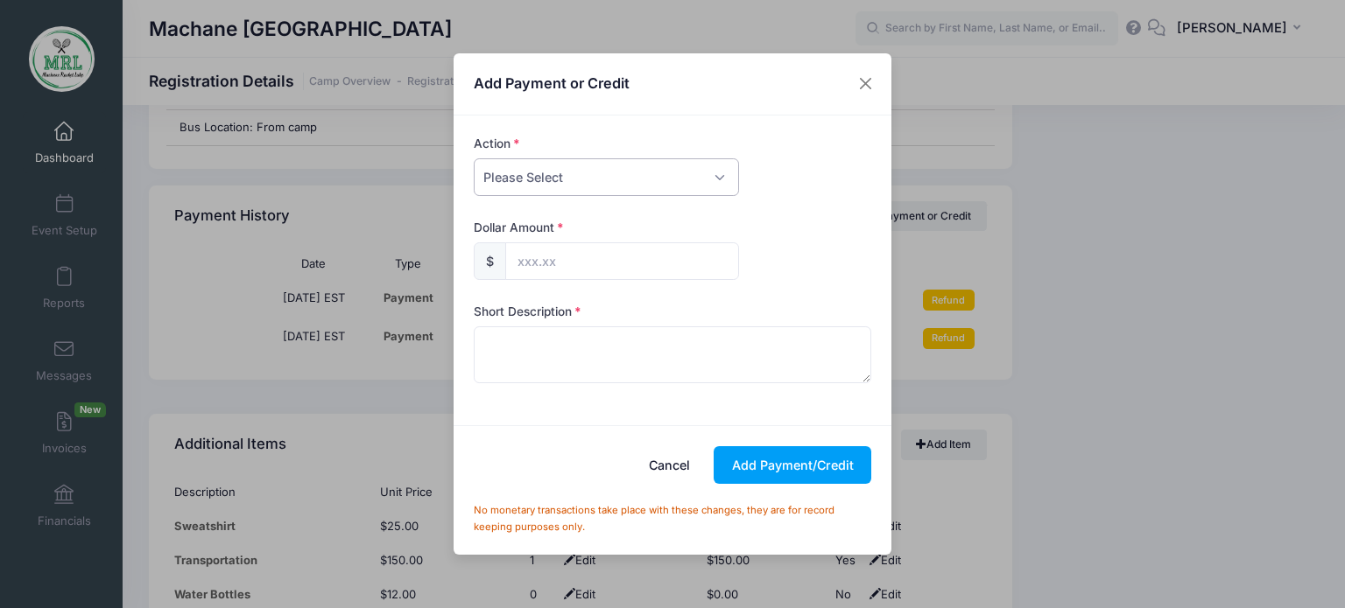
click at [714, 173] on select "Please Select Payment Credit Refund (Offline)" at bounding box center [606, 177] width 265 height 38
select select "payment"
click at [474, 158] on select "Please Select Payment Credit Refund (Offline)" at bounding box center [606, 177] width 265 height 38
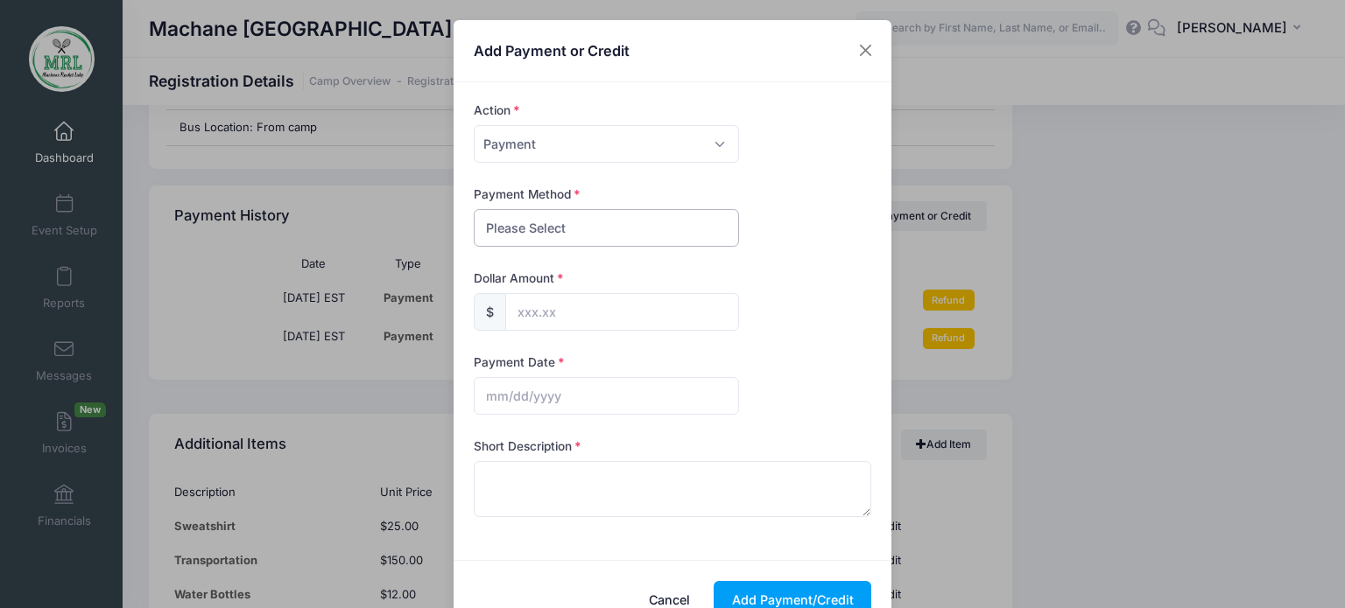
click at [688, 234] on select "Please Select PayPal Cash Check Bank Transfer Other" at bounding box center [606, 228] width 265 height 38
select select "cash"
click at [474, 209] on select "Please Select PayPal Cash Check Bank Transfer Other" at bounding box center [606, 228] width 265 height 38
click at [656, 306] on input "text" at bounding box center [622, 312] width 234 height 38
type input "25.00"
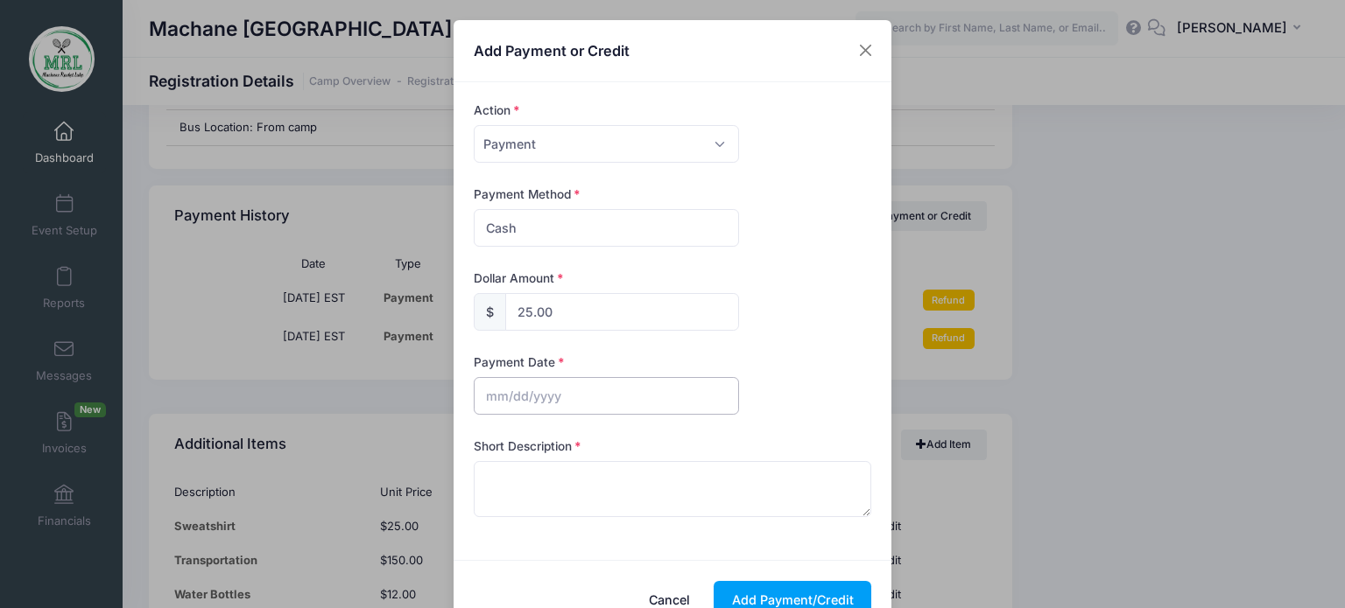
click at [604, 388] on input "text" at bounding box center [606, 396] width 265 height 38
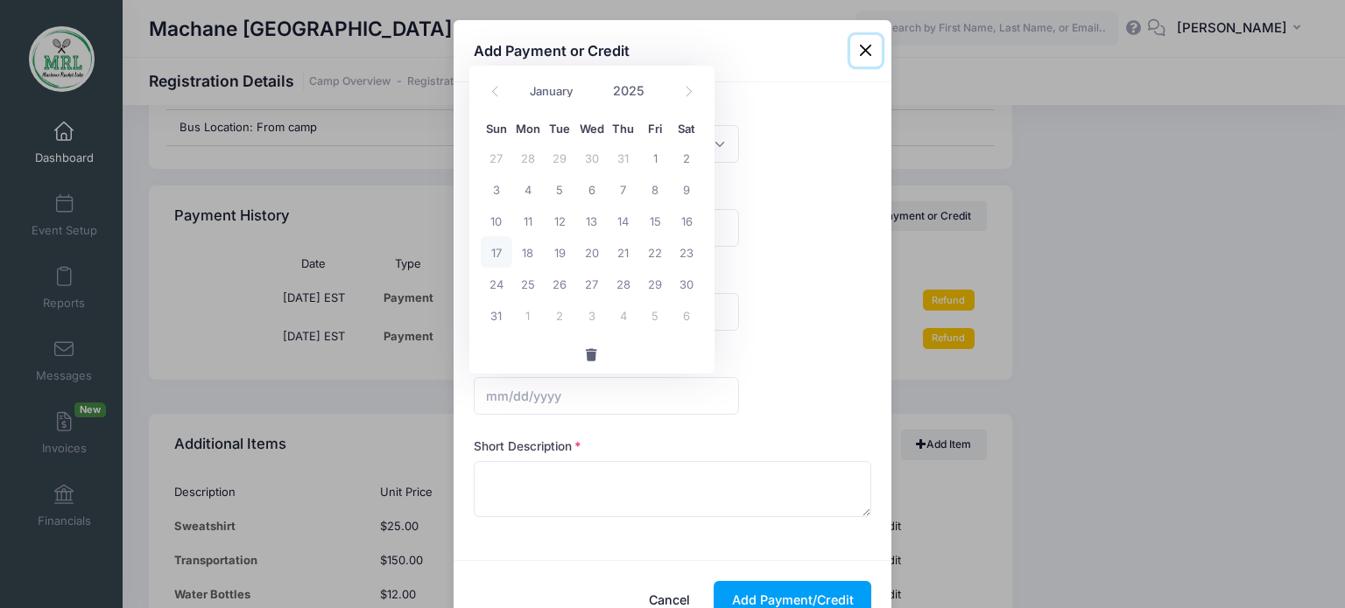
click at [500, 258] on span "17" at bounding box center [497, 252] width 32 height 32
type input "08/17/2025"
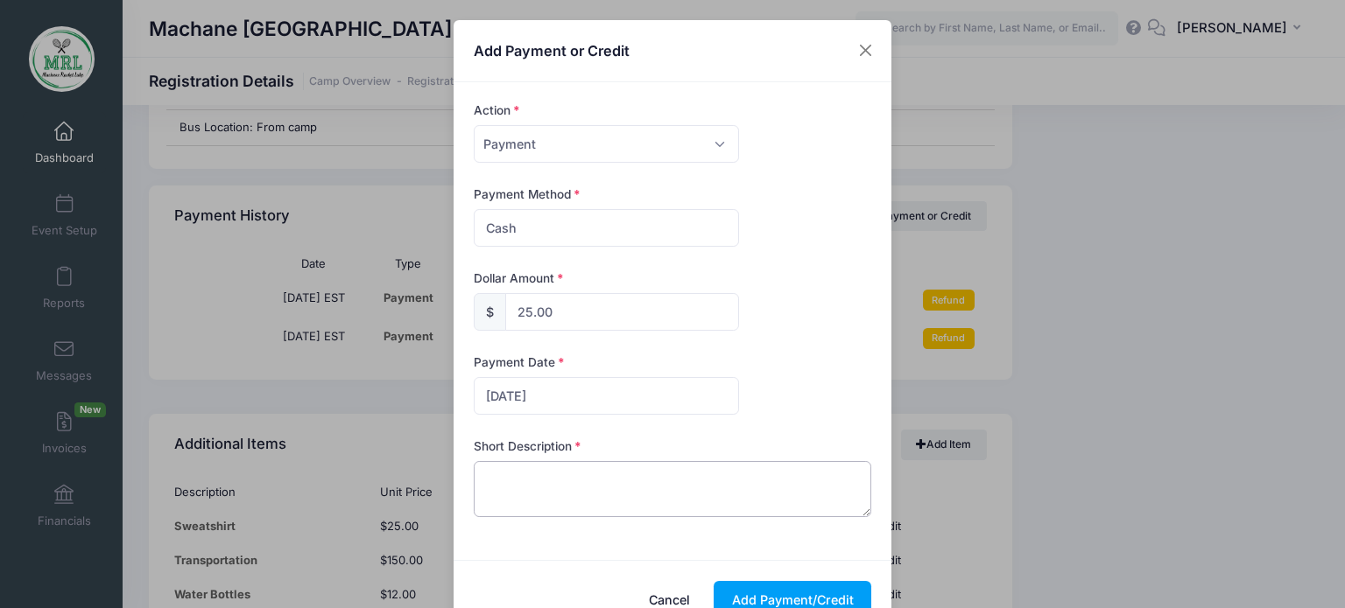
click at [554, 491] on textarea at bounding box center [673, 489] width 398 height 56
type textarea "cash sweatshirt"
click at [781, 601] on button "Add Payment/Credit" at bounding box center [792, 600] width 158 height 38
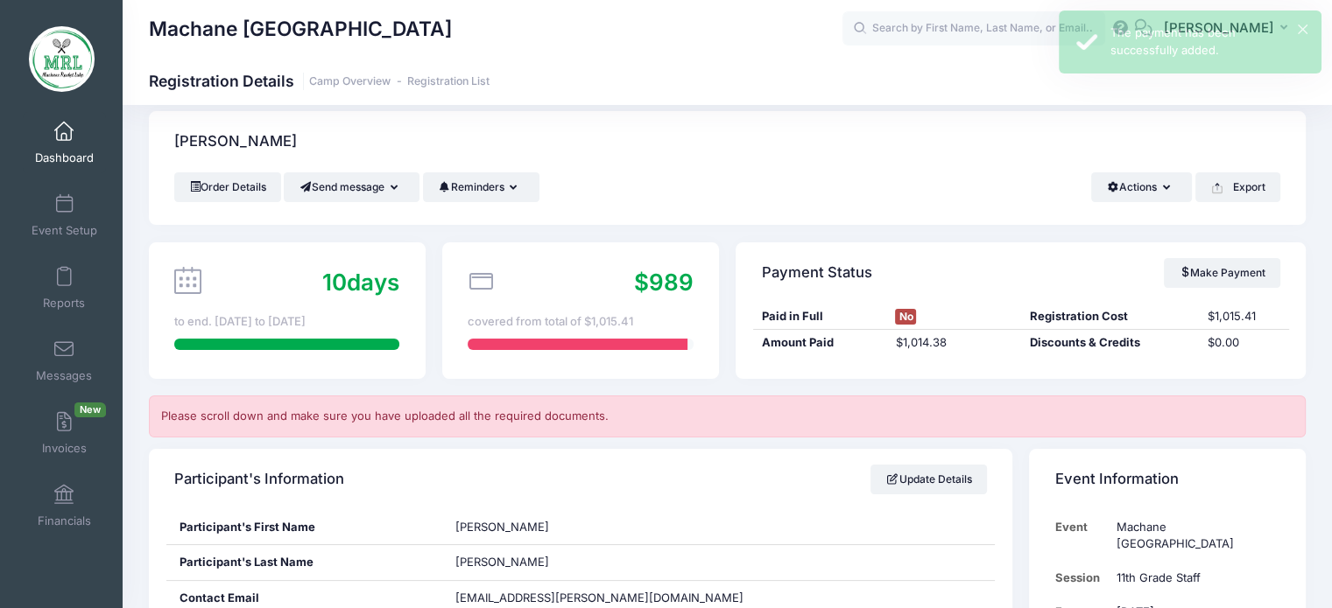
scroll to position [0, 0]
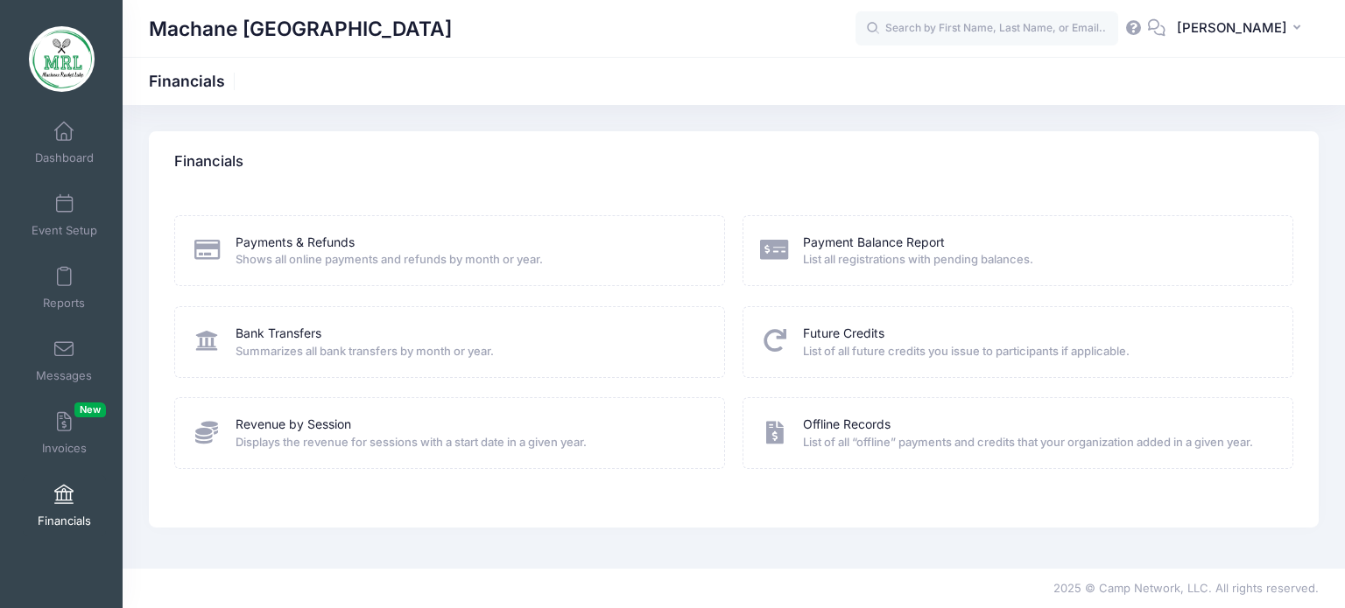
click at [64, 499] on span at bounding box center [64, 495] width 0 height 19
click at [832, 248] on link "Payment Balance Report" at bounding box center [874, 243] width 142 height 18
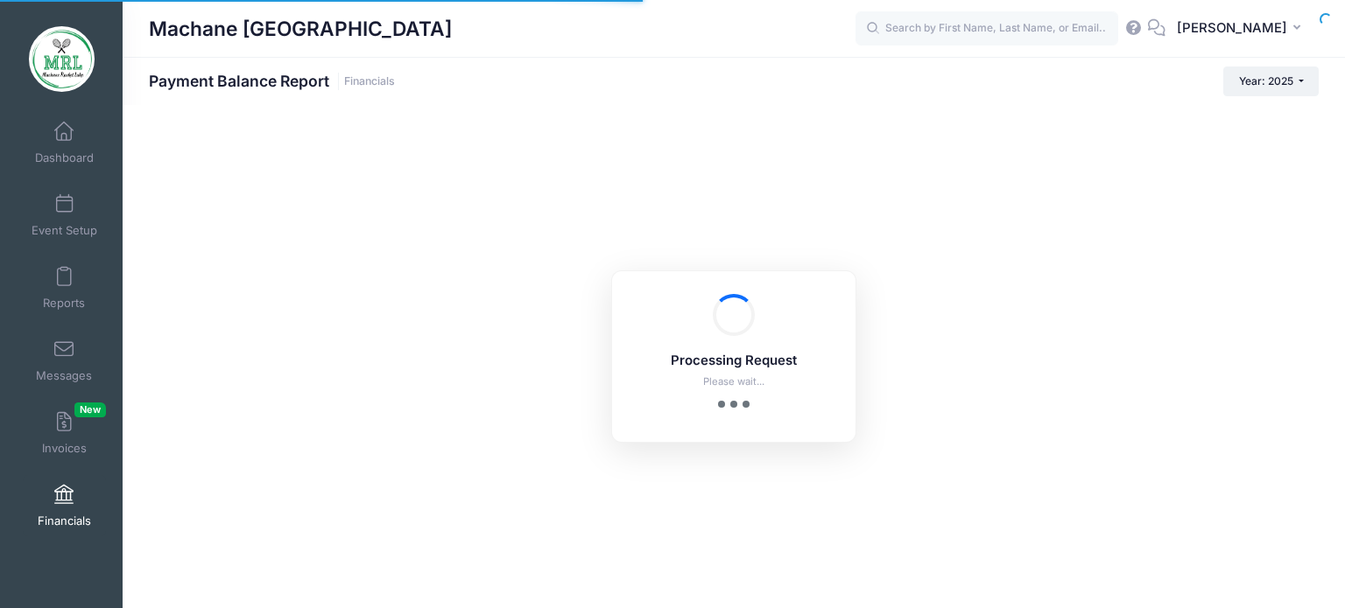
select select "10"
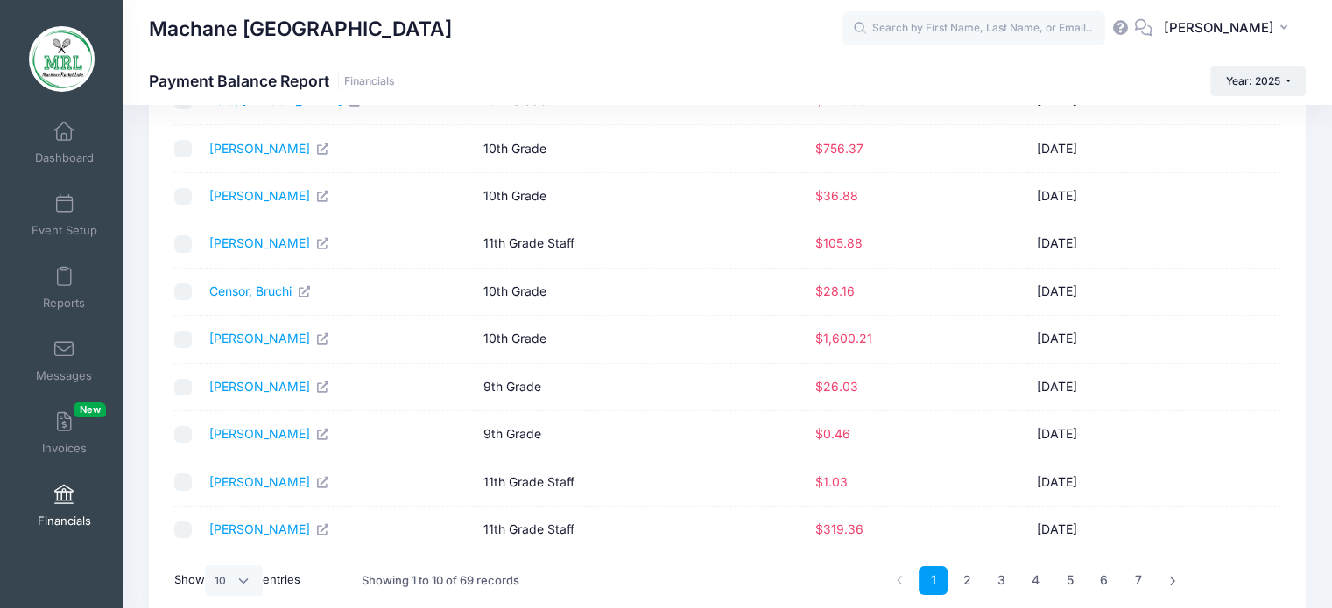
scroll to position [185, 0]
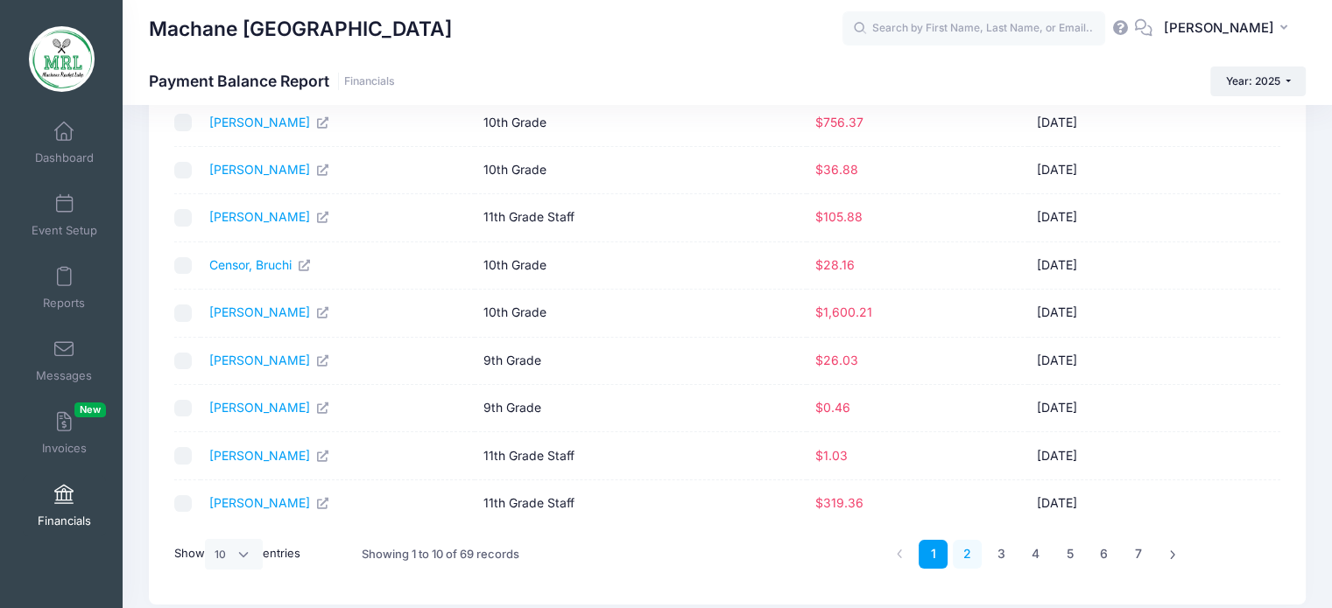
click at [966, 550] on link "2" at bounding box center [966, 554] width 29 height 29
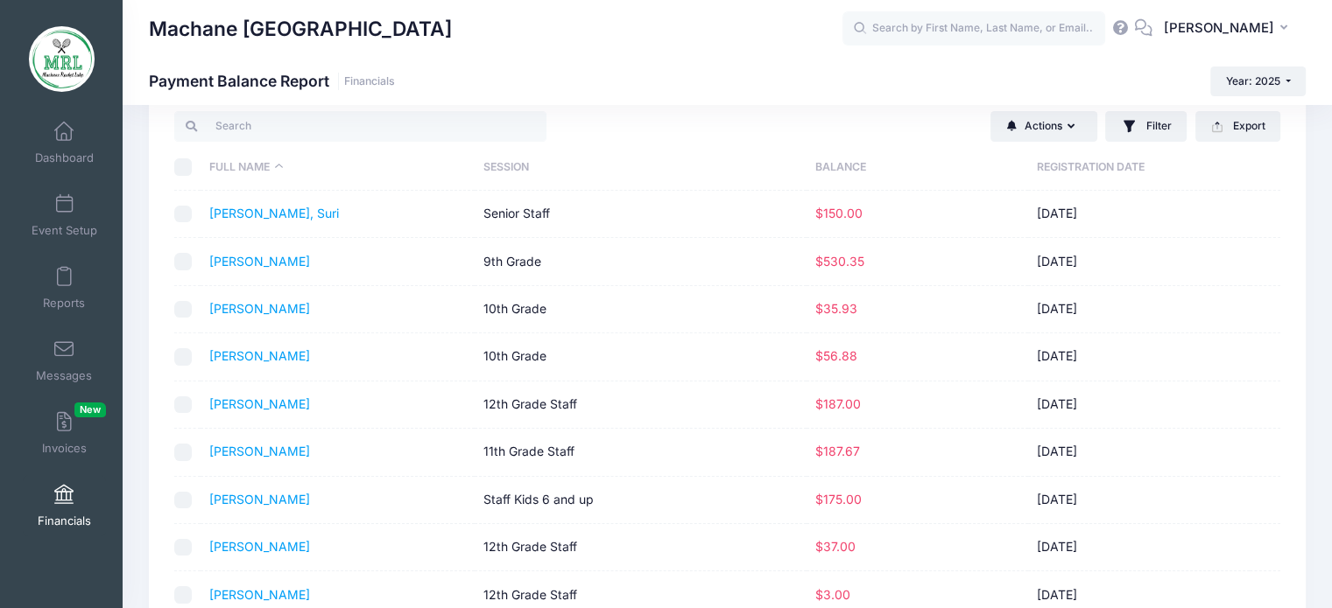
scroll to position [46, 0]
click at [270, 265] on link "[PERSON_NAME]" at bounding box center [259, 261] width 101 height 15
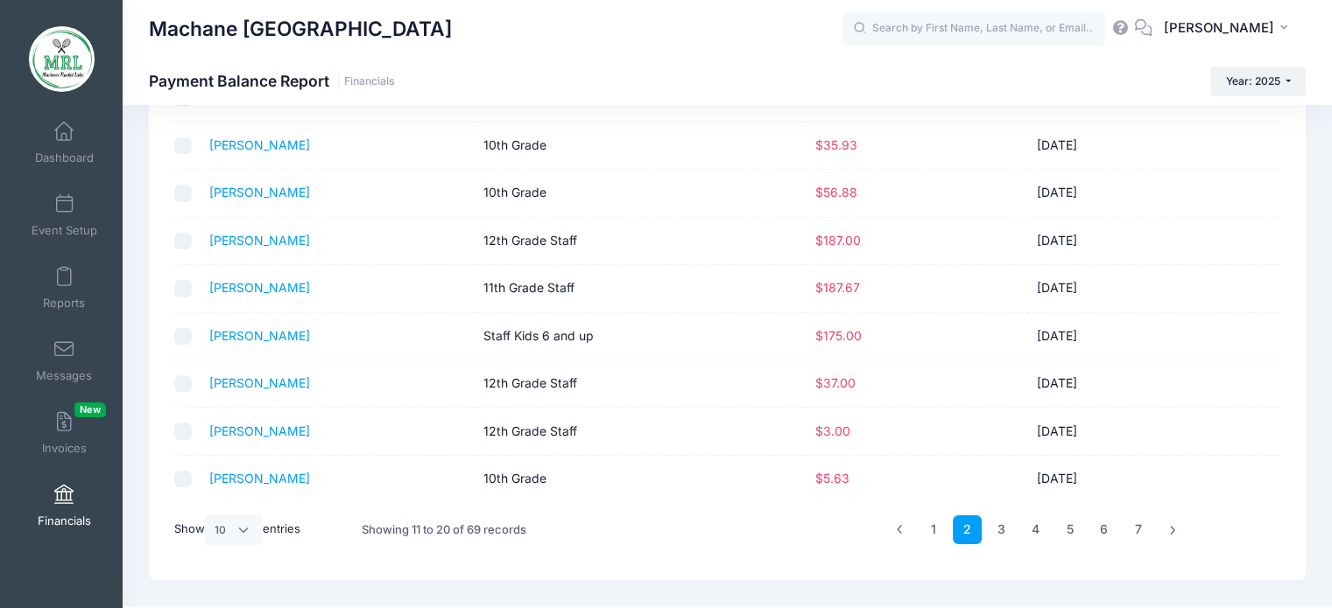
scroll to position [210, 0]
click at [1003, 531] on link "3" at bounding box center [1001, 529] width 29 height 29
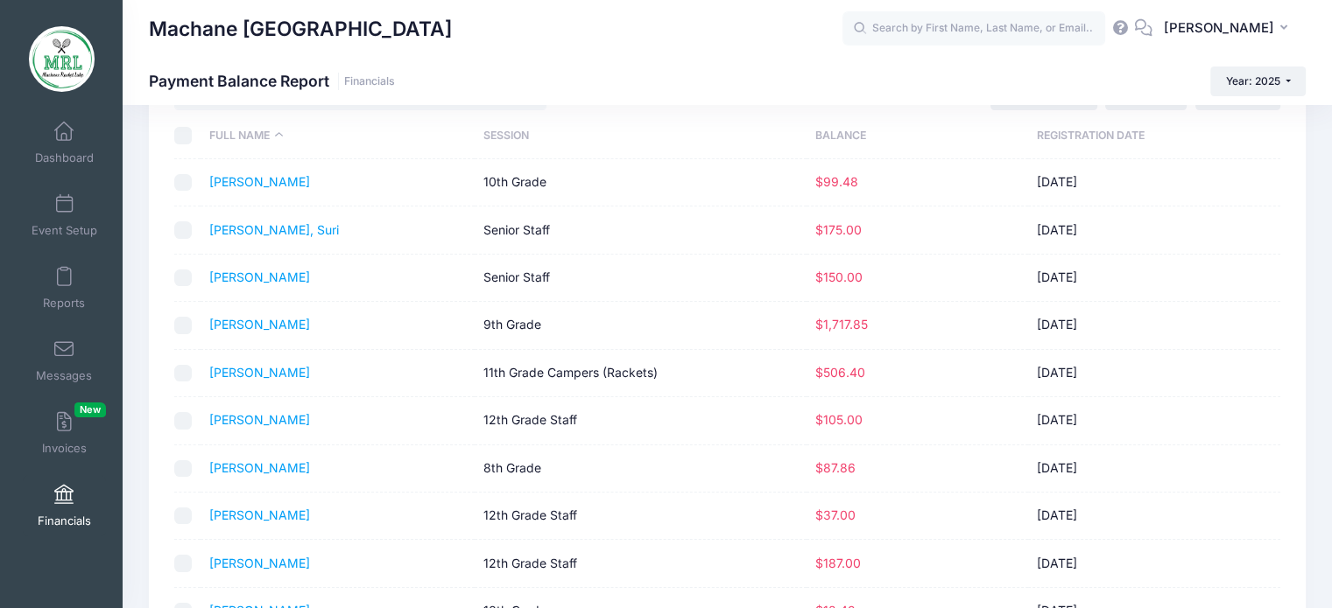
scroll to position [77, 0]
click at [244, 368] on link "Jurkansky, Leah" at bounding box center [259, 372] width 101 height 15
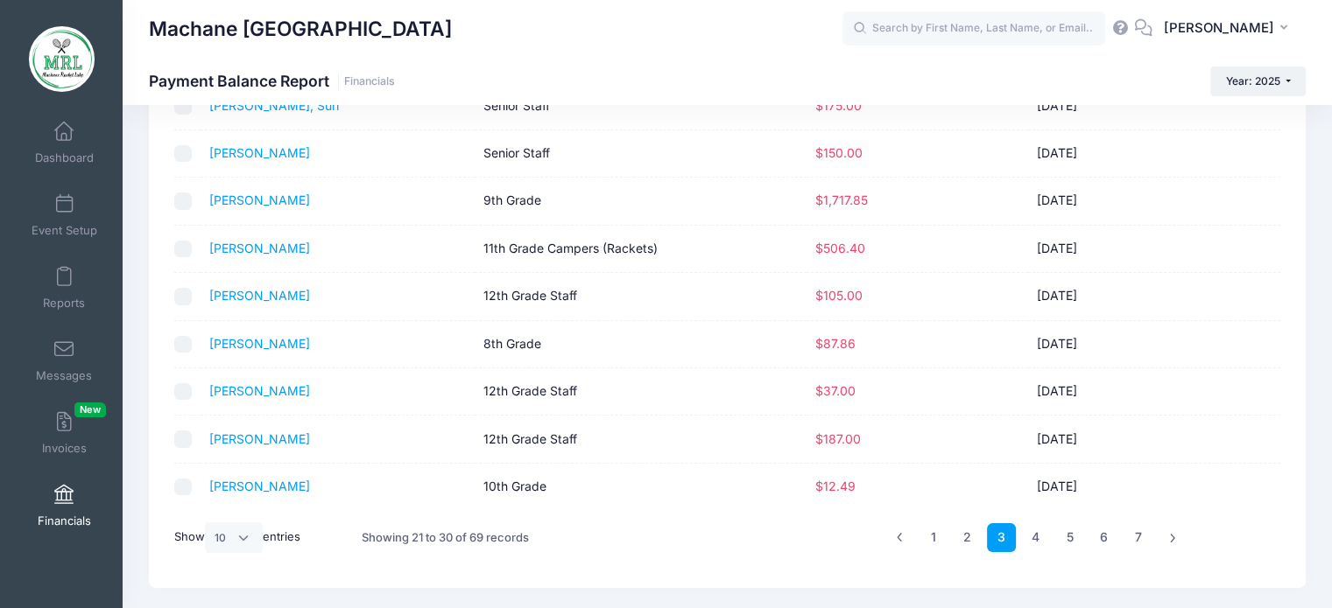
scroll to position [203, 0]
click at [1033, 535] on link "4" at bounding box center [1035, 536] width 29 height 29
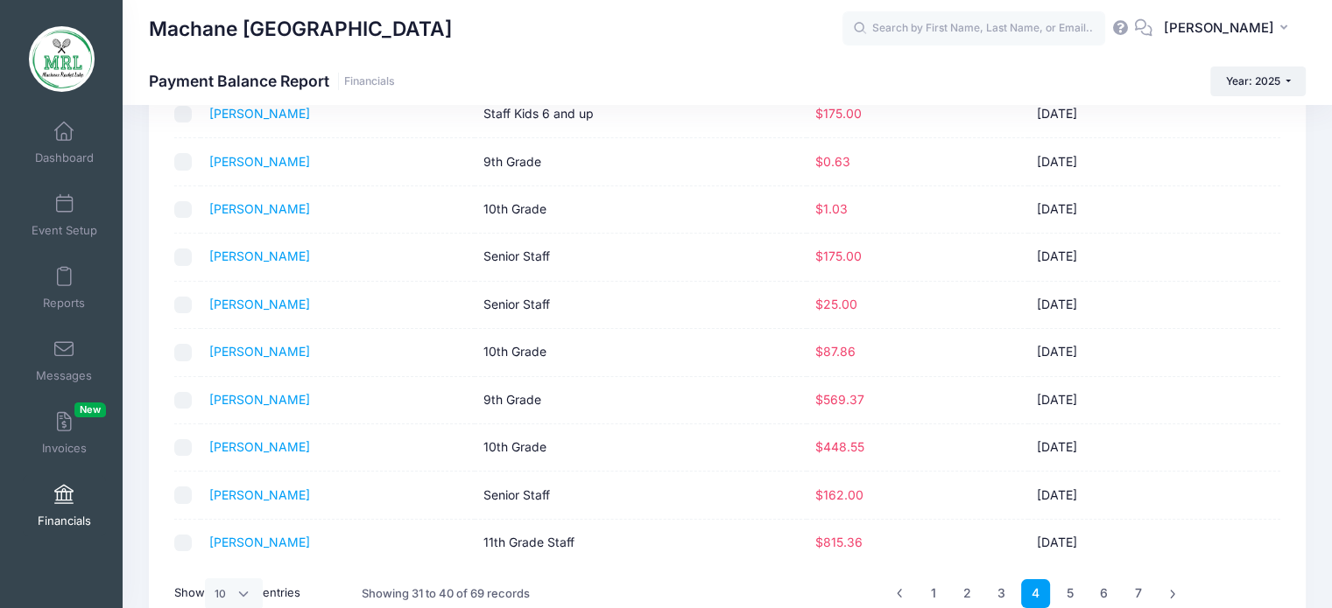
scroll to position [148, 0]
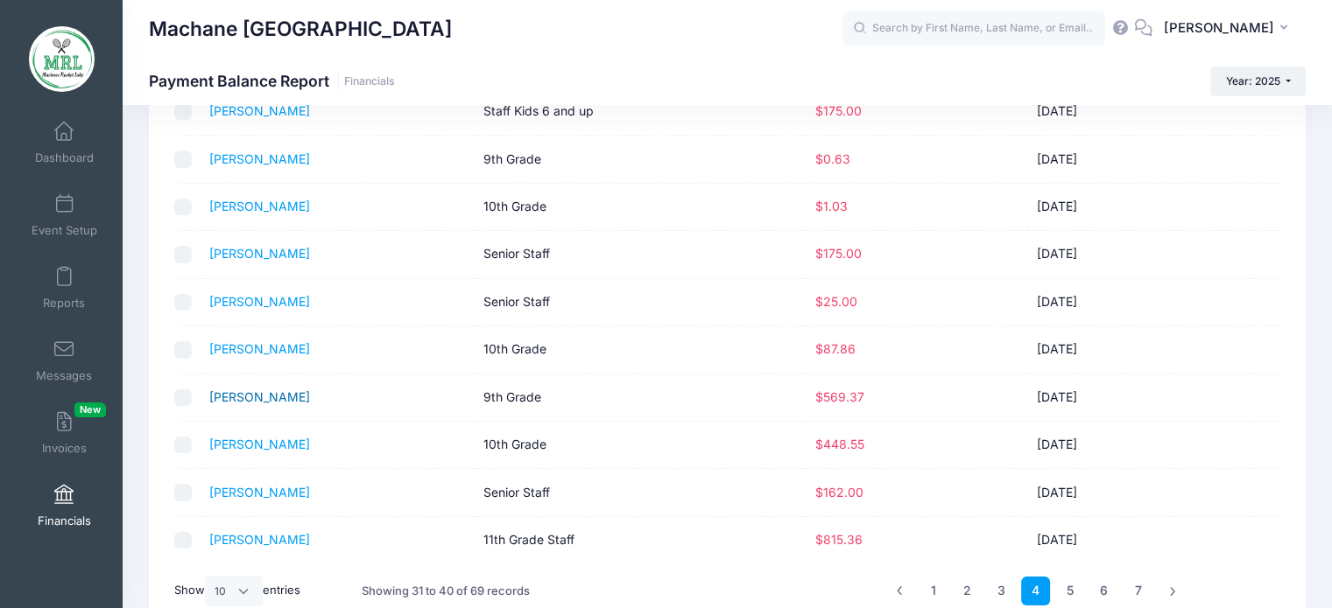
click at [284, 399] on link "Neuwirth, Sara" at bounding box center [259, 397] width 101 height 15
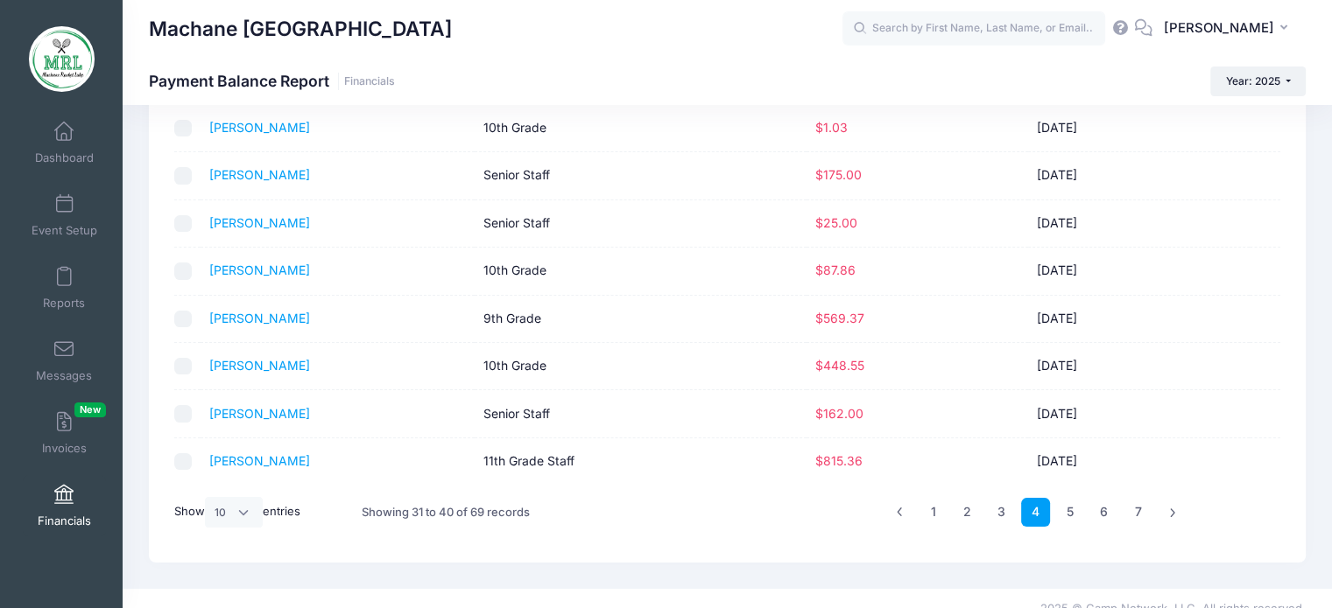
scroll to position [245, 0]
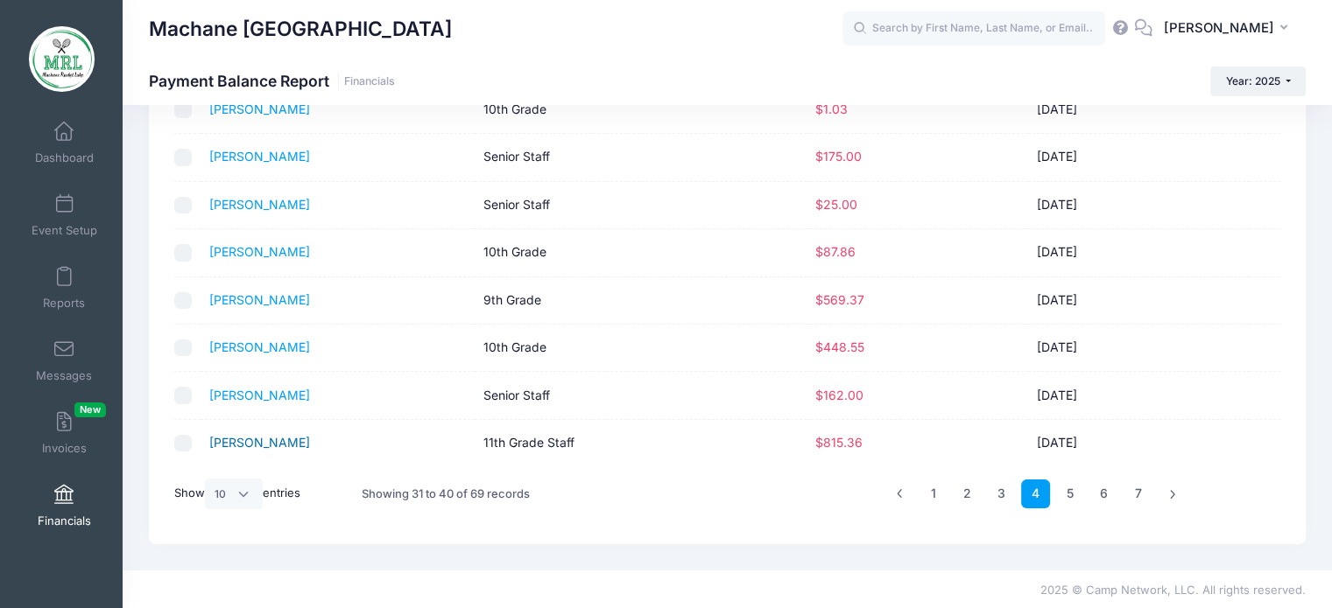
click at [263, 437] on link "Polansky, Liba" at bounding box center [259, 442] width 101 height 15
click at [1068, 492] on link "5" at bounding box center [1069, 494] width 29 height 29
click at [302, 447] on link "Schepansky, Esther" at bounding box center [259, 442] width 101 height 15
click at [1107, 488] on link "6" at bounding box center [1103, 494] width 29 height 29
click at [245, 346] on link "Taub, Yehudis" at bounding box center [259, 347] width 101 height 15
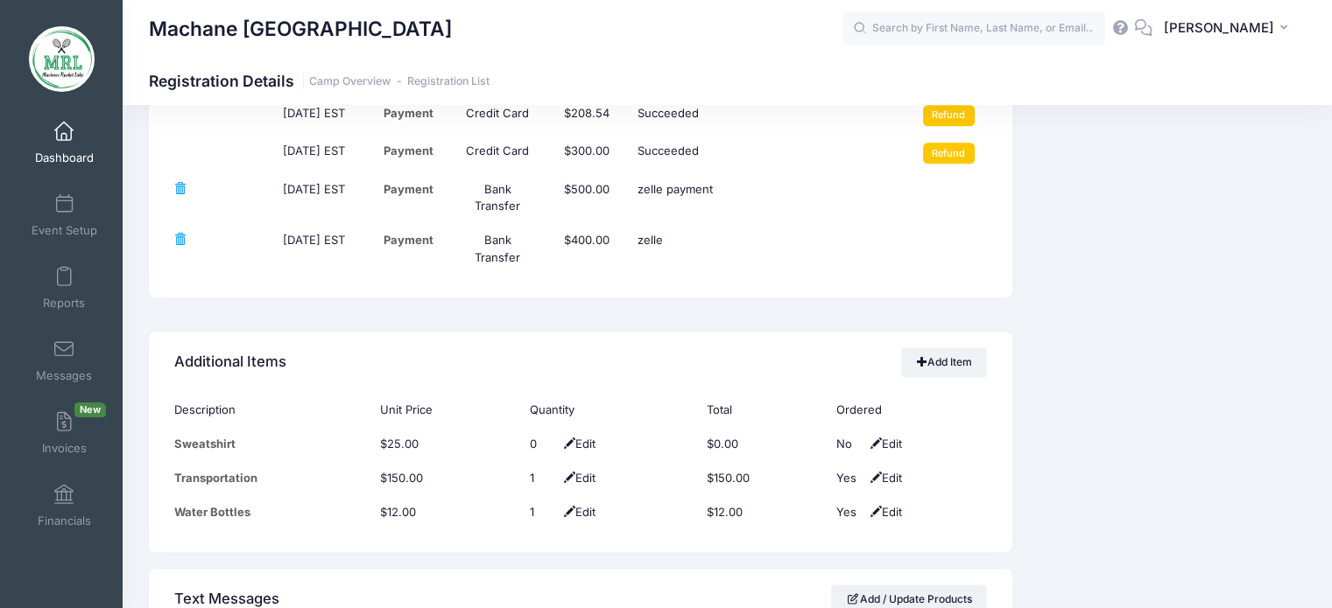
scroll to position [2176, 0]
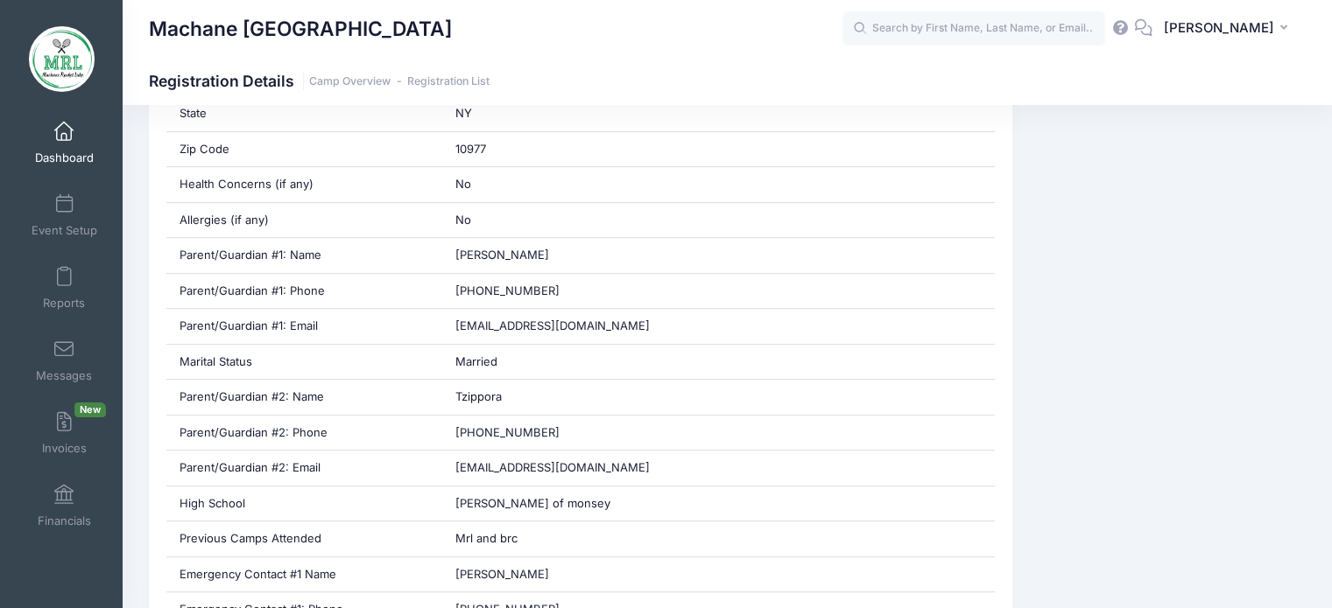
scroll to position [755, 0]
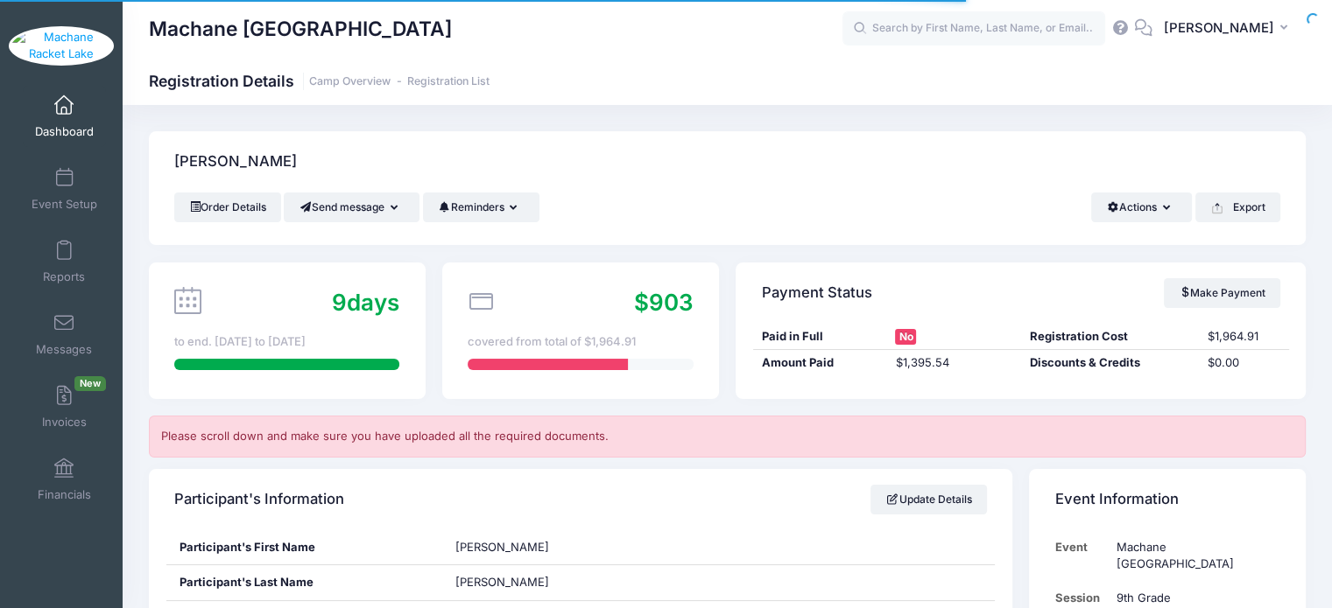
click at [1230, 349] on div "Paid in Full No Registration Cost $1,964.91" at bounding box center [1021, 337] width 536 height 27
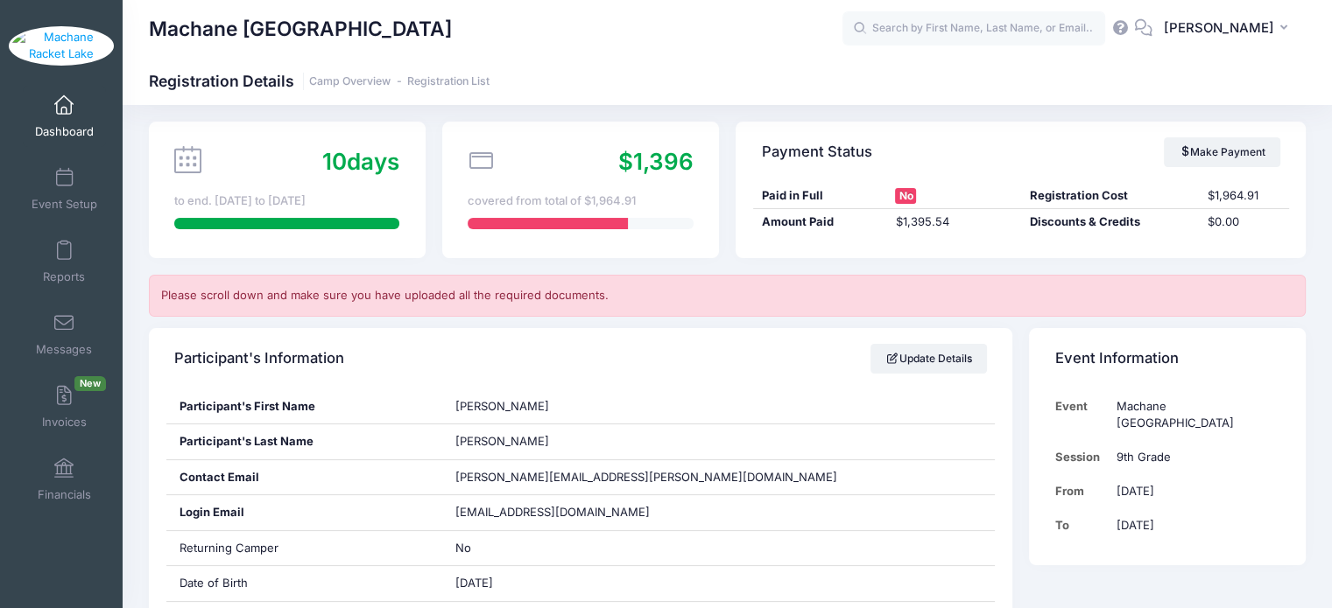
scroll to position [145, 0]
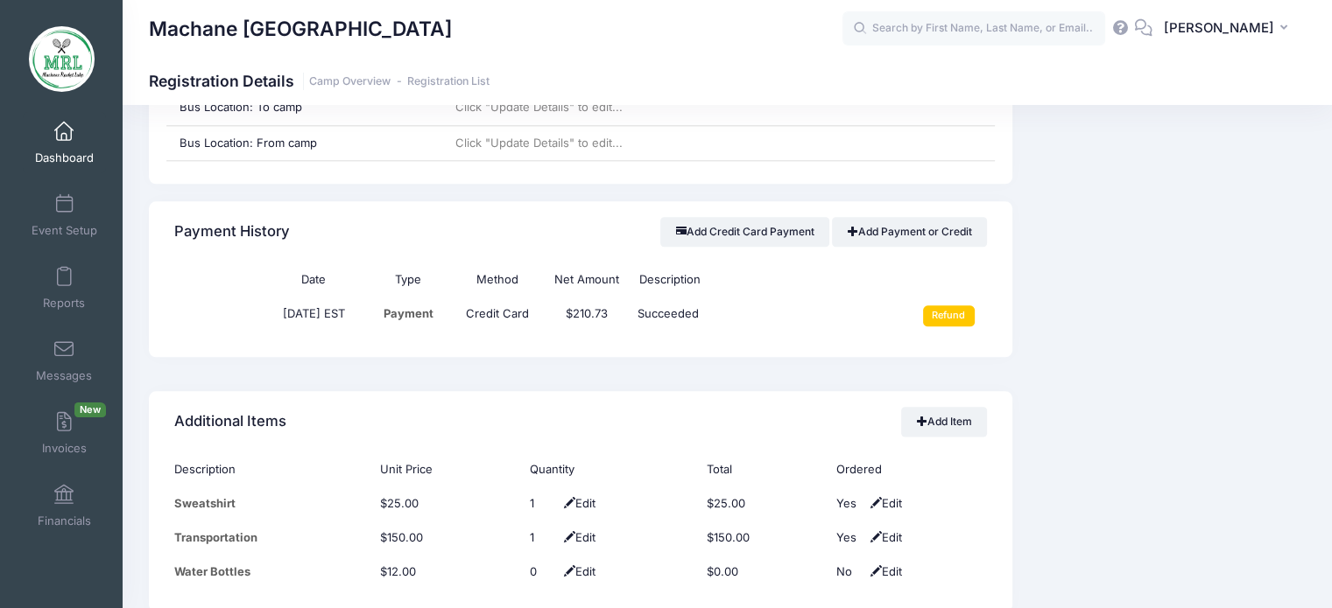
scroll to position [2073, 0]
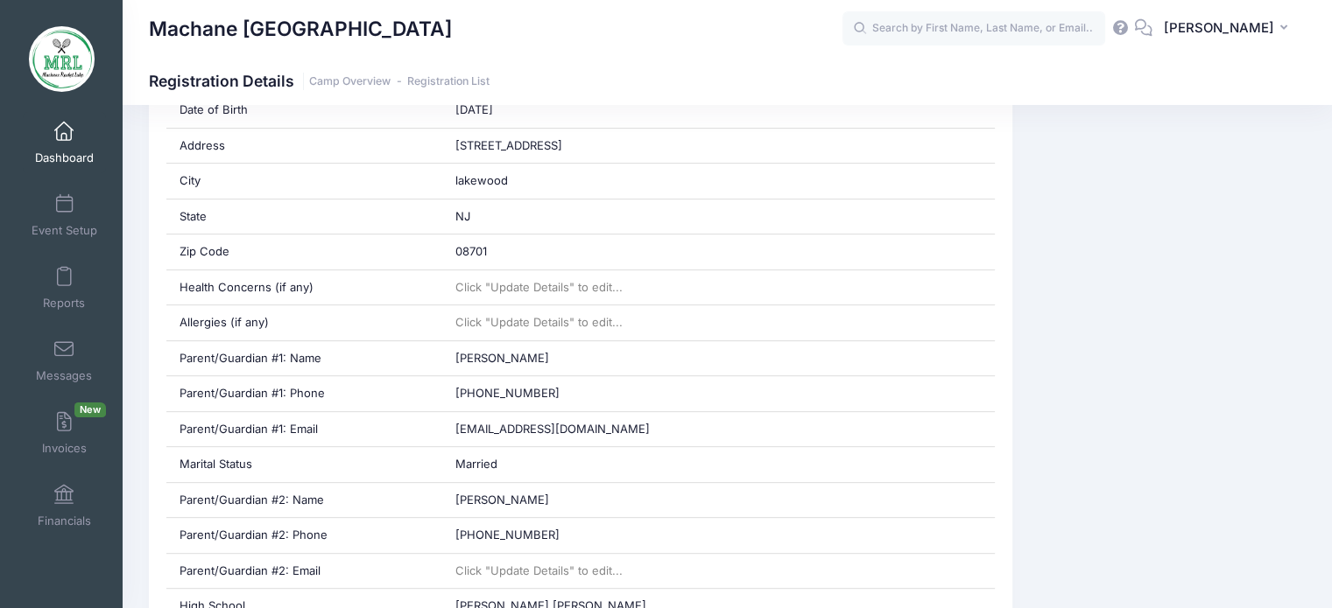
scroll to position [601, 0]
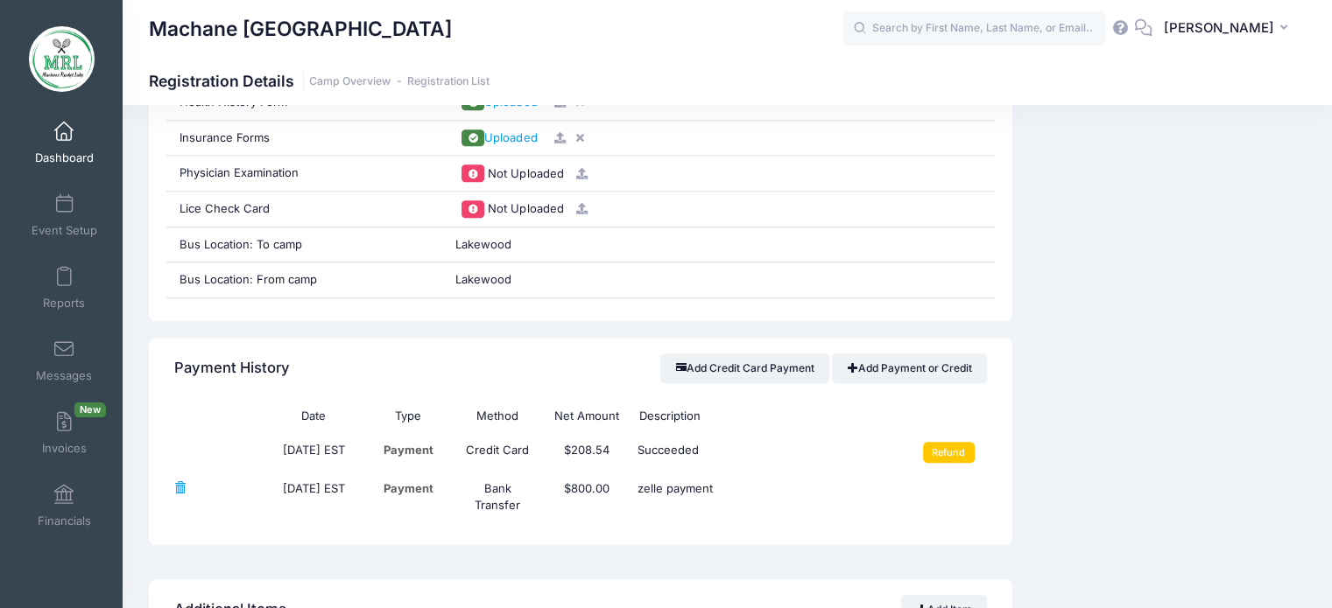
scroll to position [1877, 0]
